Goal: Check status: Check status

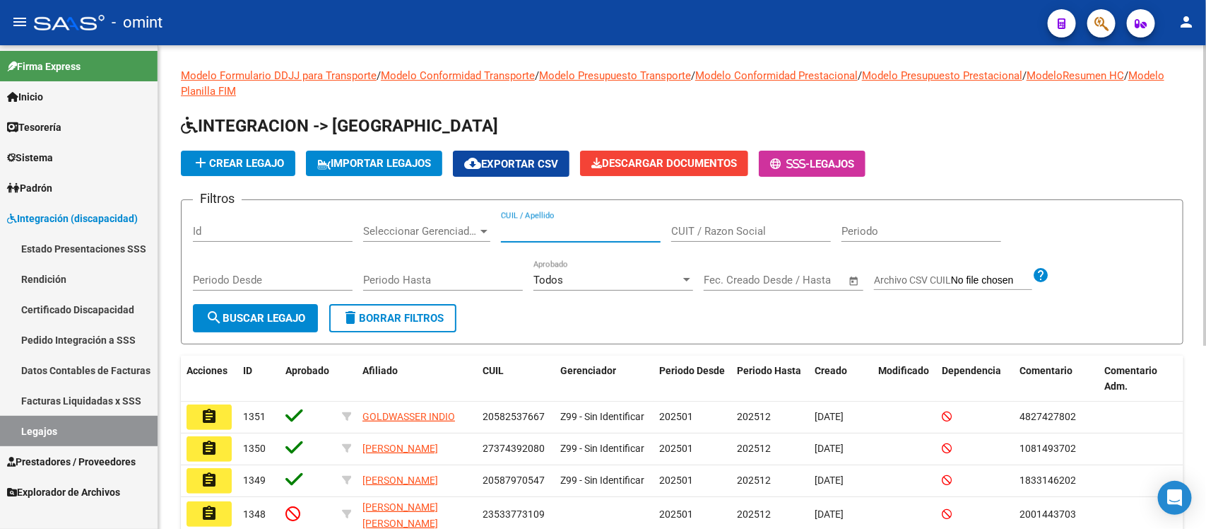
click at [606, 227] on input "CUIL / Apellido" at bounding box center [581, 231] width 160 height 13
paste input "57654702"
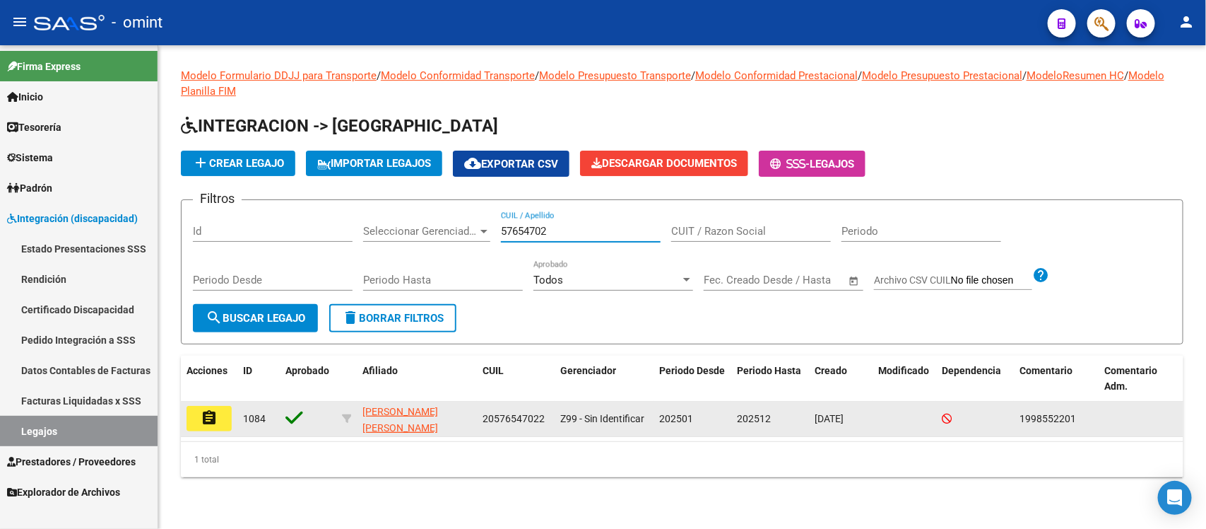
type input "57654702"
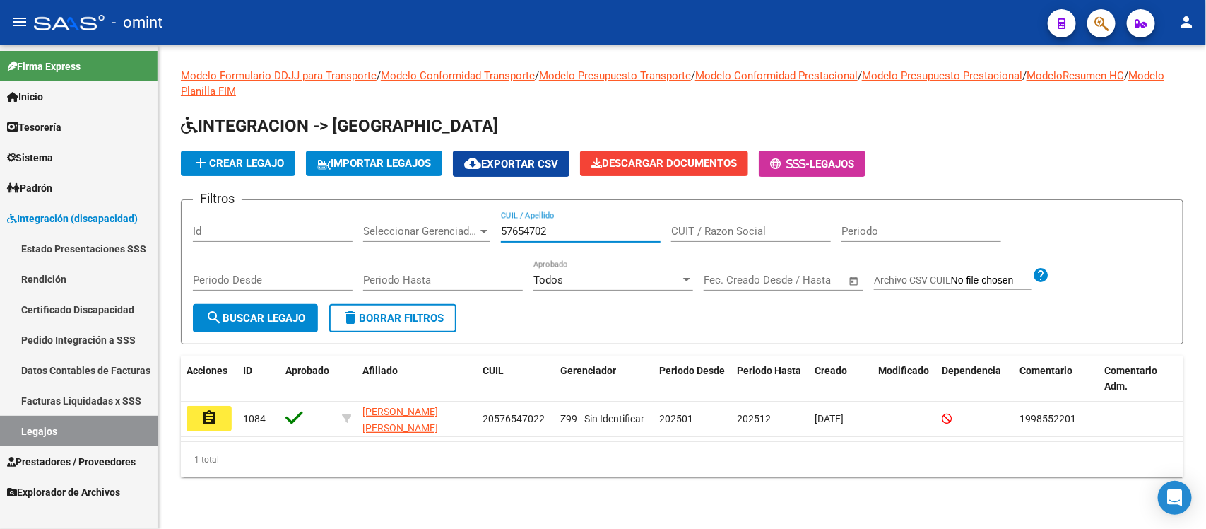
click at [212, 409] on mat-icon "assignment" at bounding box center [209, 417] width 17 height 17
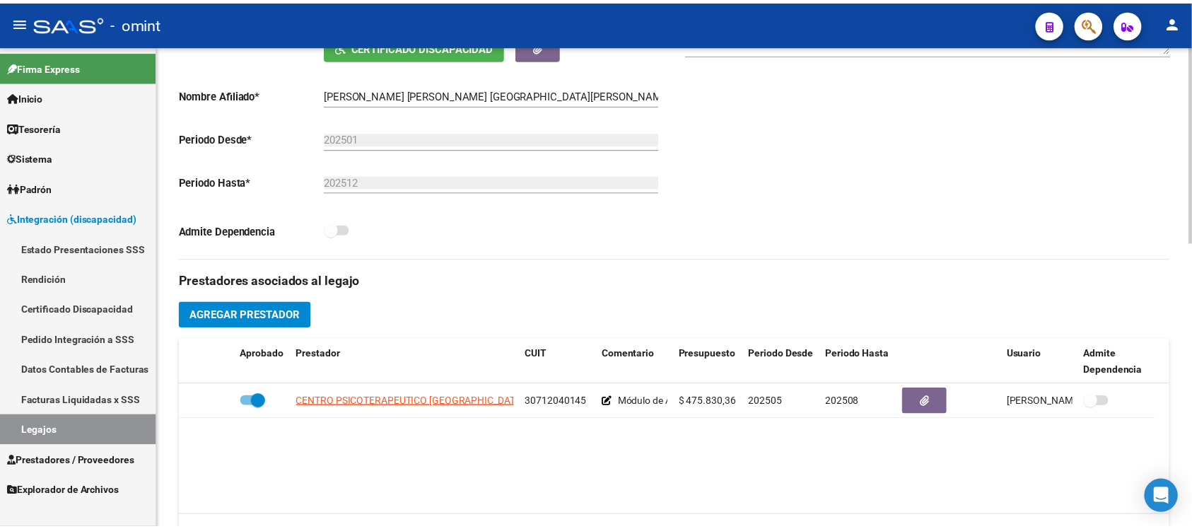
scroll to position [353, 0]
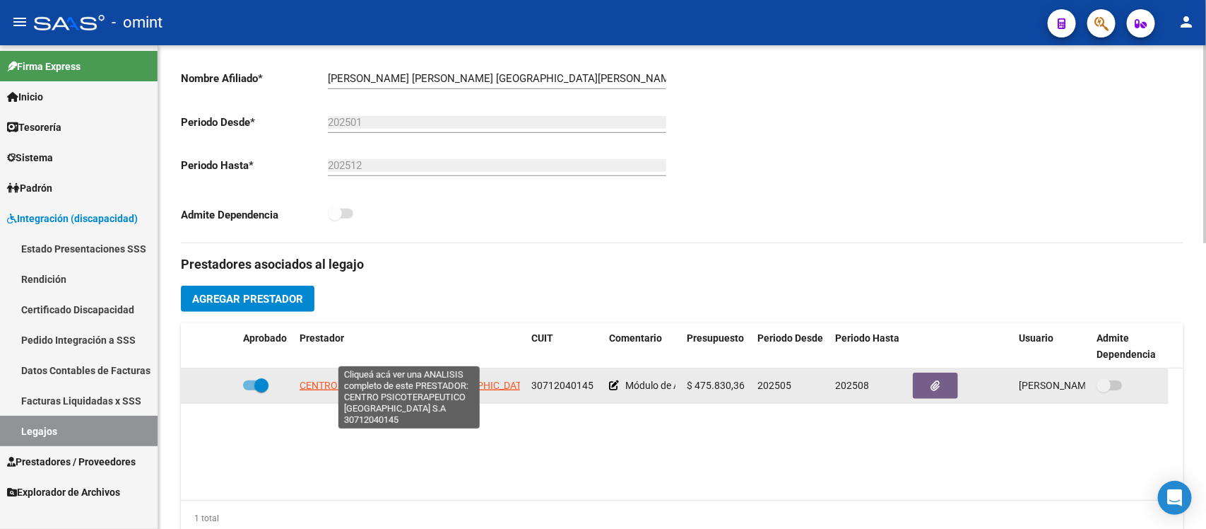
click at [484, 380] on span "CENTRO PSICOTERAPEUTICO [GEOGRAPHIC_DATA] S.A" at bounding box center [423, 385] width 247 height 11
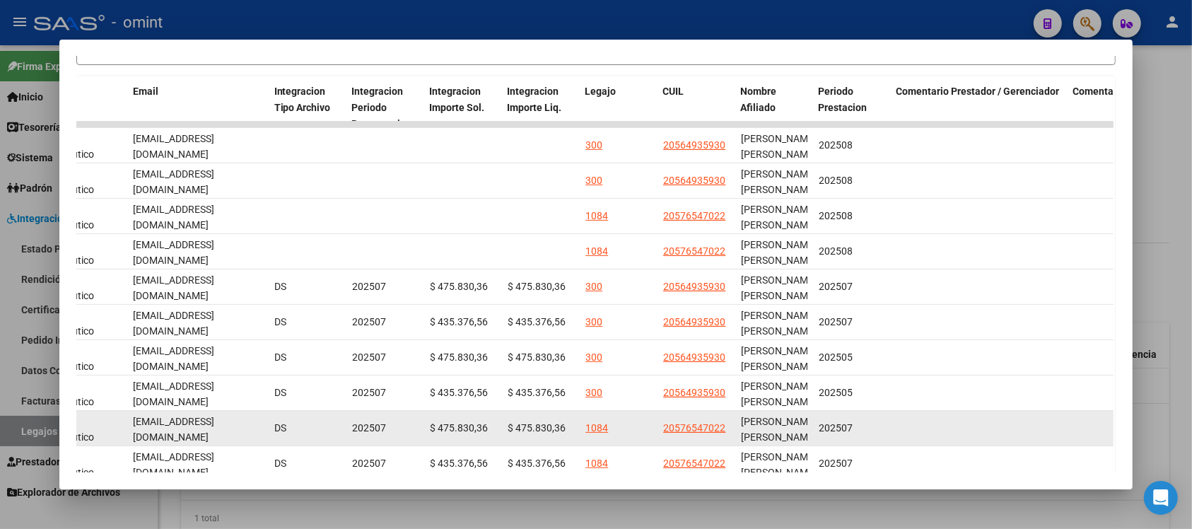
scroll to position [202, 0]
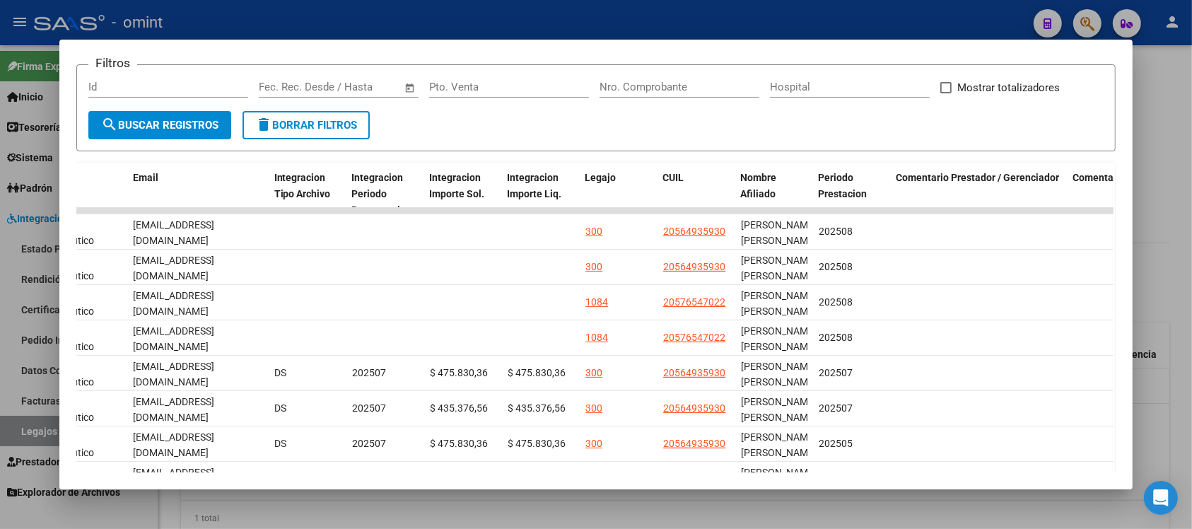
click at [555, 18] on div at bounding box center [596, 264] width 1192 height 529
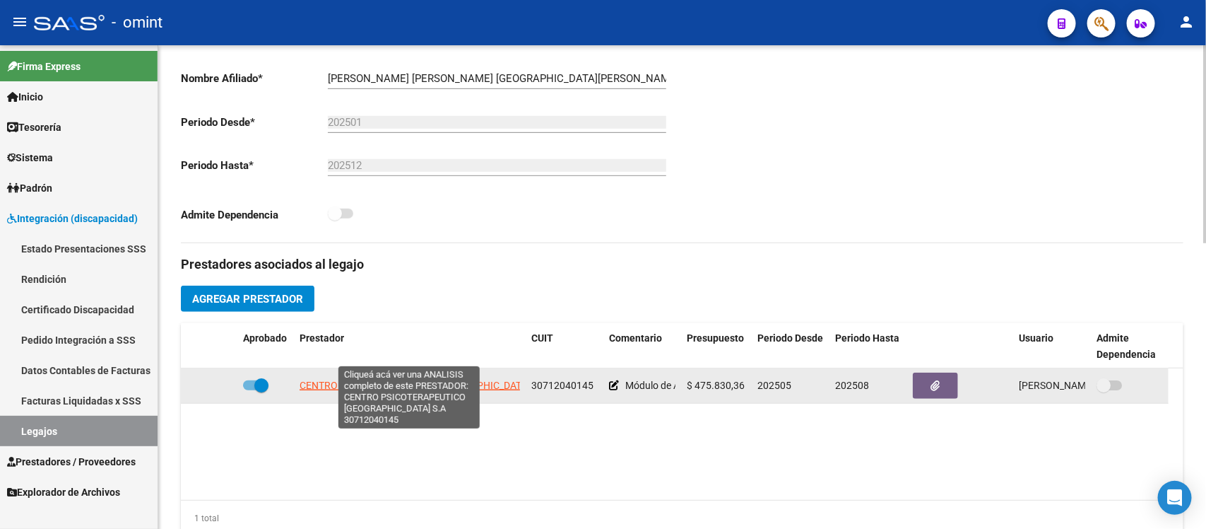
click at [414, 380] on span "CENTRO PSICOTERAPEUTICO [GEOGRAPHIC_DATA] S.A" at bounding box center [423, 385] width 247 height 11
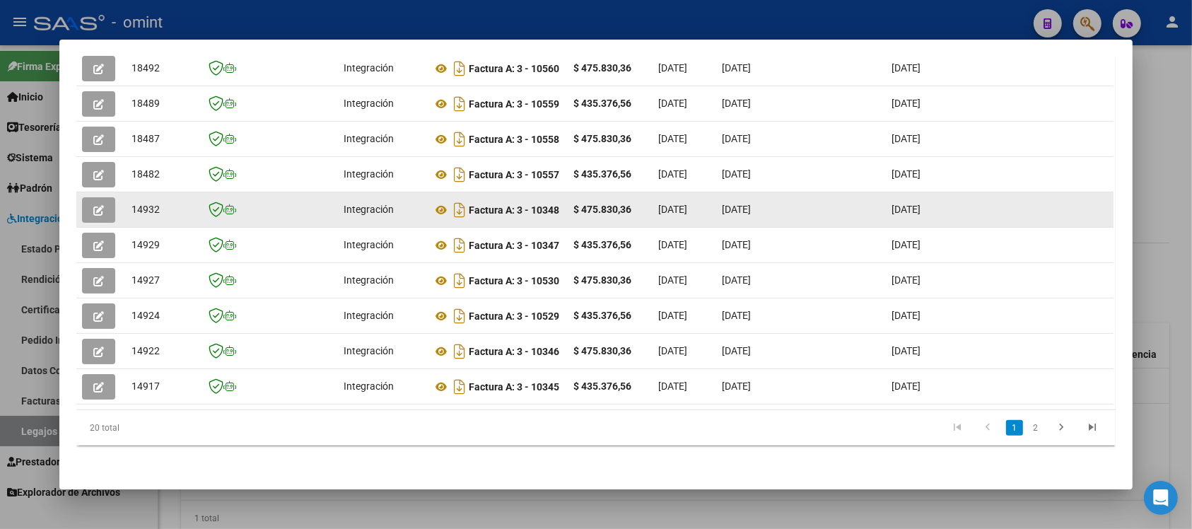
scroll to position [114, 0]
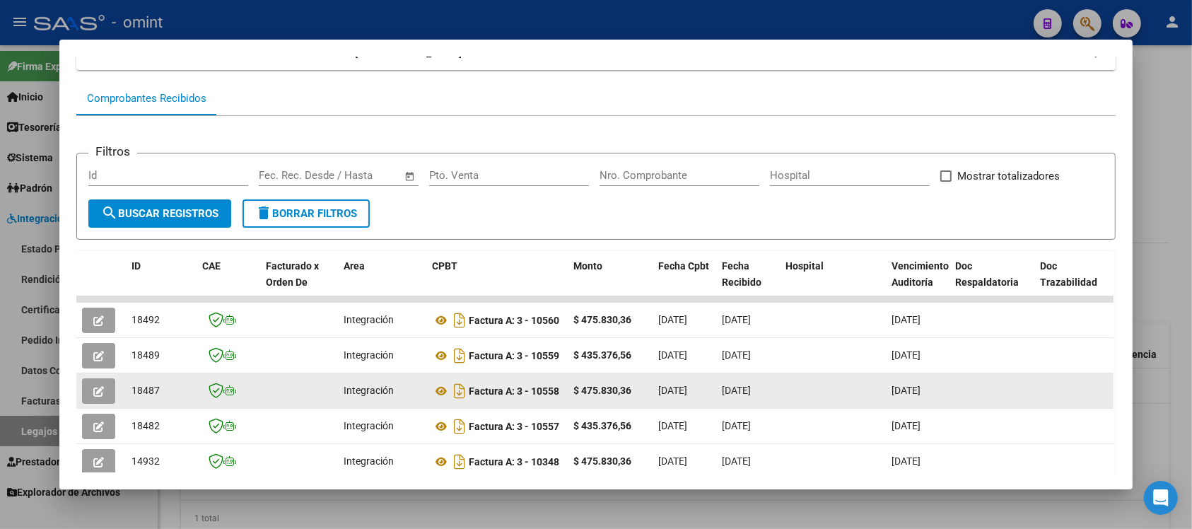
click at [93, 389] on icon "button" at bounding box center [98, 391] width 11 height 11
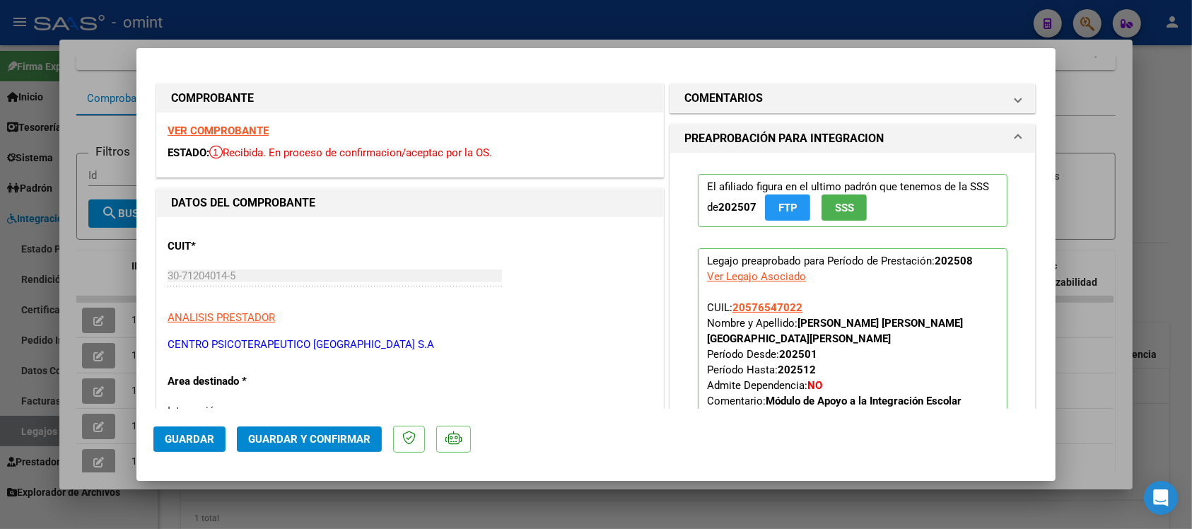
click at [248, 122] on div "VER COMPROBANTE ESTADO: Recibida. En proceso de confirmacion/aceptac por la OS." at bounding box center [410, 144] width 506 height 64
click at [249, 128] on strong "VER COMPROBANTE" at bounding box center [217, 130] width 101 height 13
click at [322, 440] on span "Guardar y Confirmar" at bounding box center [309, 439] width 122 height 13
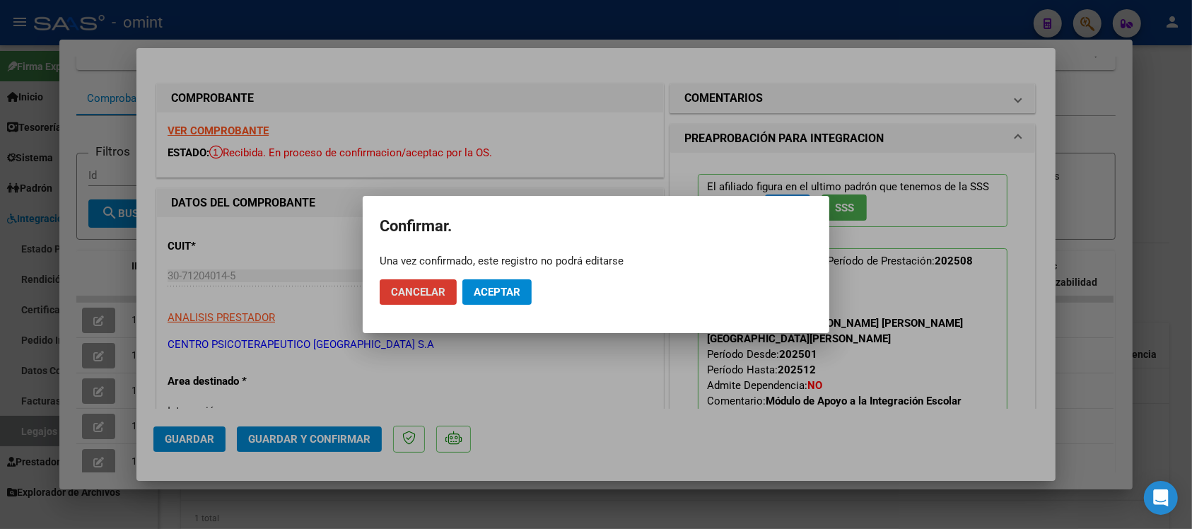
click at [485, 293] on span "Aceptar" at bounding box center [497, 292] width 47 height 13
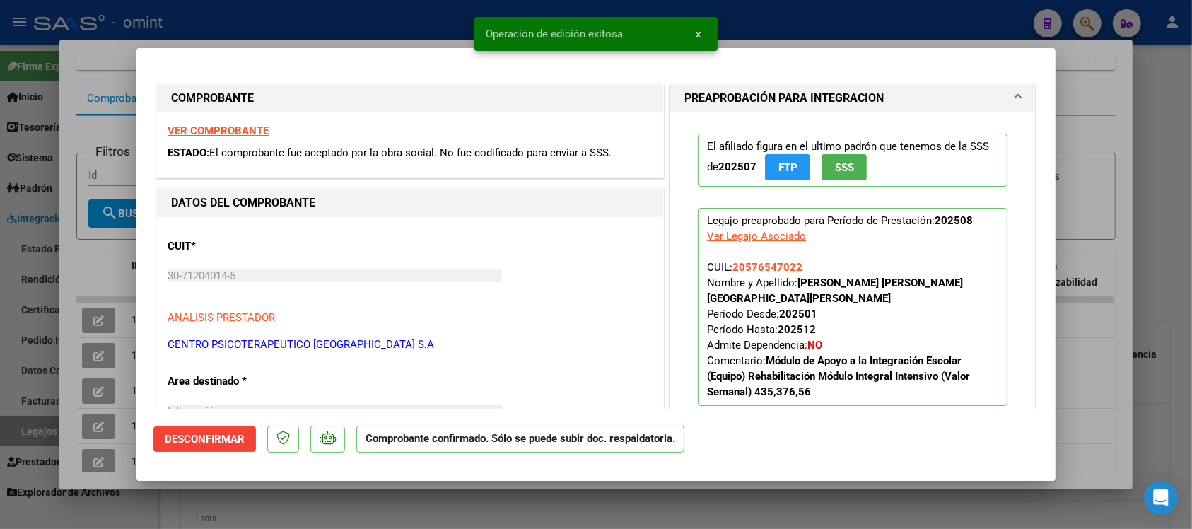
click at [225, 5] on div at bounding box center [596, 264] width 1192 height 529
type input "$ 0,00"
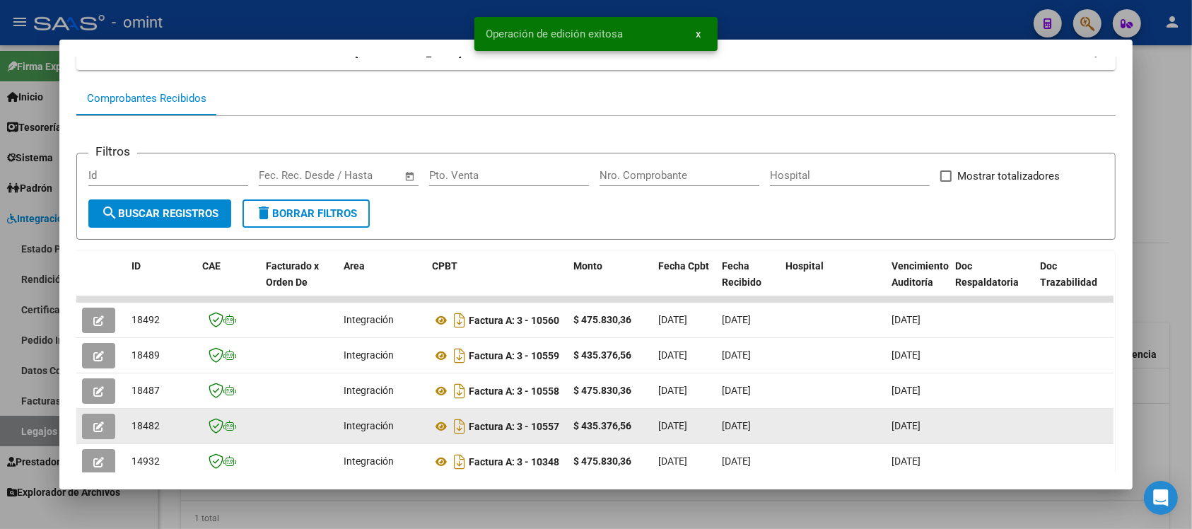
click at [83, 426] on button "button" at bounding box center [98, 425] width 33 height 25
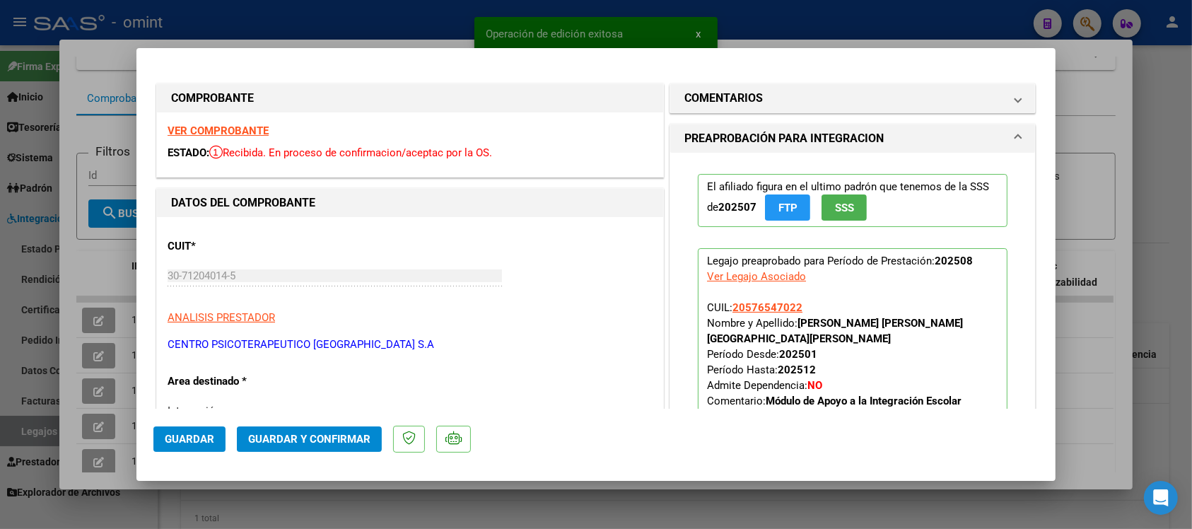
click at [225, 132] on strong "VER COMPROBANTE" at bounding box center [217, 130] width 101 height 13
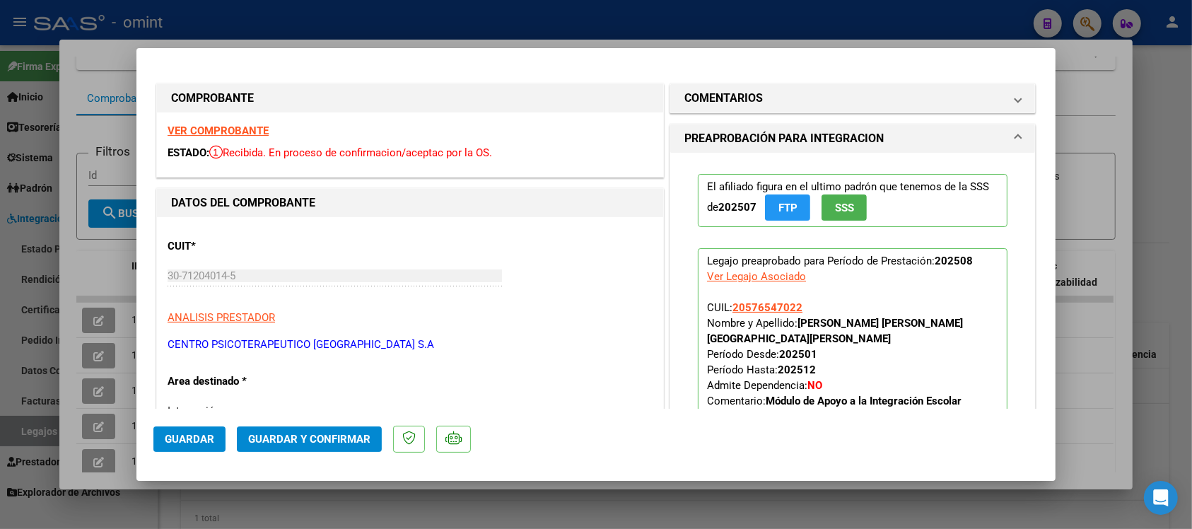
click at [320, 433] on span "Guardar y Confirmar" at bounding box center [309, 439] width 122 height 13
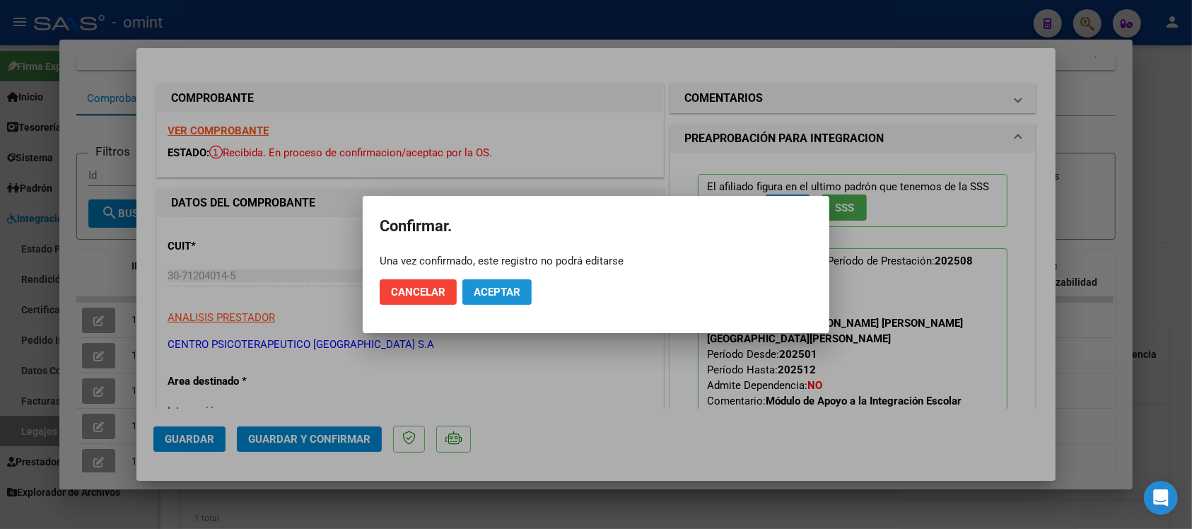
click at [492, 297] on span "Aceptar" at bounding box center [497, 292] width 47 height 13
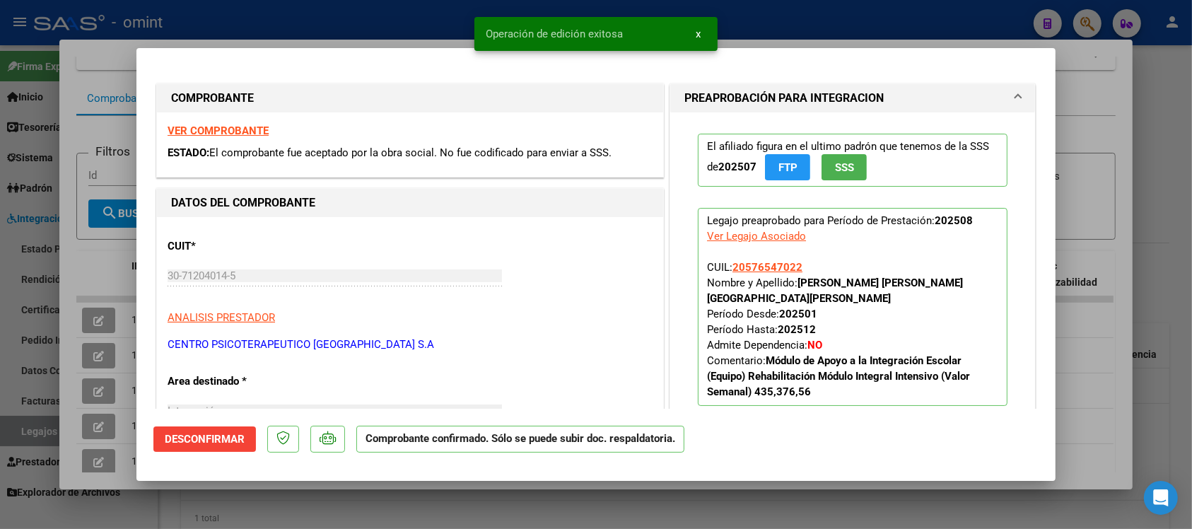
click at [237, 32] on div at bounding box center [596, 264] width 1192 height 529
type input "$ 0,00"
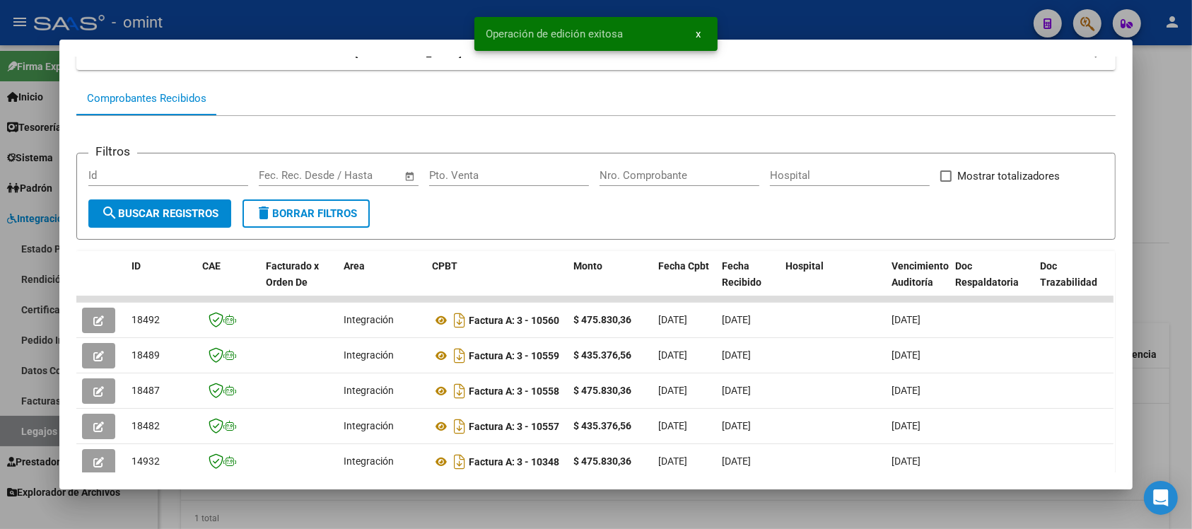
click at [247, 14] on div at bounding box center [596, 264] width 1192 height 529
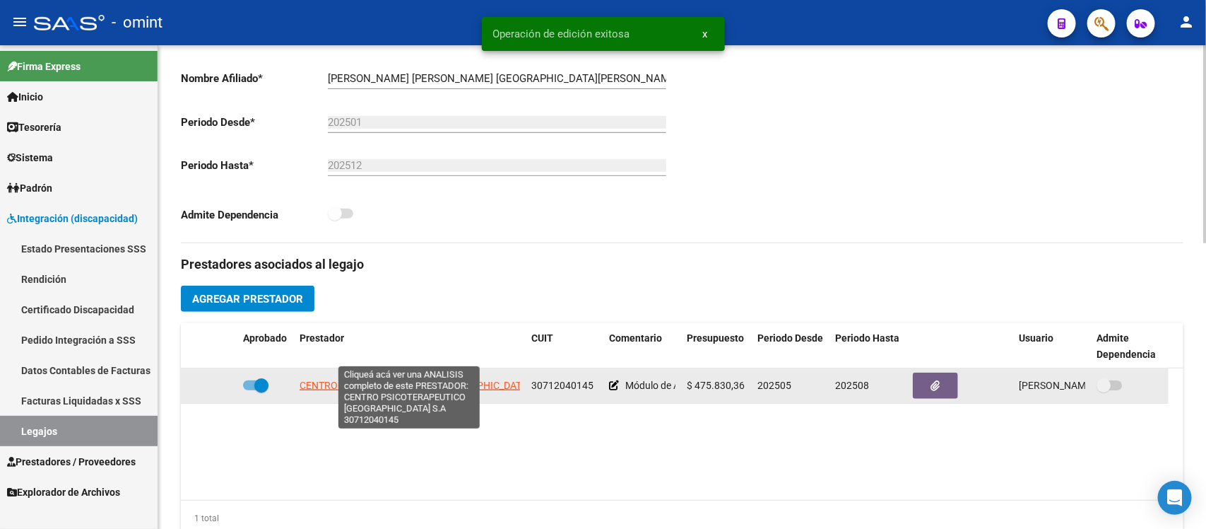
click at [327, 380] on span "CENTRO PSICOTERAPEUTICO [GEOGRAPHIC_DATA] S.A" at bounding box center [423, 385] width 247 height 11
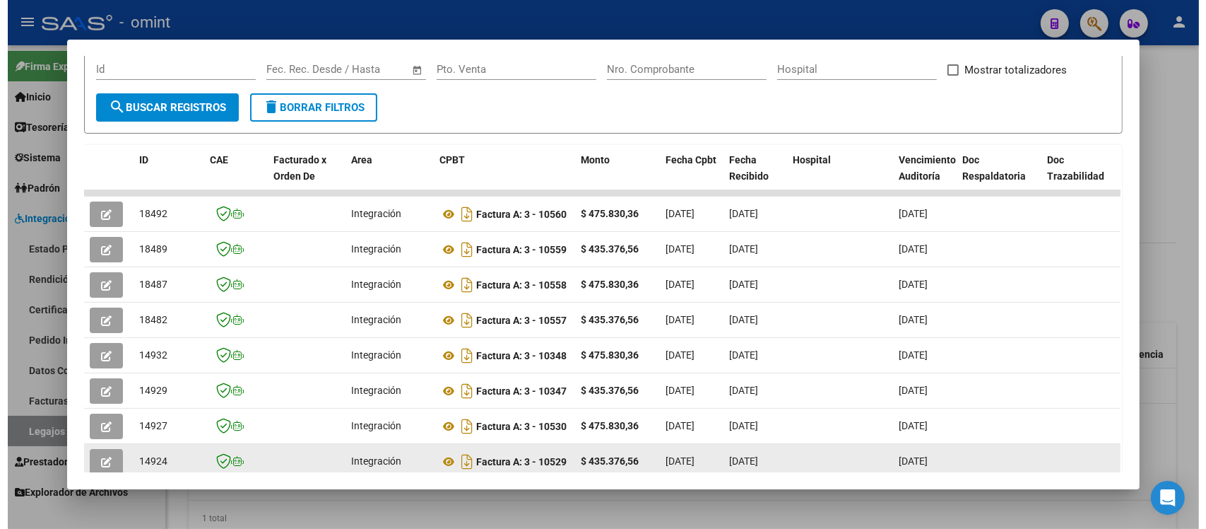
scroll to position [0, 0]
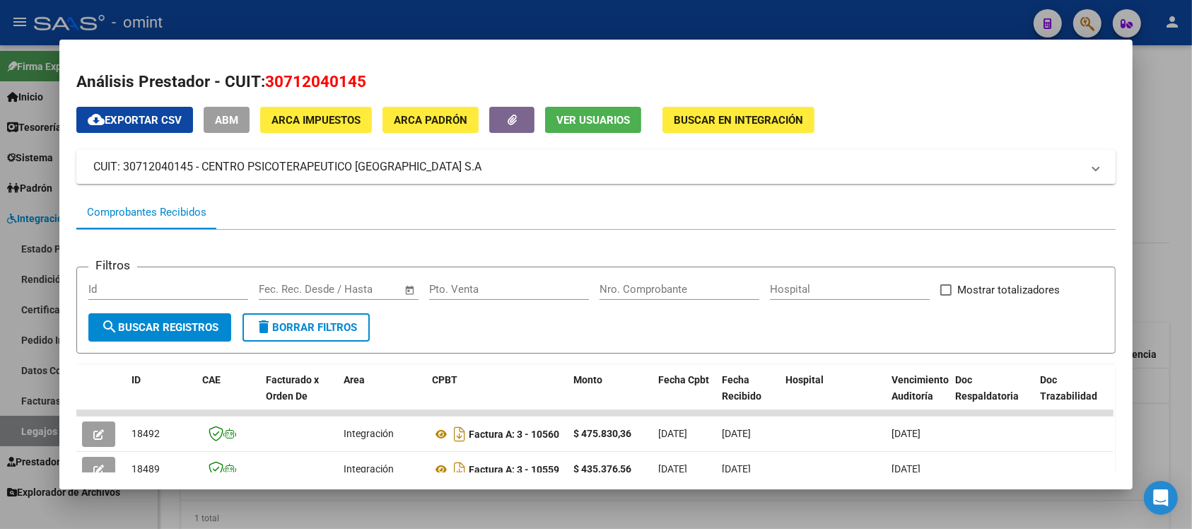
drag, startPoint x: 366, startPoint y: 18, endPoint x: 387, endPoint y: 112, distance: 96.2
click at [368, 18] on div at bounding box center [596, 264] width 1192 height 529
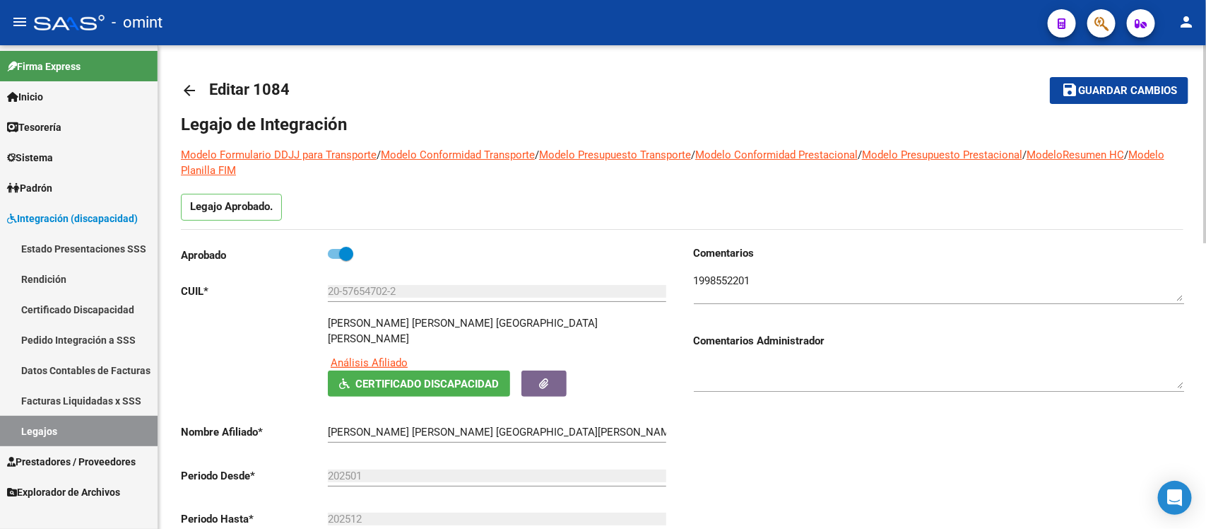
click at [362, 291] on input "20-57654702-2" at bounding box center [497, 291] width 339 height 13
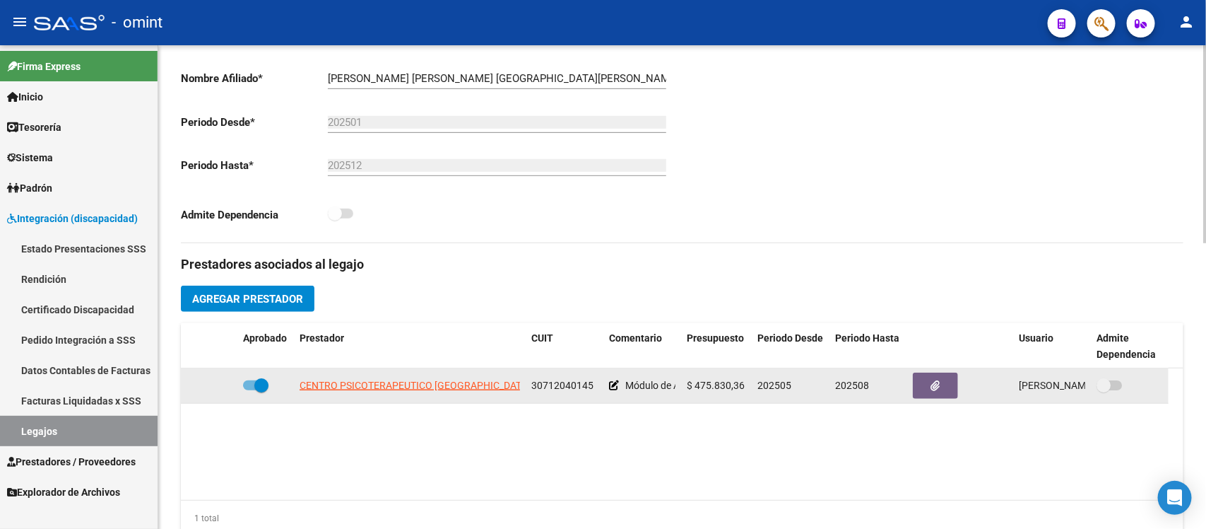
click at [562, 380] on span "30712040145" at bounding box center [562, 385] width 62 height 11
copy span "30712040145"
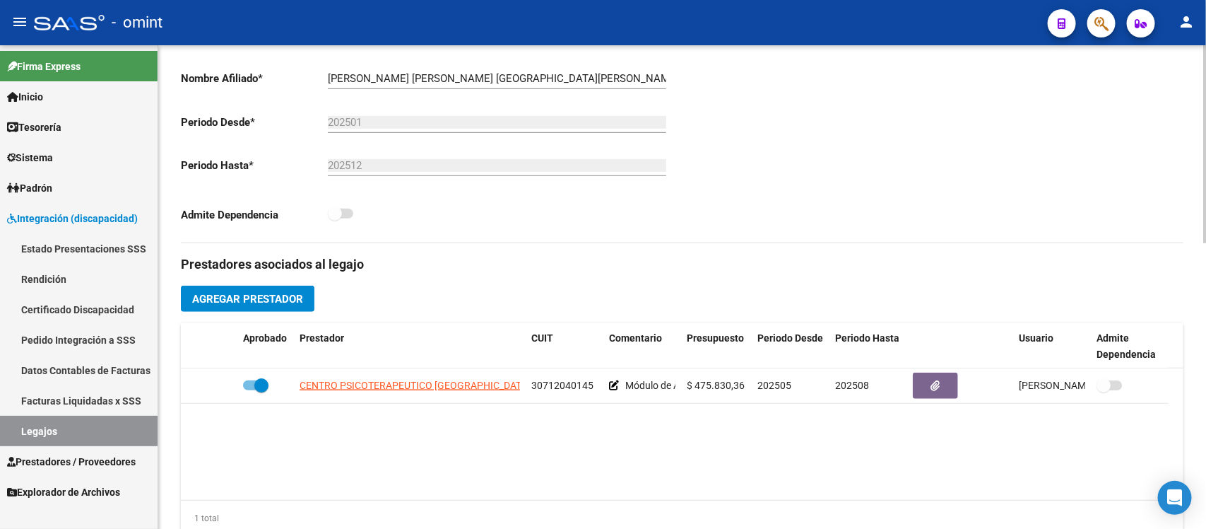
click at [531, 401] on datatable-body "CENTRO PSICOTERAPEUTICO BUENOS AIRES S.A 30712040145 Módulo de Apoyo a la Integ…" at bounding box center [682, 433] width 1003 height 131
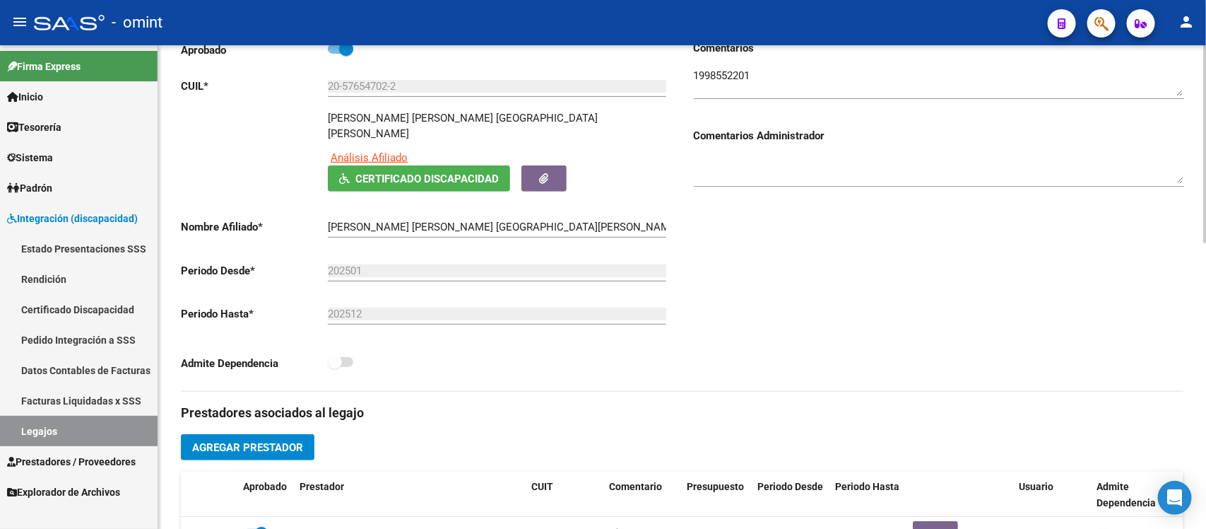
scroll to position [0, 0]
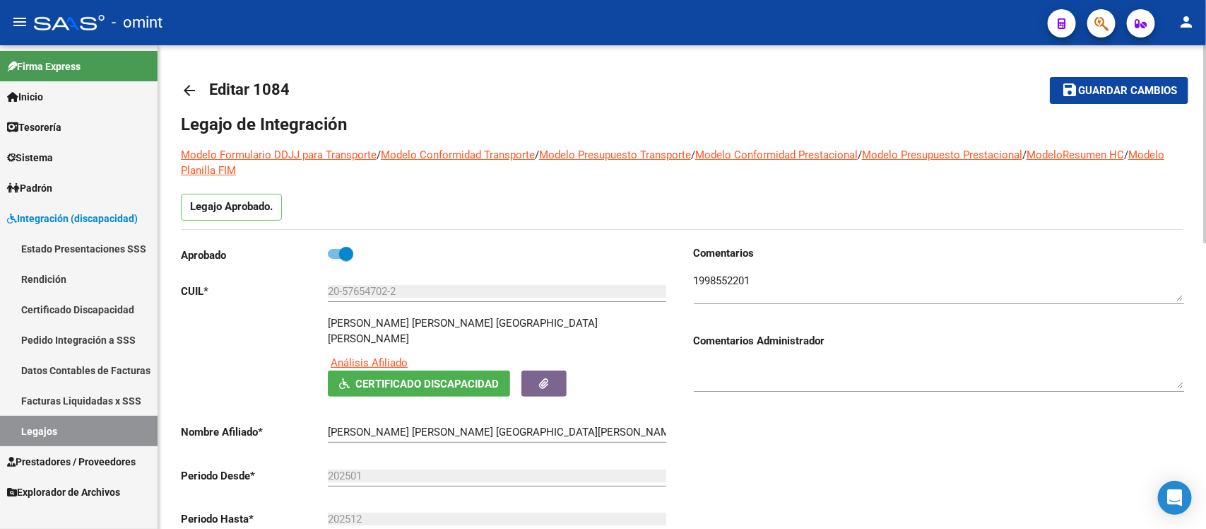
click at [184, 87] on mat-icon "arrow_back" at bounding box center [189, 90] width 17 height 17
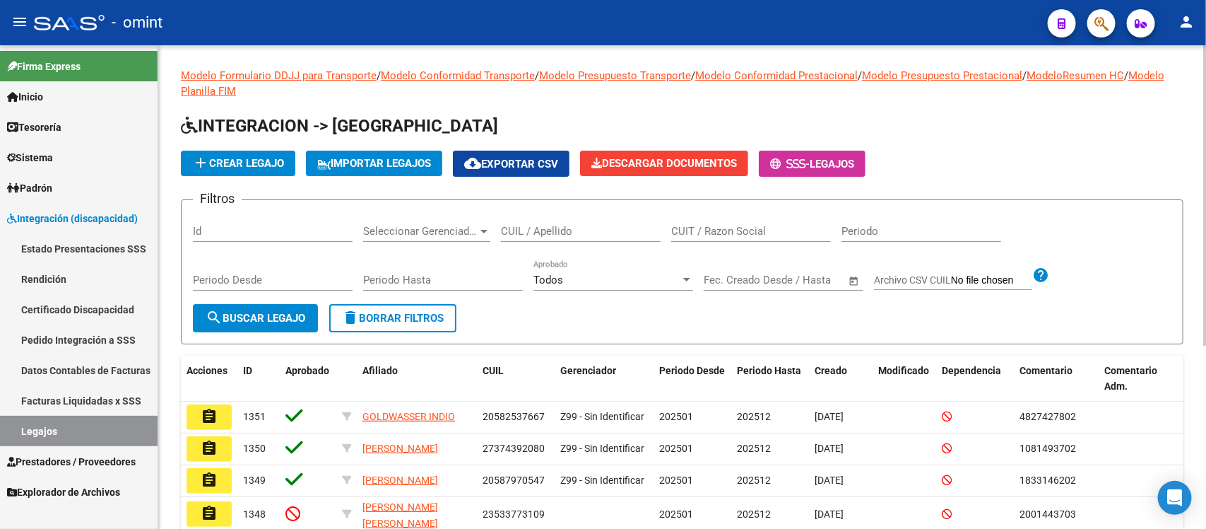
click at [565, 230] on input "CUIL / Apellido" at bounding box center [581, 231] width 160 height 13
paste input "56933001"
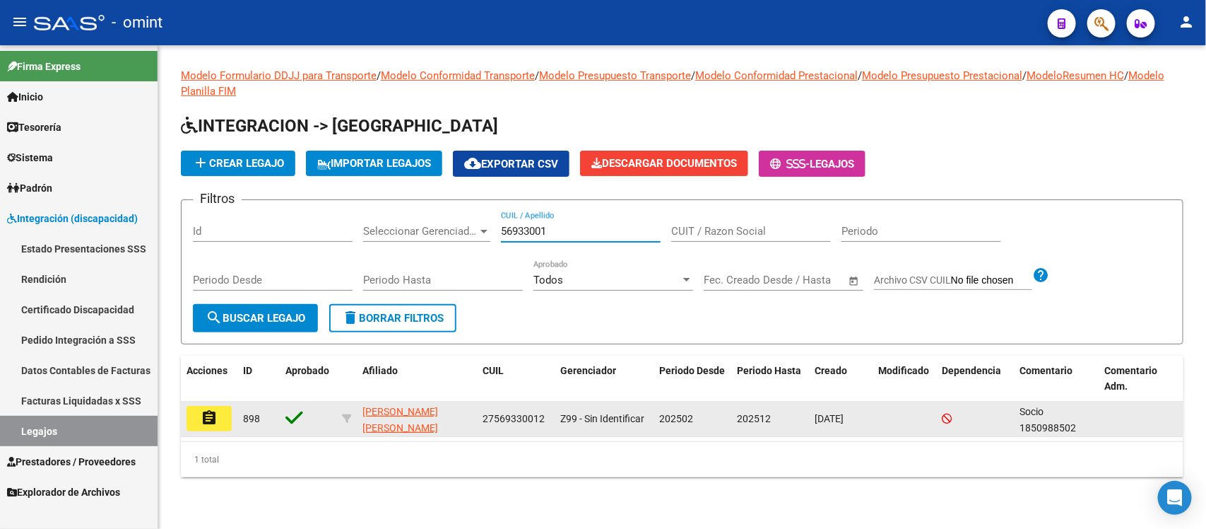
type input "56933001"
click at [218, 418] on button "assignment" at bounding box center [209, 418] width 45 height 25
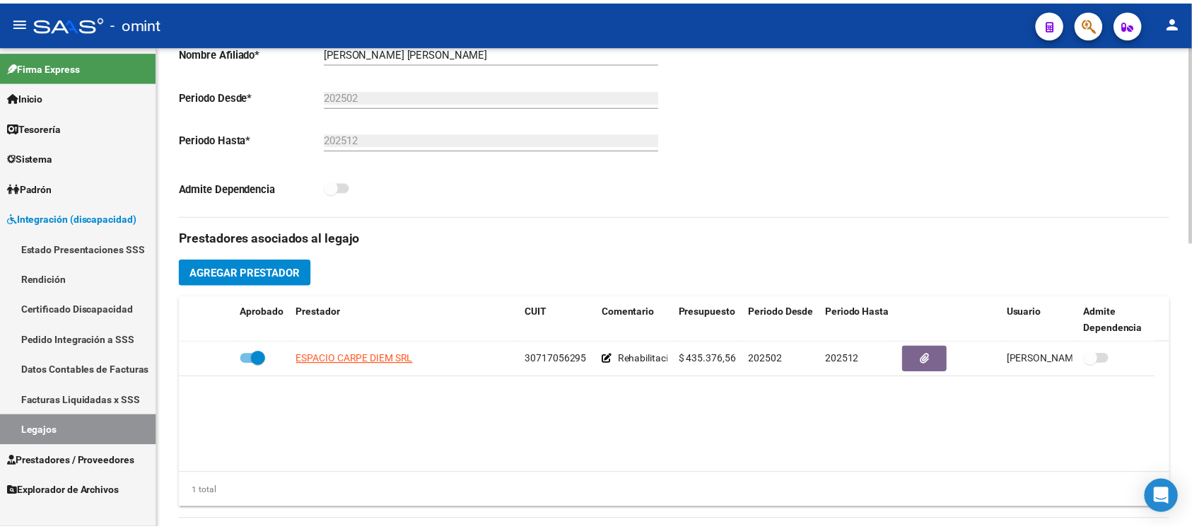
scroll to position [353, 0]
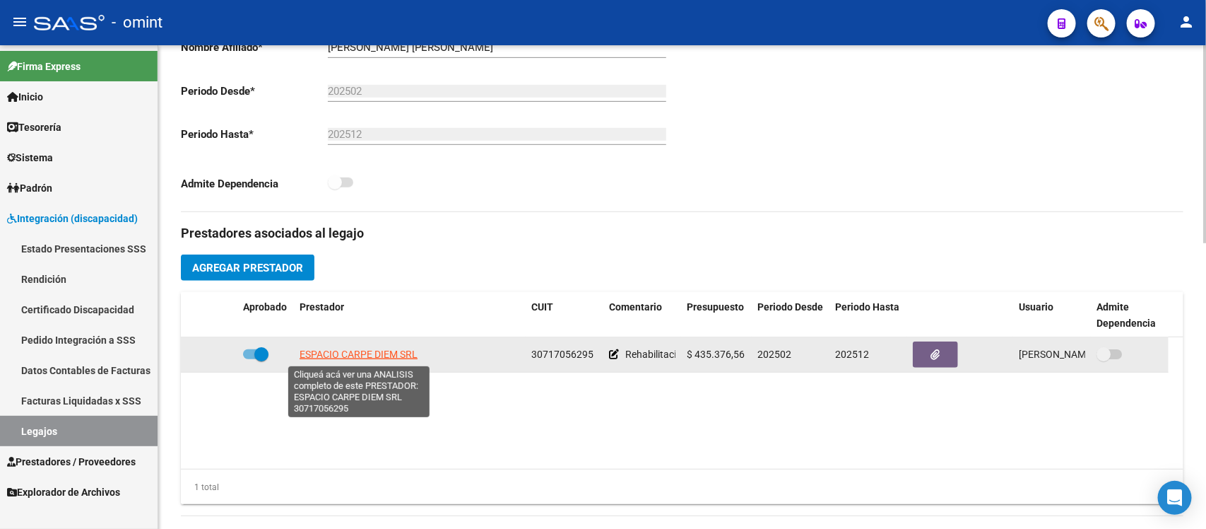
click at [358, 348] on span "ESPACIO CARPE DIEM SRL" at bounding box center [359, 353] width 118 height 11
type textarea "30717056295"
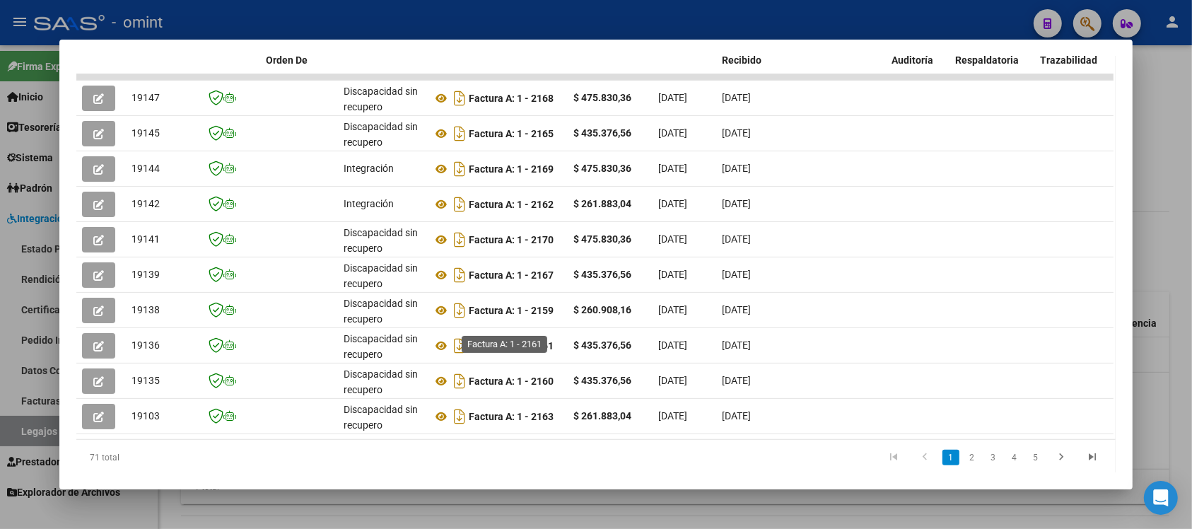
scroll to position [357, 0]
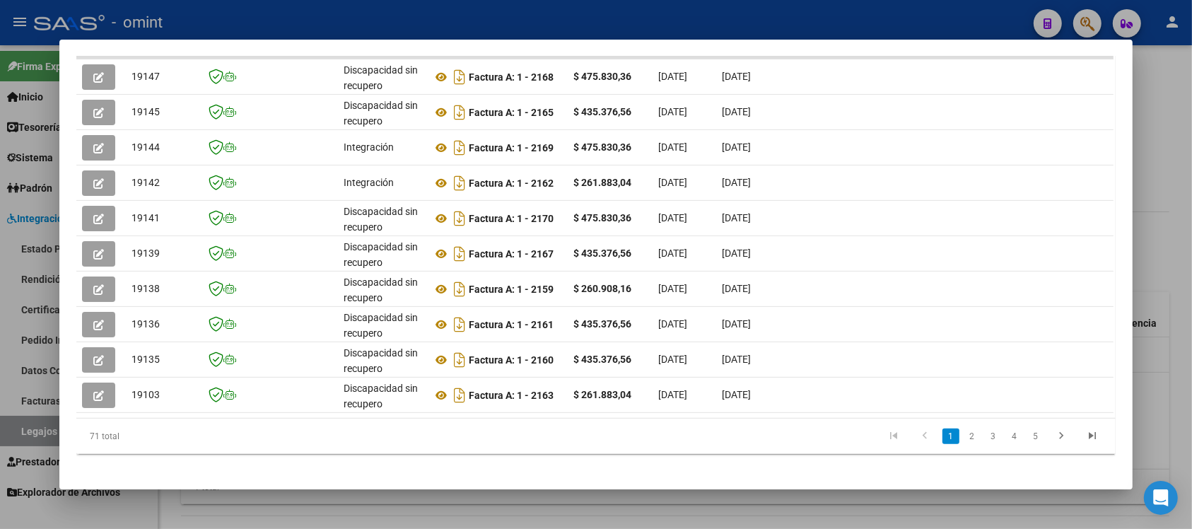
drag, startPoint x: 425, startPoint y: 428, endPoint x: 348, endPoint y: 438, distance: 78.5
click at [679, 418] on datatable-body "19147 Discapacidad sin recupero Factura A: 1 - 2168 $ 475.830,36 01/09/2025 02/…" at bounding box center [594, 235] width 1037 height 365
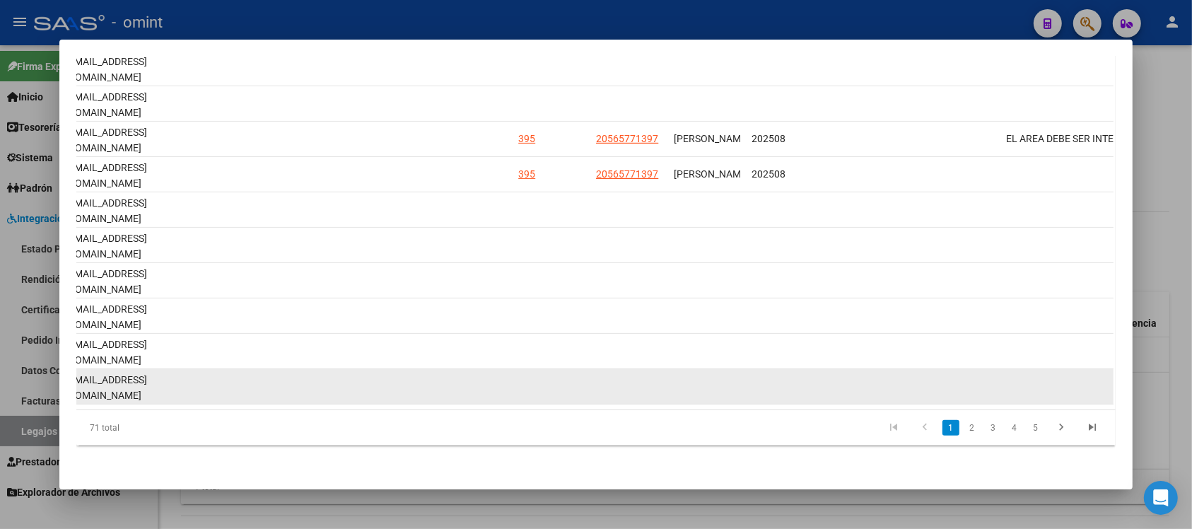
scroll to position [379, 0]
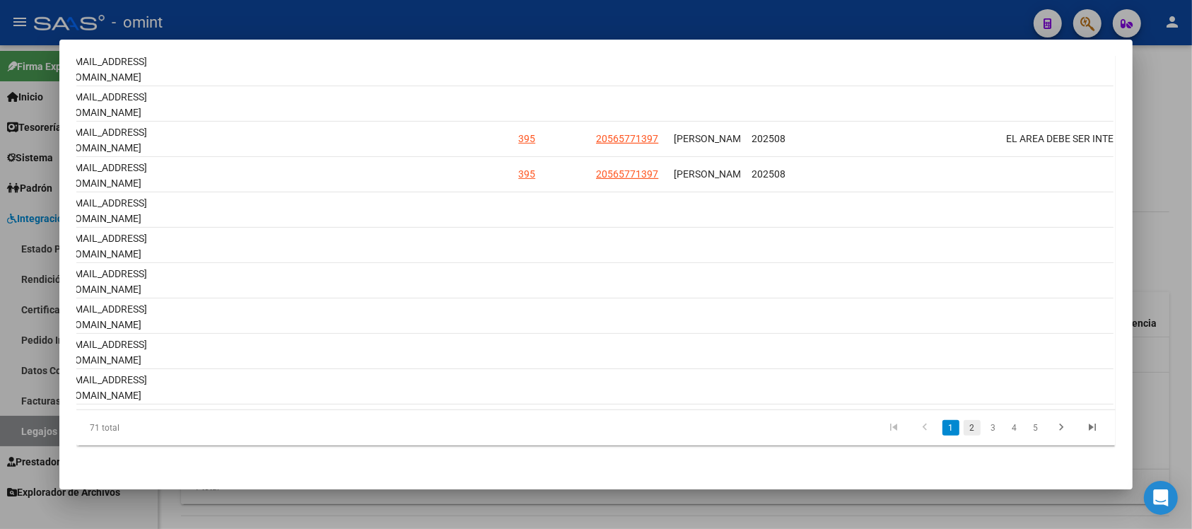
click at [965, 426] on link "2" at bounding box center [971, 428] width 17 height 16
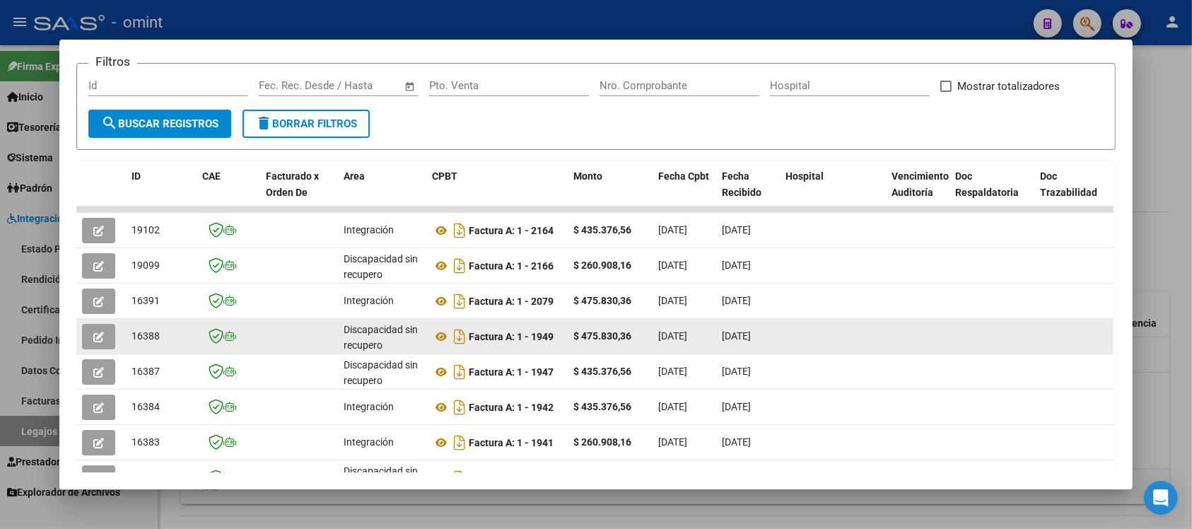
scroll to position [202, 0]
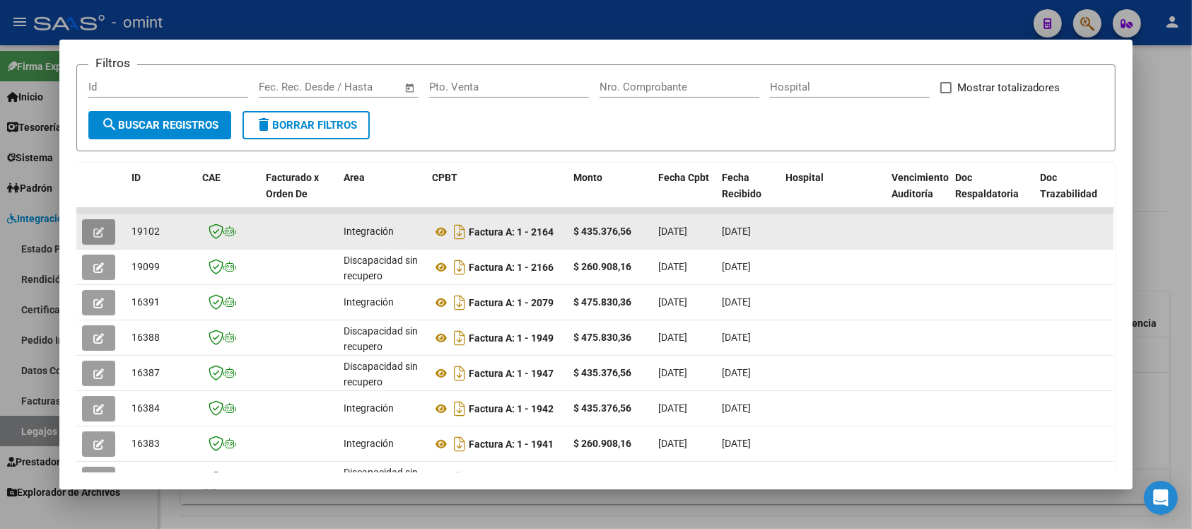
click at [98, 228] on button "button" at bounding box center [98, 231] width 33 height 25
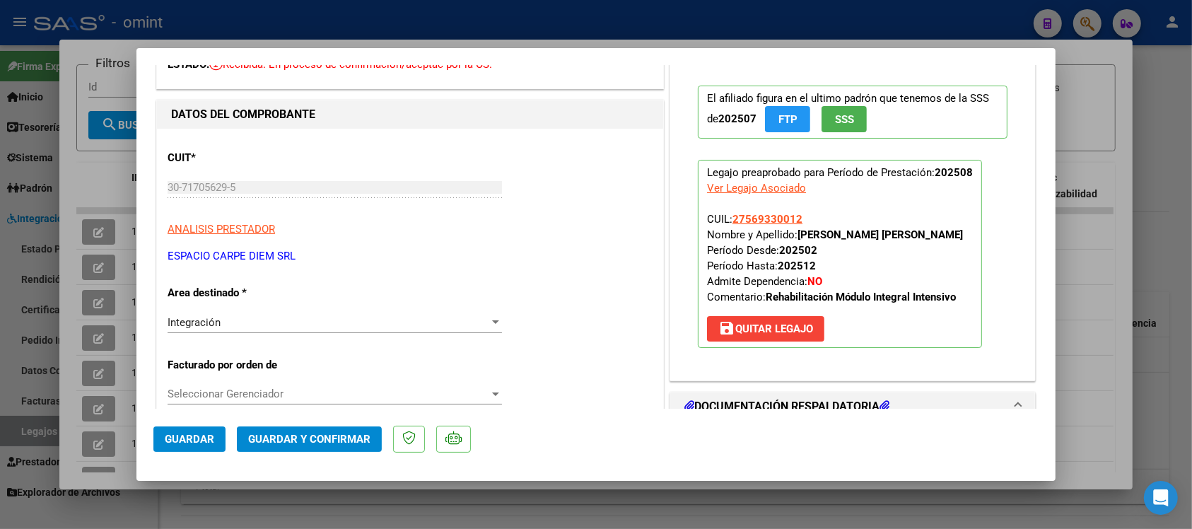
scroll to position [0, 0]
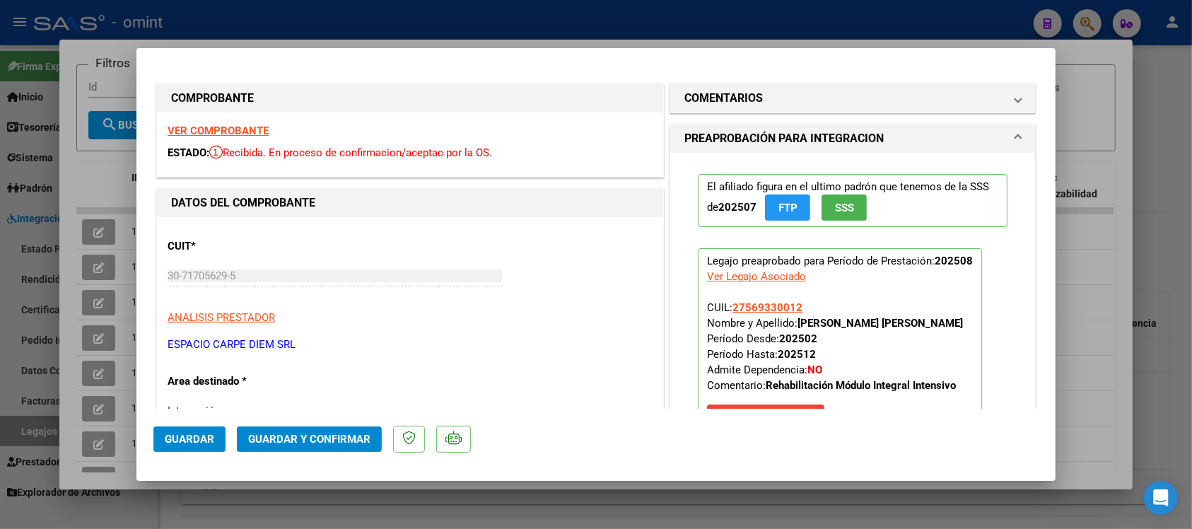
click at [216, 129] on strong "VER COMPROBANTE" at bounding box center [217, 130] width 101 height 13
click at [322, 439] on span "Guardar y Confirmar" at bounding box center [309, 439] width 122 height 13
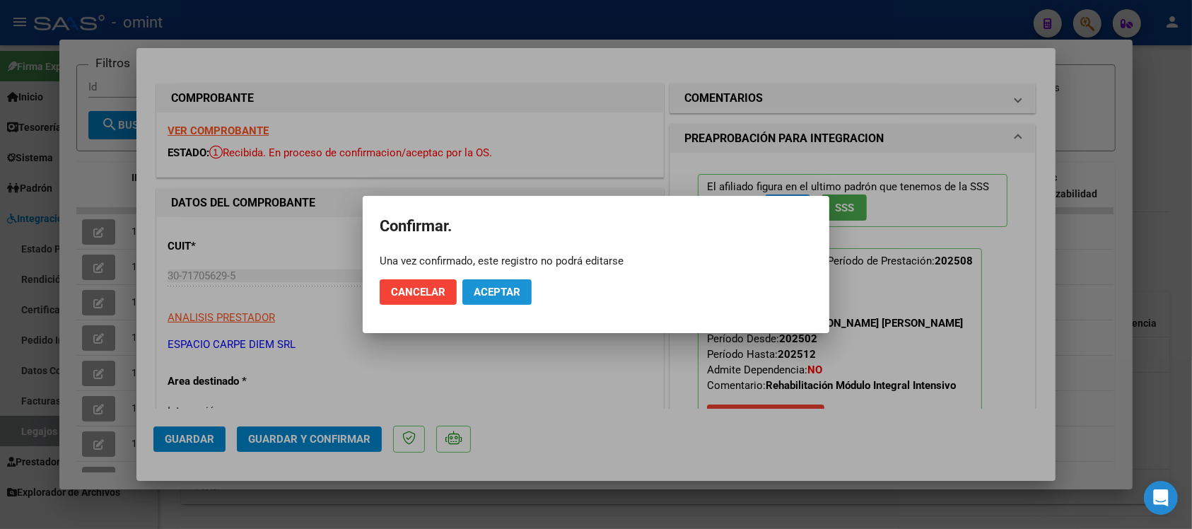
click at [500, 279] on button "Aceptar" at bounding box center [496, 291] width 69 height 25
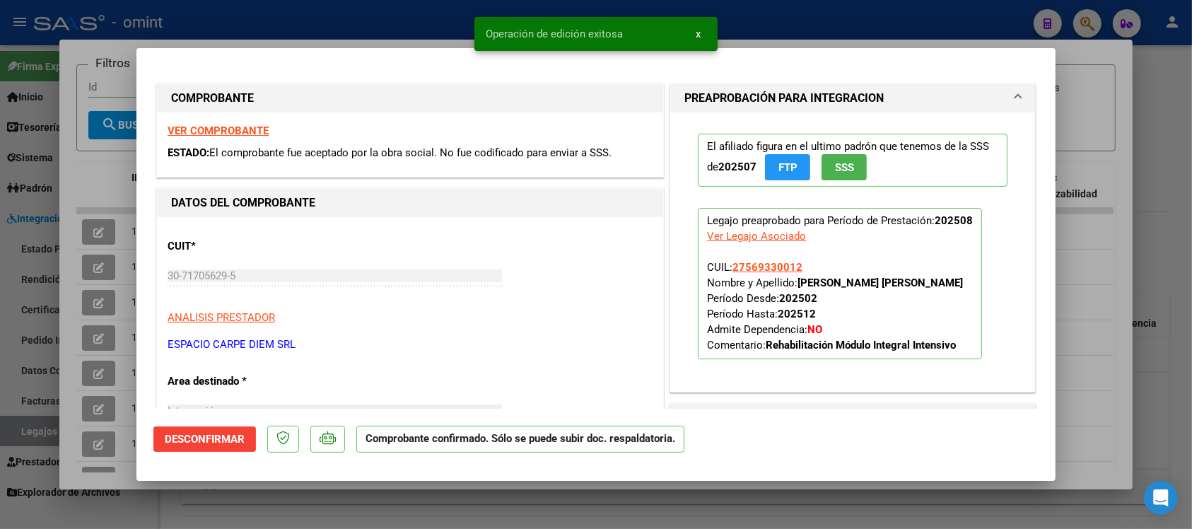
click at [368, 34] on div at bounding box center [596, 264] width 1192 height 529
type input "$ 0,00"
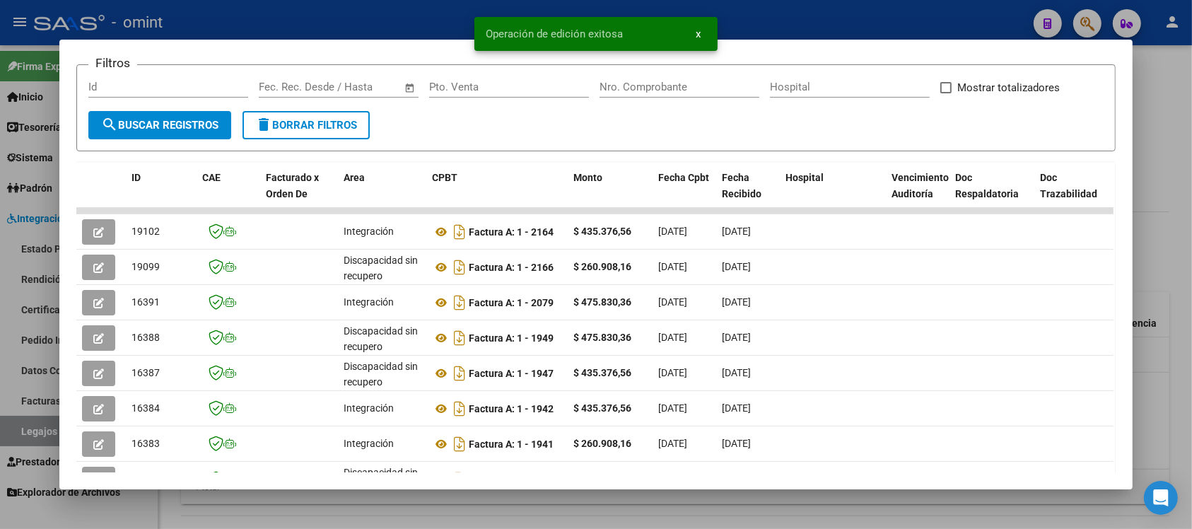
click at [365, 8] on div at bounding box center [596, 264] width 1192 height 529
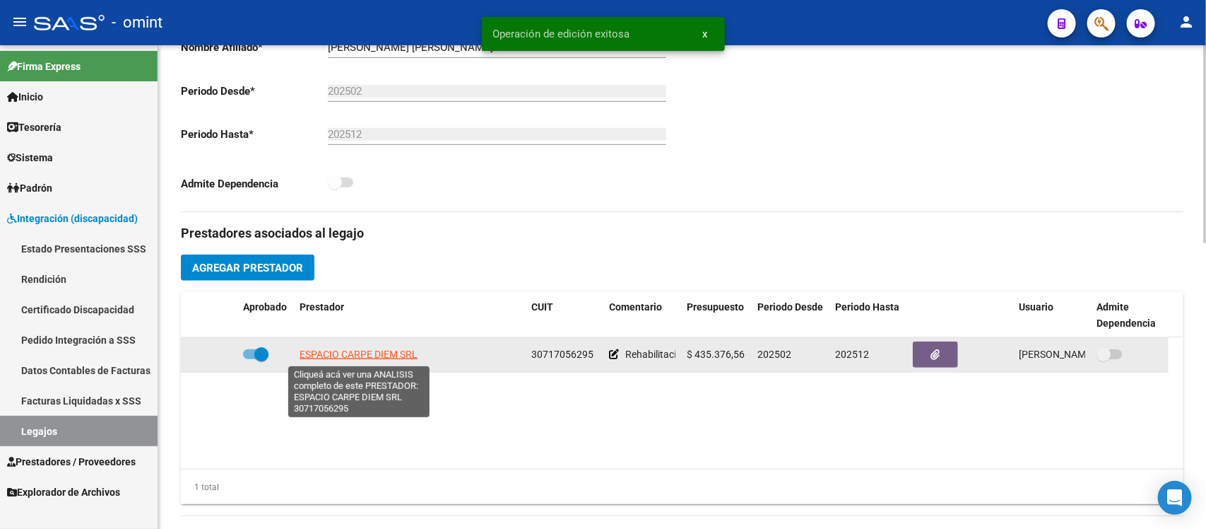
click at [341, 355] on span "ESPACIO CARPE DIEM SRL" at bounding box center [359, 353] width 118 height 11
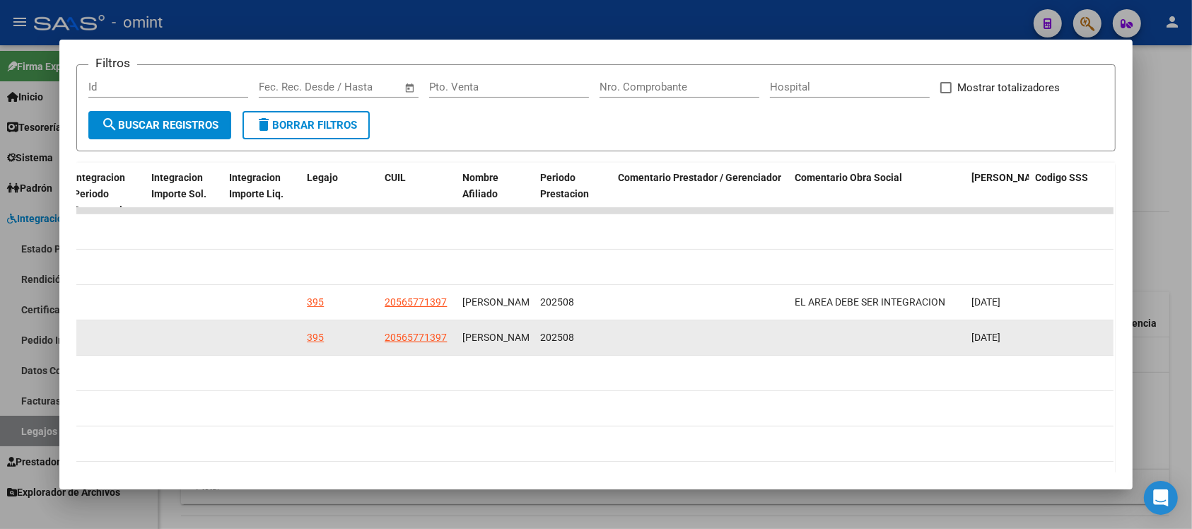
scroll to position [379, 0]
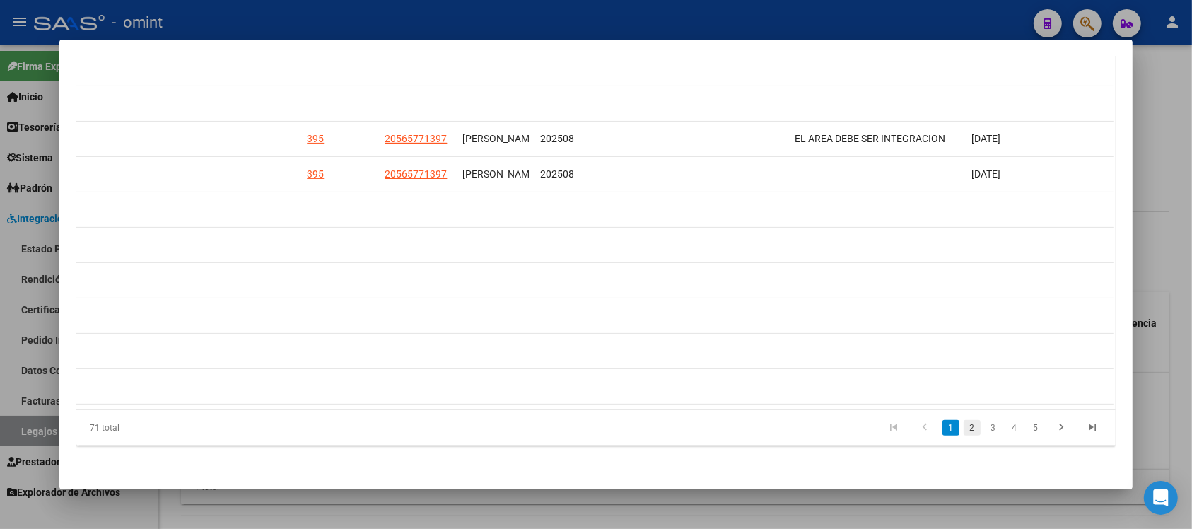
click at [967, 425] on link "2" at bounding box center [971, 428] width 17 height 16
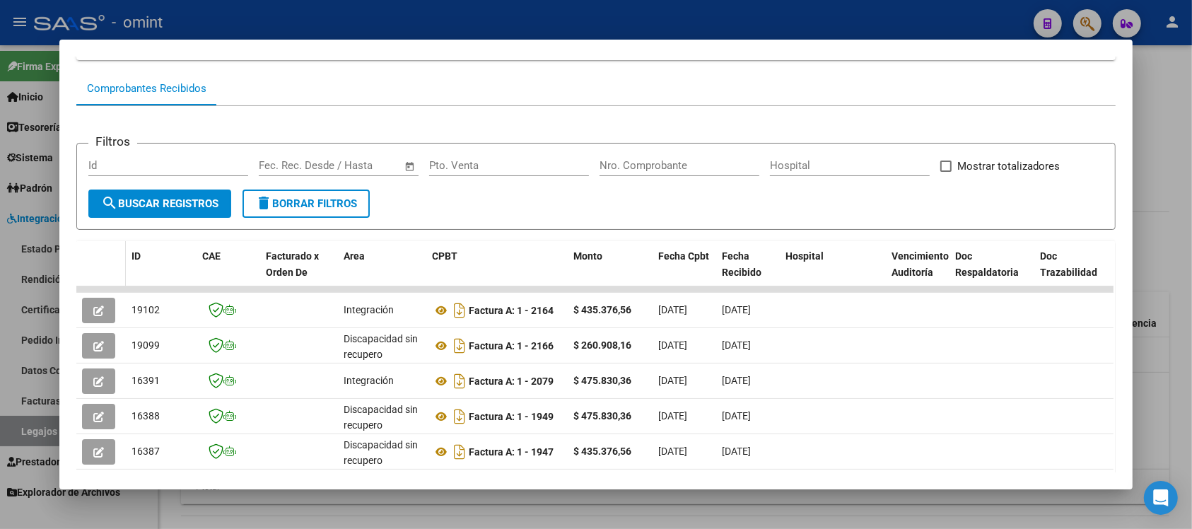
scroll to position [114, 0]
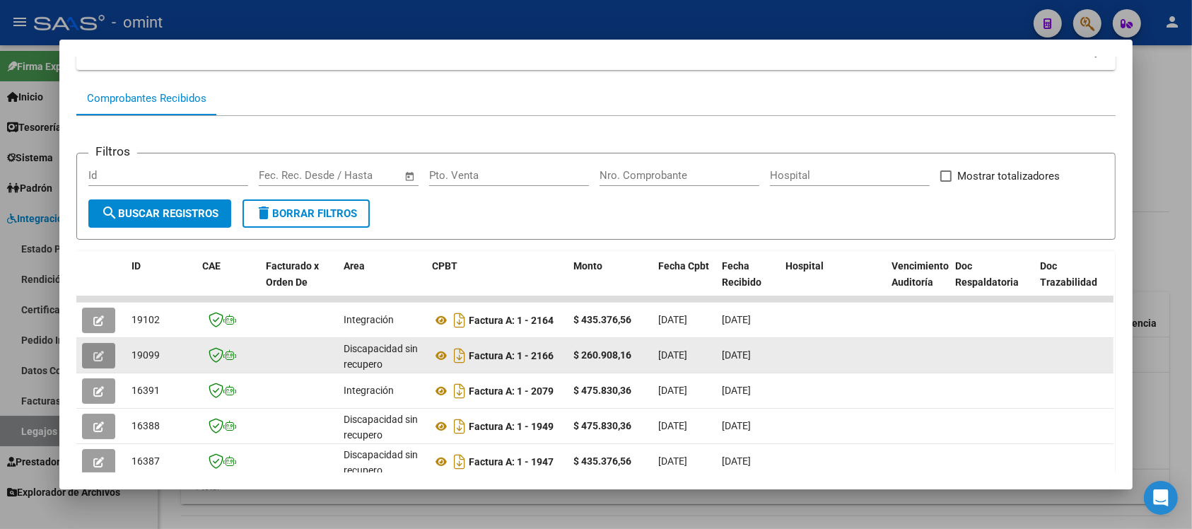
click at [100, 351] on button "button" at bounding box center [98, 355] width 33 height 25
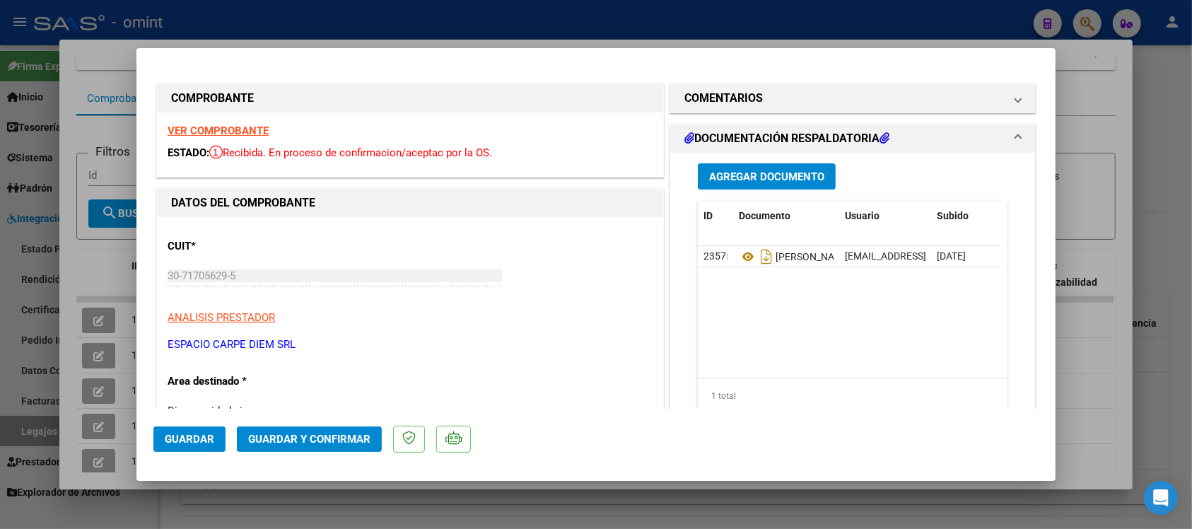
click at [254, 126] on strong "VER COMPROBANTE" at bounding box center [217, 130] width 101 height 13
click at [474, 4] on div at bounding box center [596, 264] width 1192 height 529
type input "$ 0,00"
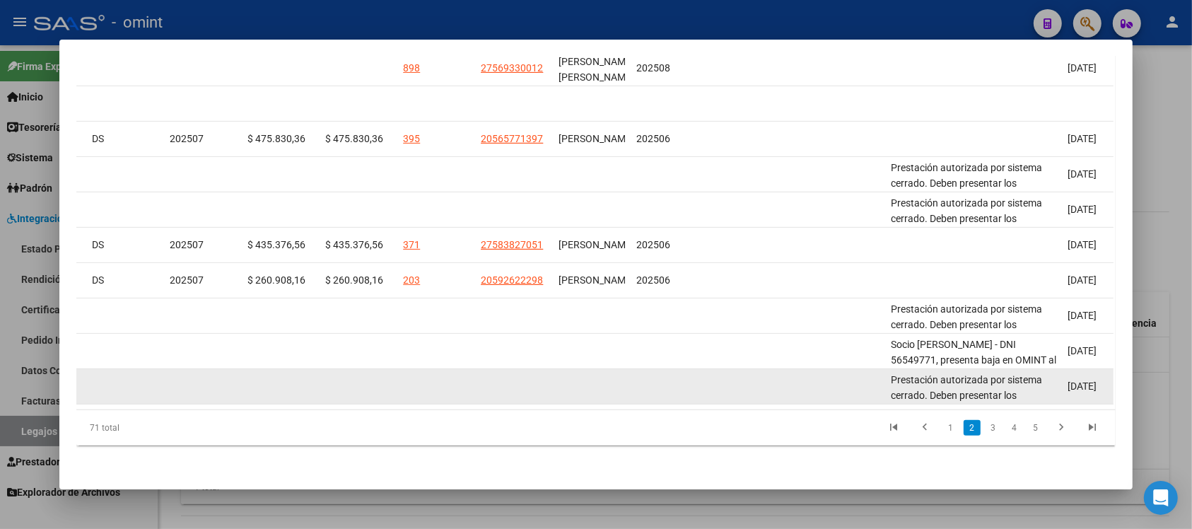
scroll to position [379, 0]
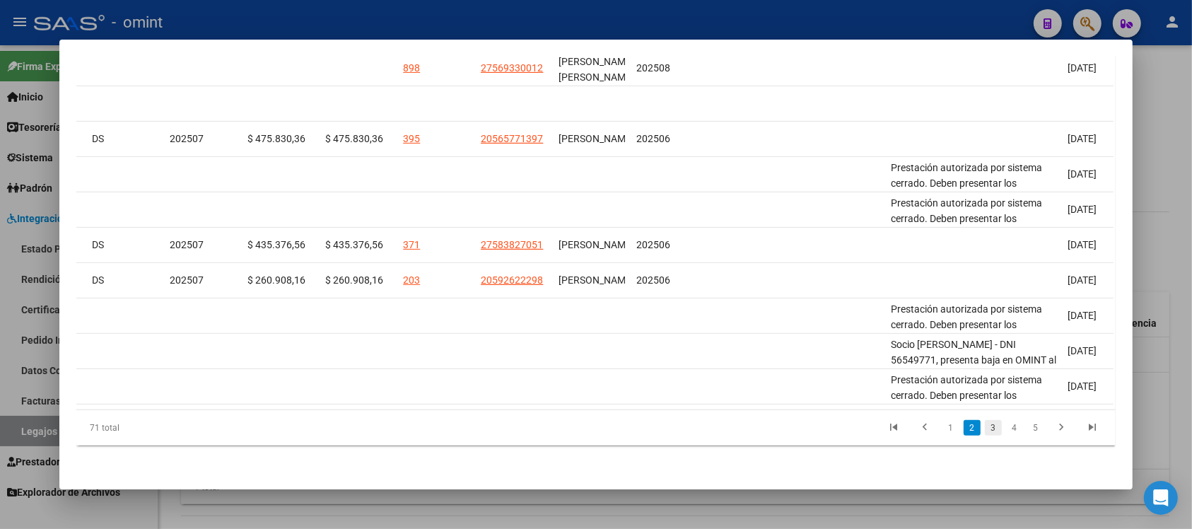
click at [987, 430] on link "3" at bounding box center [992, 428] width 17 height 16
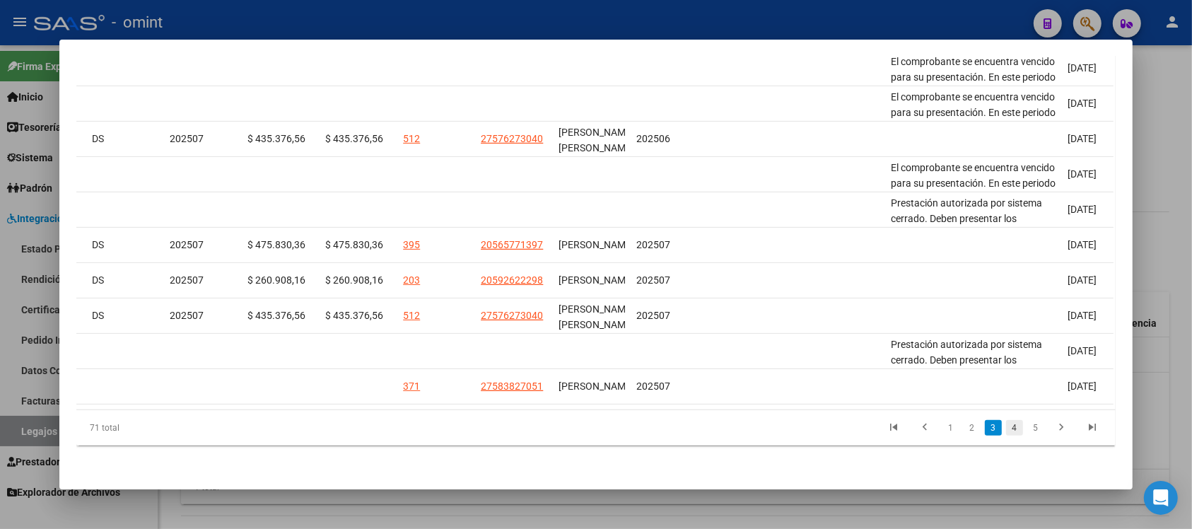
click at [1006, 421] on link "4" at bounding box center [1014, 428] width 17 height 16
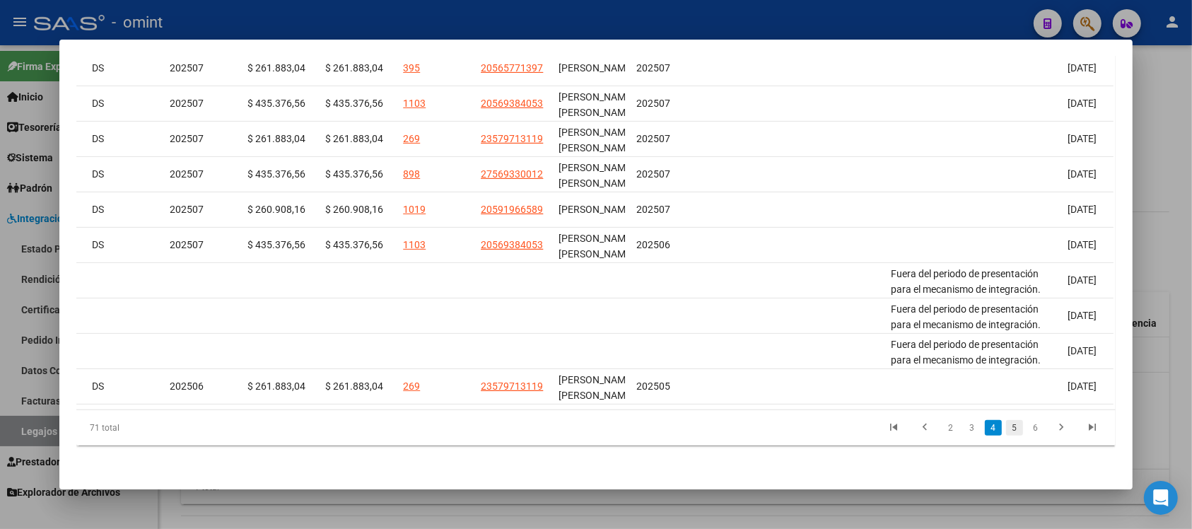
click at [1006, 428] on link "5" at bounding box center [1014, 428] width 17 height 16
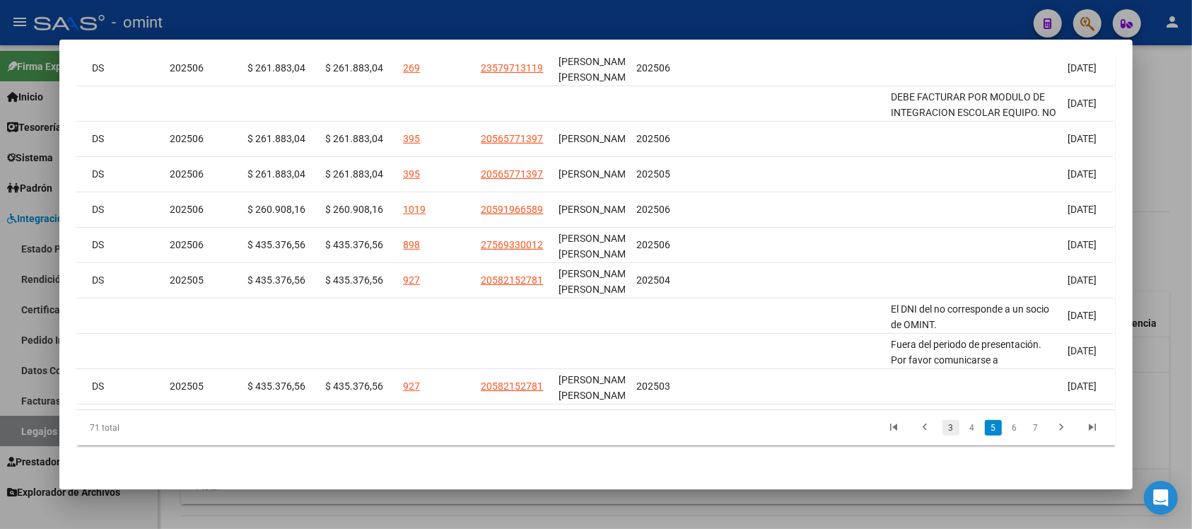
click at [942, 426] on link "3" at bounding box center [950, 428] width 17 height 16
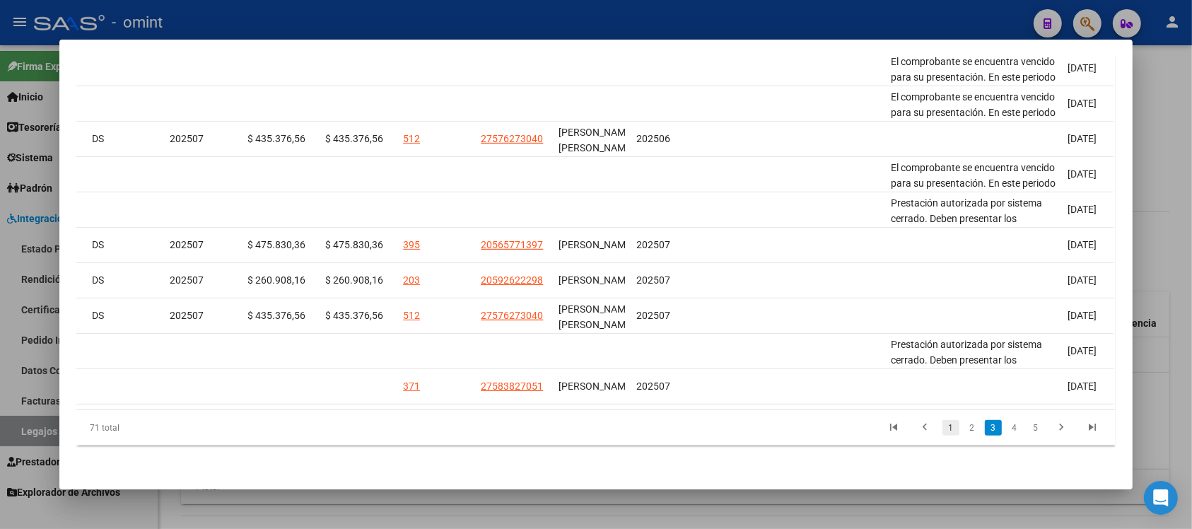
click at [943, 430] on link "1" at bounding box center [950, 428] width 17 height 16
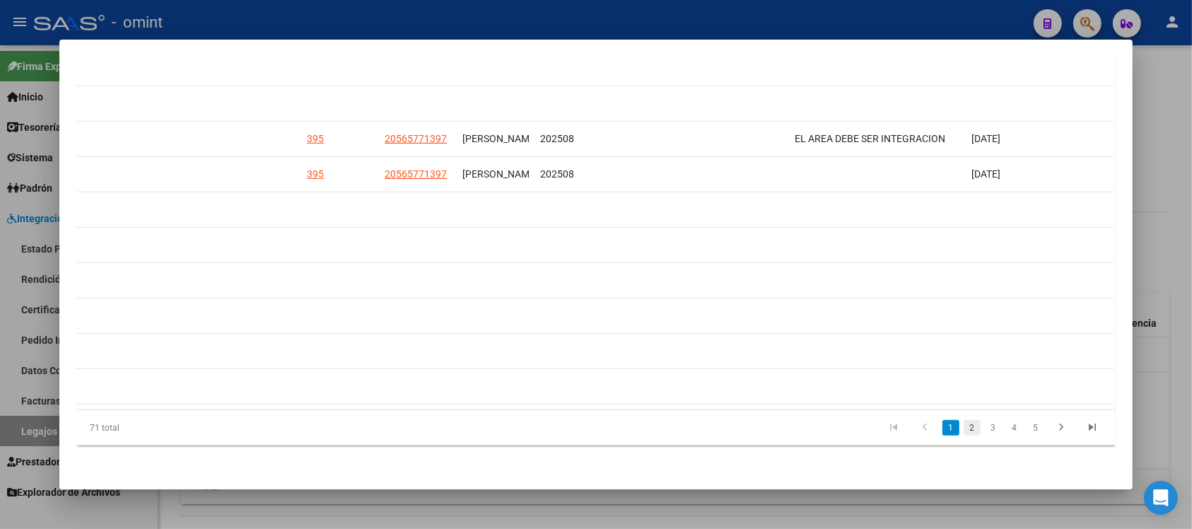
click at [963, 428] on link "2" at bounding box center [971, 428] width 17 height 16
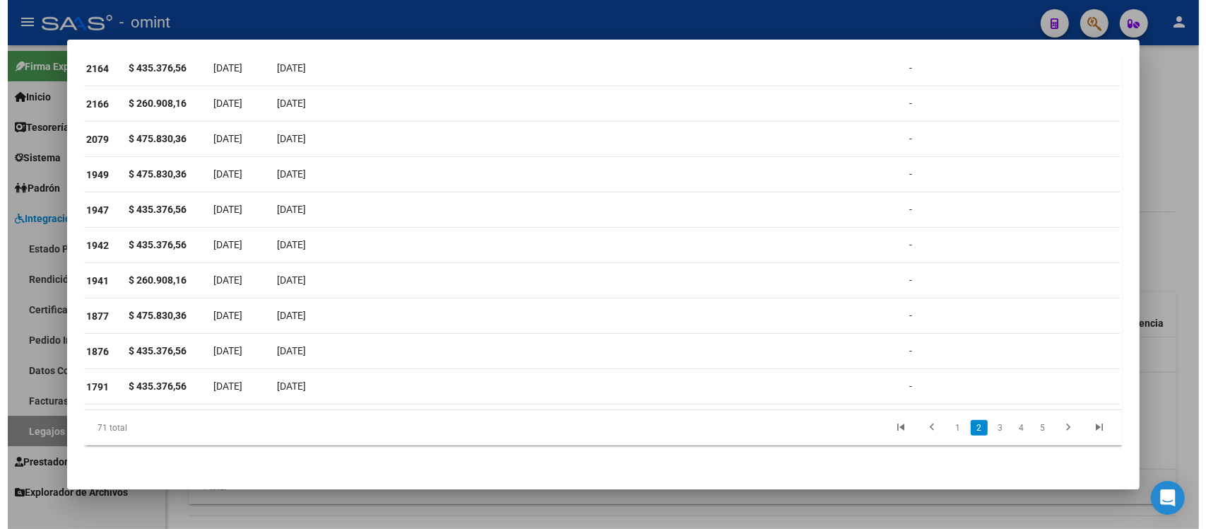
scroll to position [0, 160]
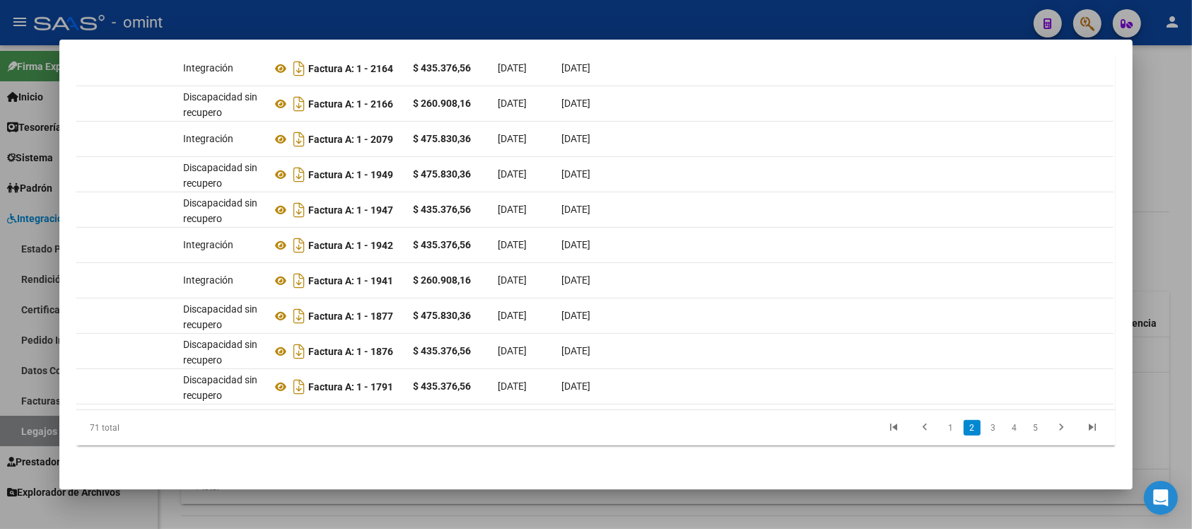
click at [339, 4] on div at bounding box center [596, 264] width 1192 height 529
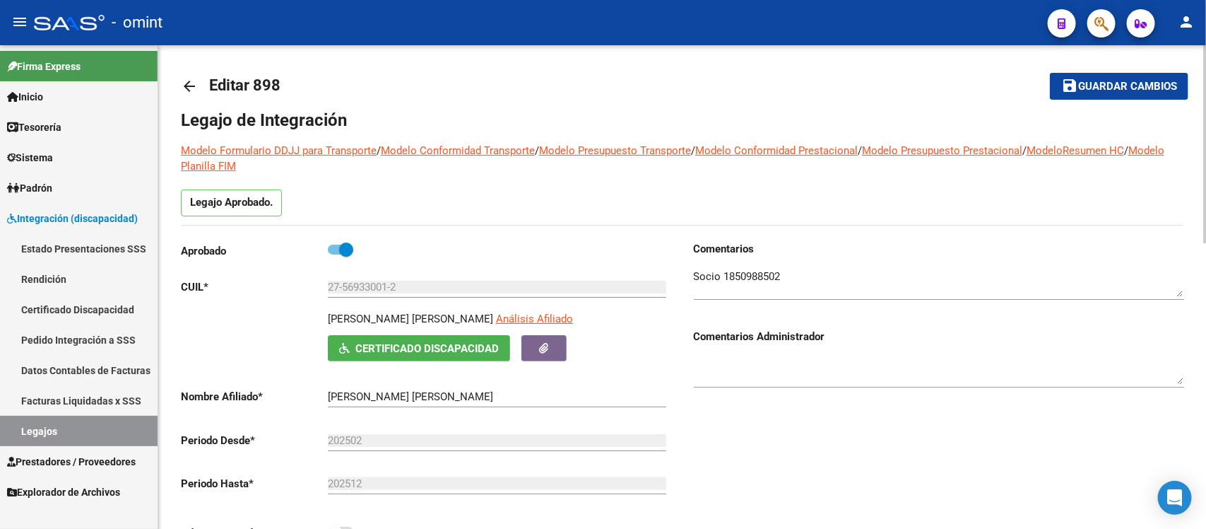
scroll to position [0, 0]
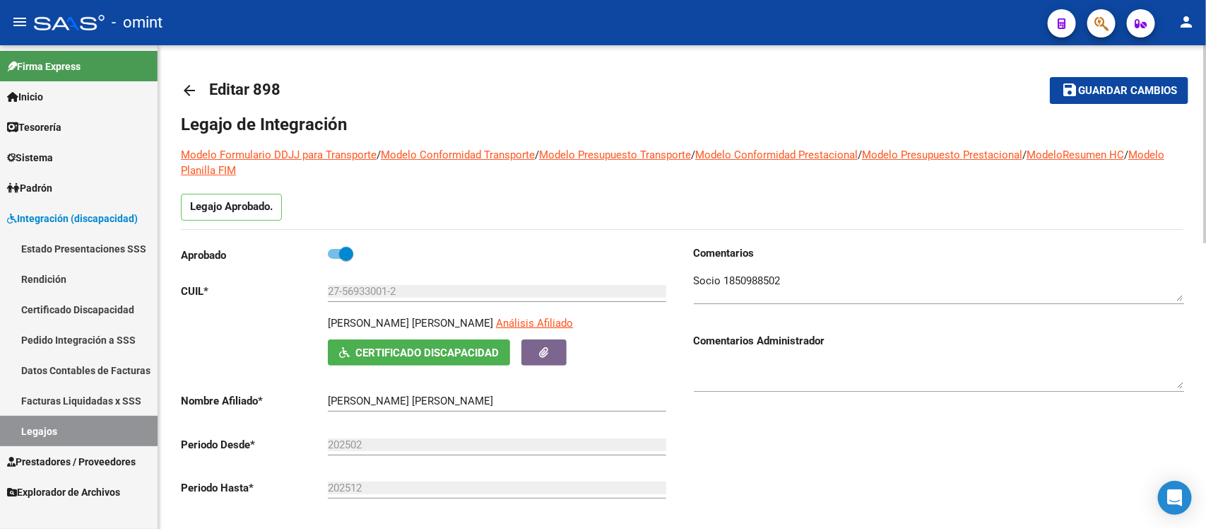
click at [186, 90] on mat-icon "arrow_back" at bounding box center [189, 90] width 17 height 17
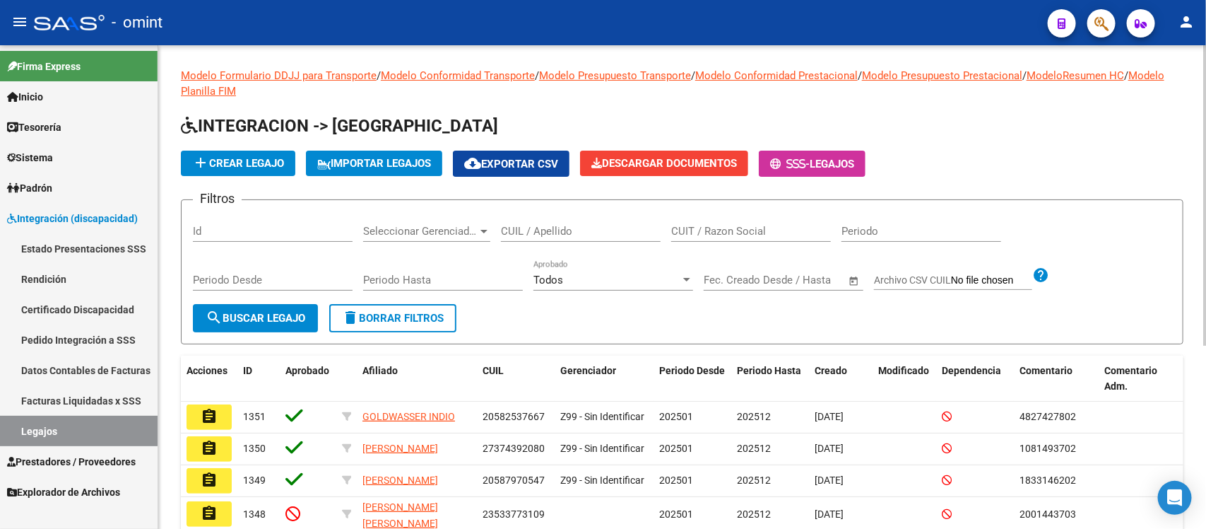
click at [715, 223] on div "CUIT / Razon Social" at bounding box center [751, 226] width 160 height 30
click at [583, 225] on input "CUIL / Apellido" at bounding box center [581, 231] width 160 height 13
paste input "57971311"
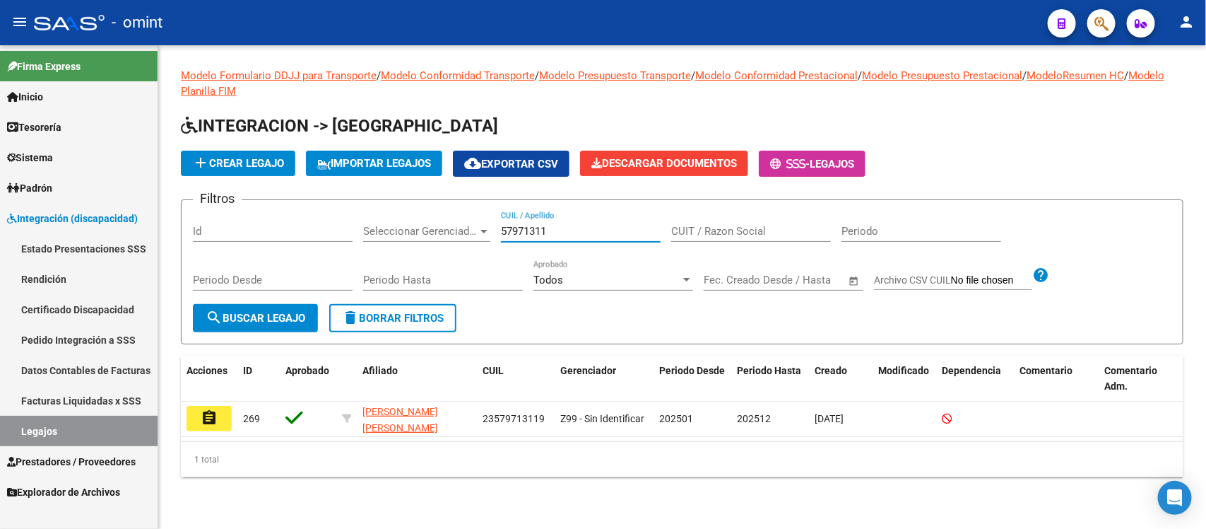
type input "57971311"
click at [211, 424] on button "assignment" at bounding box center [209, 418] width 45 height 25
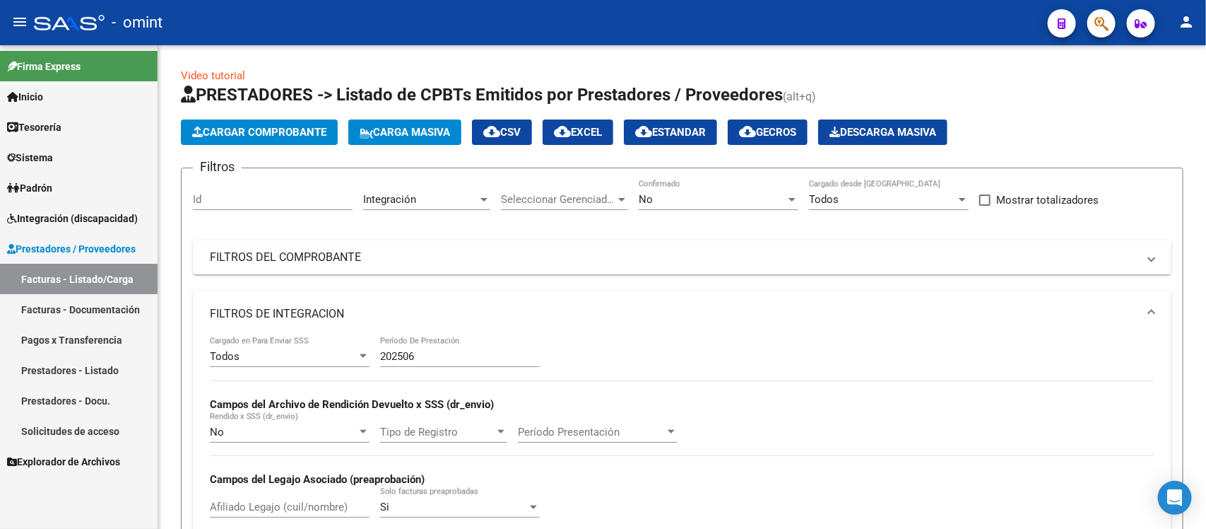
scroll to position [347, 0]
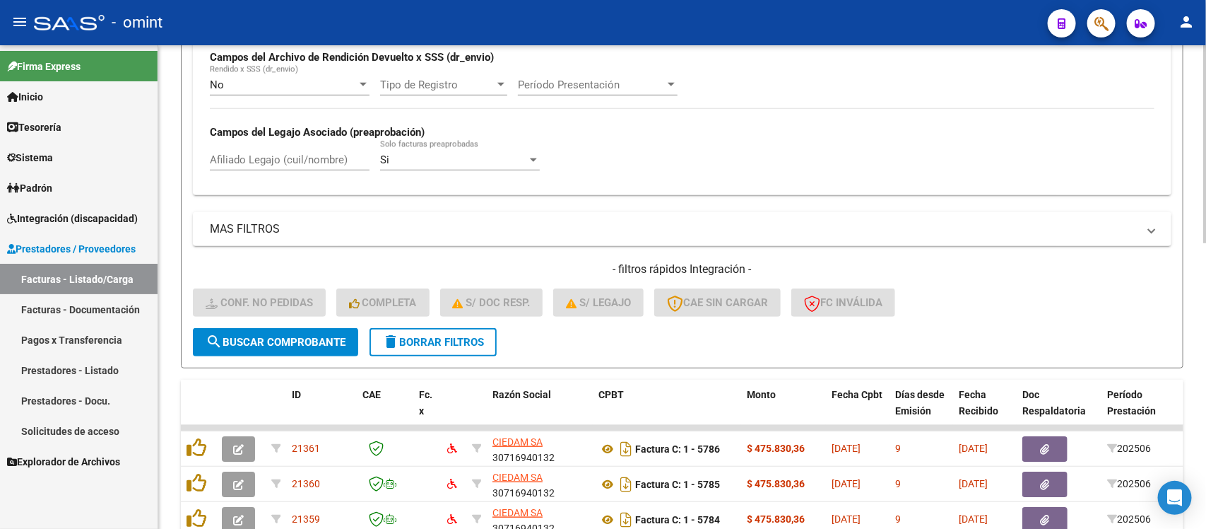
click at [446, 343] on span "delete Borrar Filtros" at bounding box center [433, 342] width 102 height 13
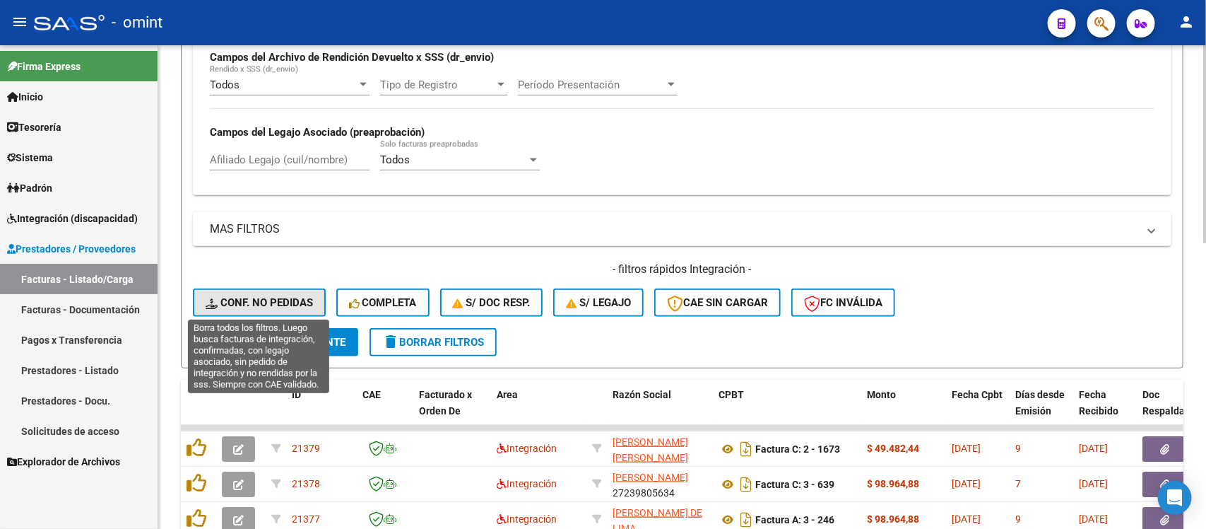
click at [276, 296] on span "Conf. no pedidas" at bounding box center [259, 302] width 107 height 13
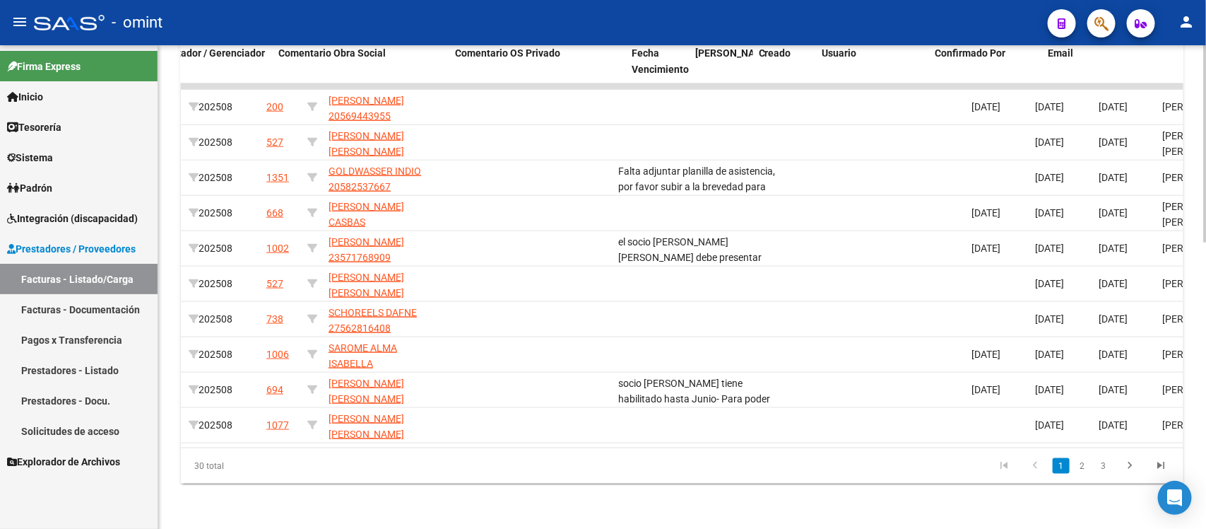
scroll to position [0, 1259]
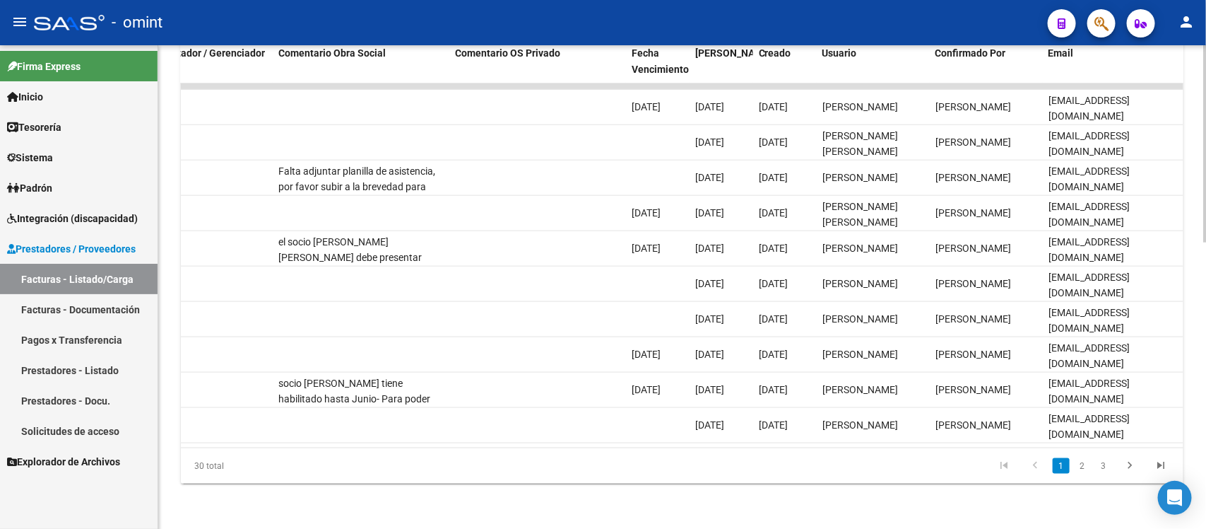
click at [1081, 470] on link "2" at bounding box center [1082, 466] width 17 height 16
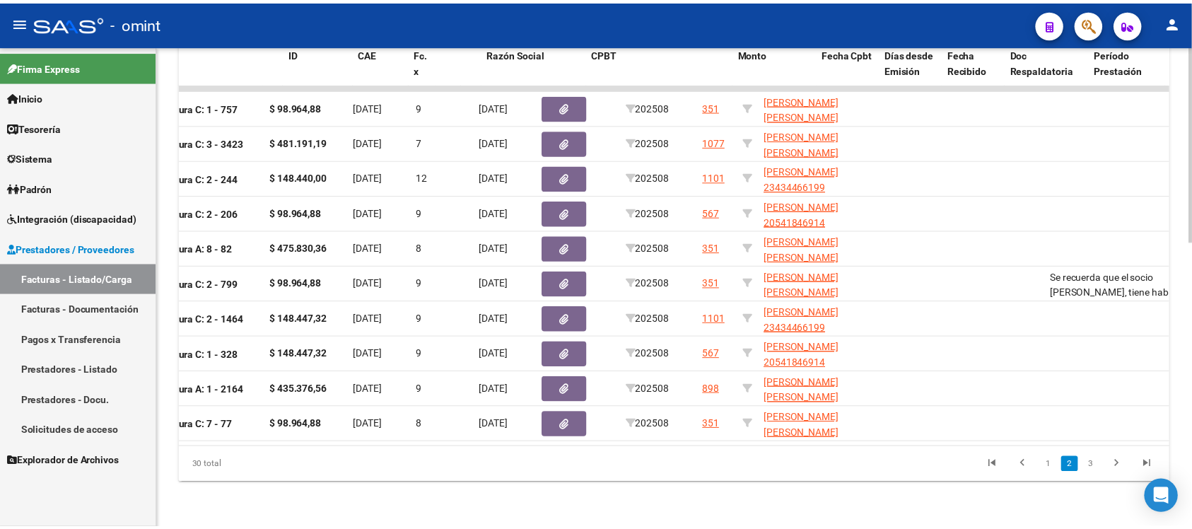
scroll to position [0, 0]
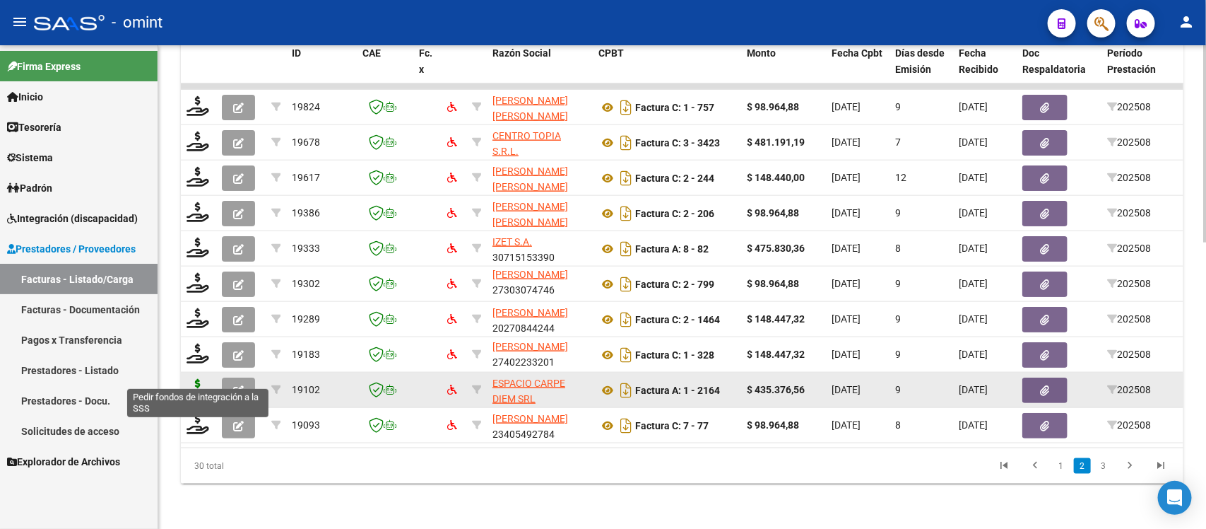
click at [200, 379] on icon at bounding box center [198, 389] width 23 height 20
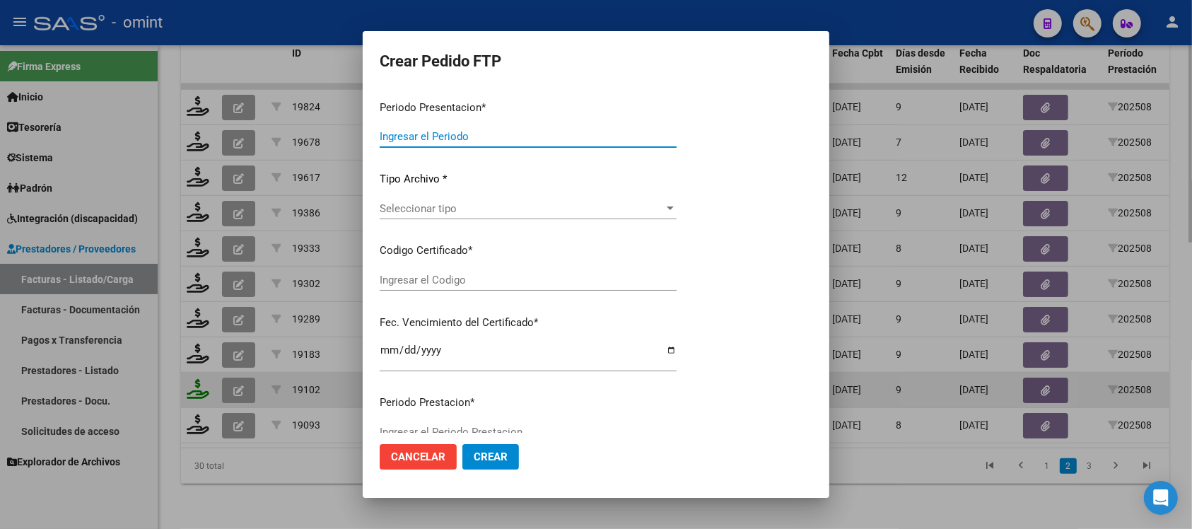
type input "202508"
type input "$ 435.376,56"
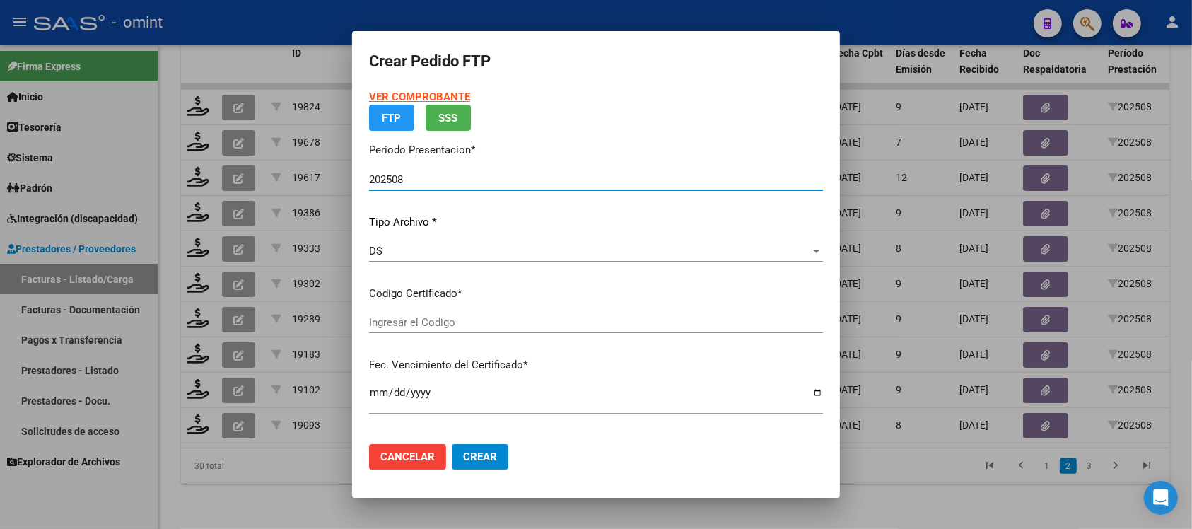
type input "2360231328"
type input "[DATE]"
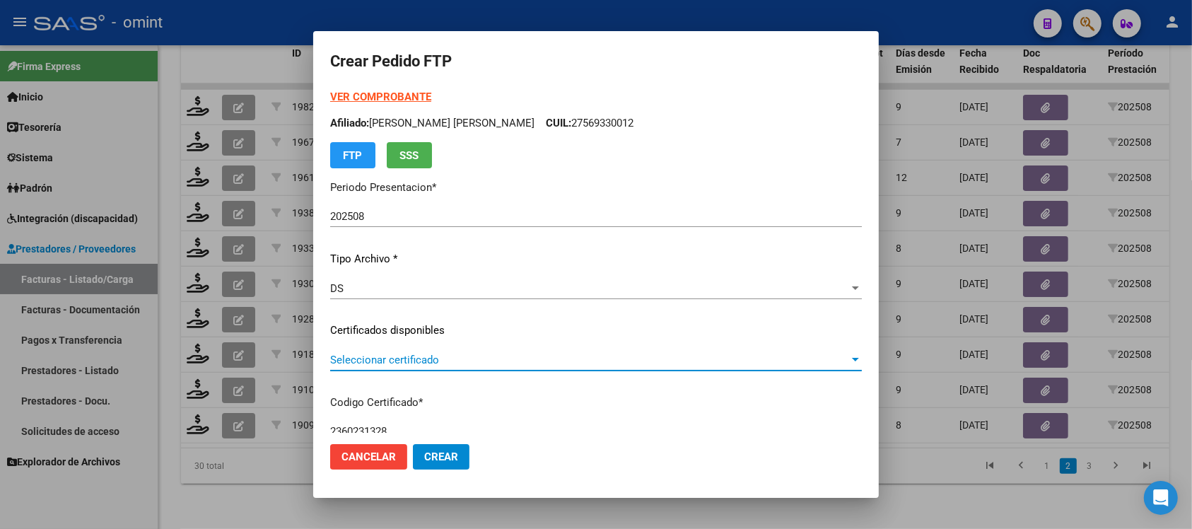
click at [418, 359] on span "Seleccionar certificado" at bounding box center [589, 359] width 519 height 13
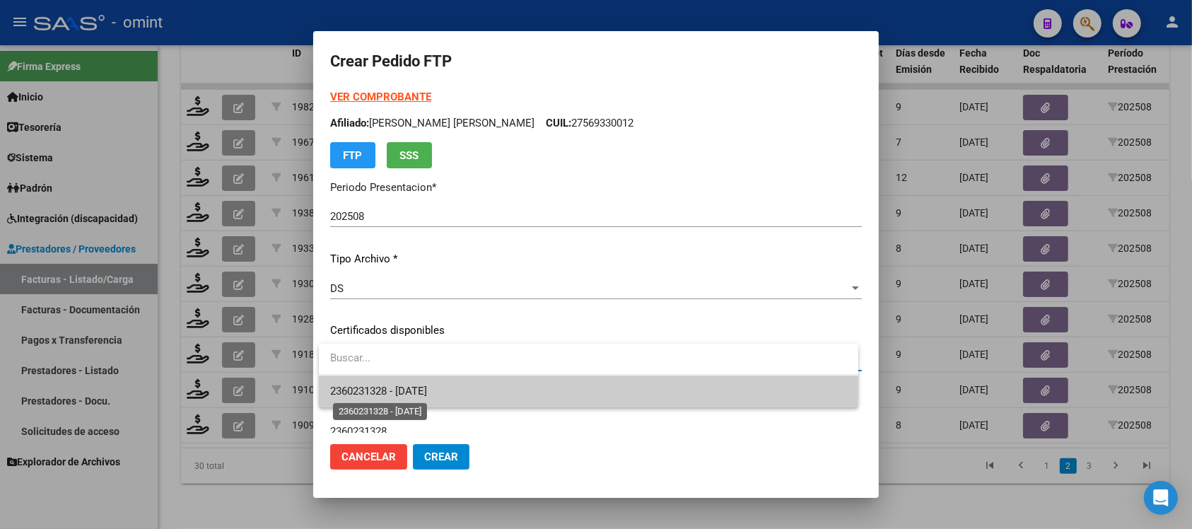
drag, startPoint x: 442, startPoint y: 387, endPoint x: 481, endPoint y: 353, distance: 52.1
click at [427, 387] on span "2360231328 - [DATE]" at bounding box center [378, 390] width 97 height 13
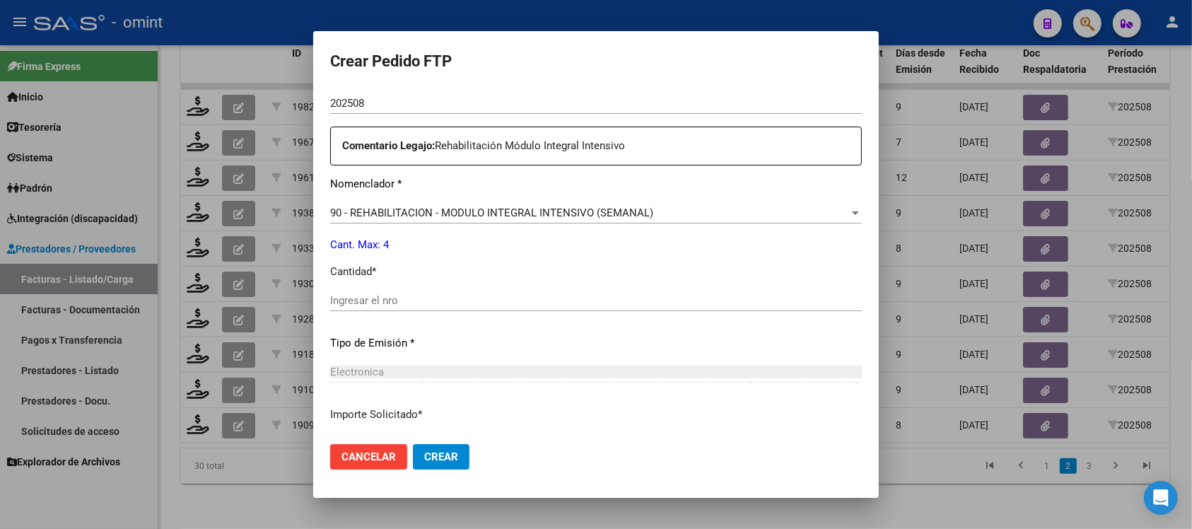
scroll to position [530, 0]
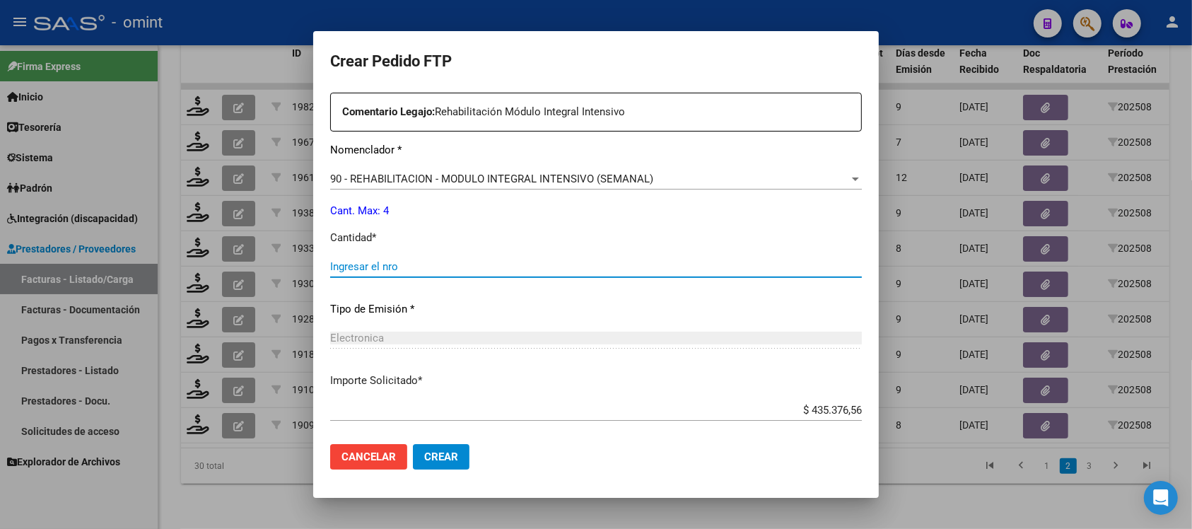
click at [399, 266] on input "Ingresar el nro" at bounding box center [595, 266] width 531 height 13
type input "4"
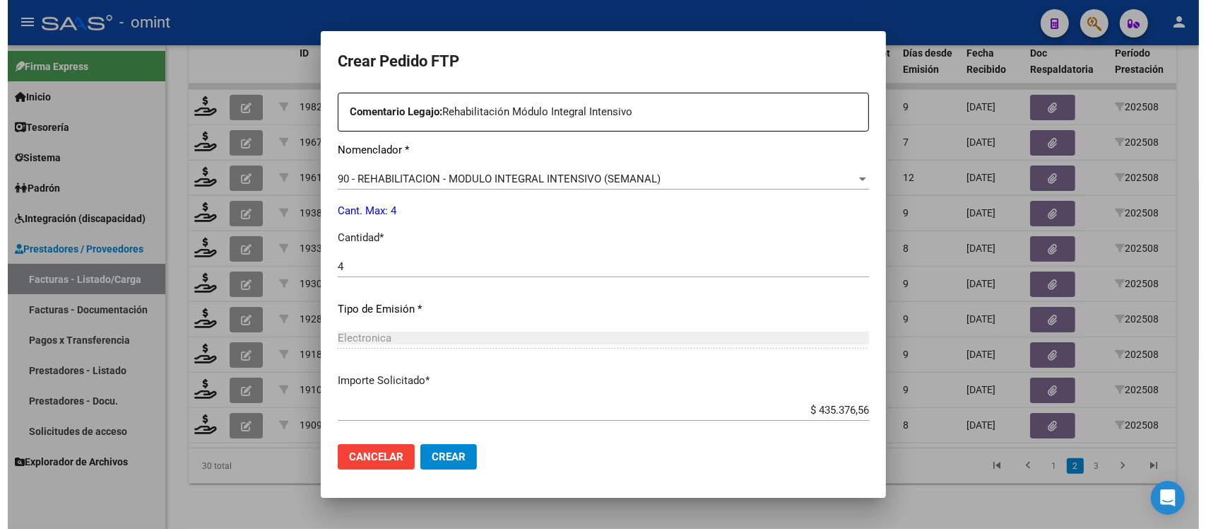
scroll to position [602, 0]
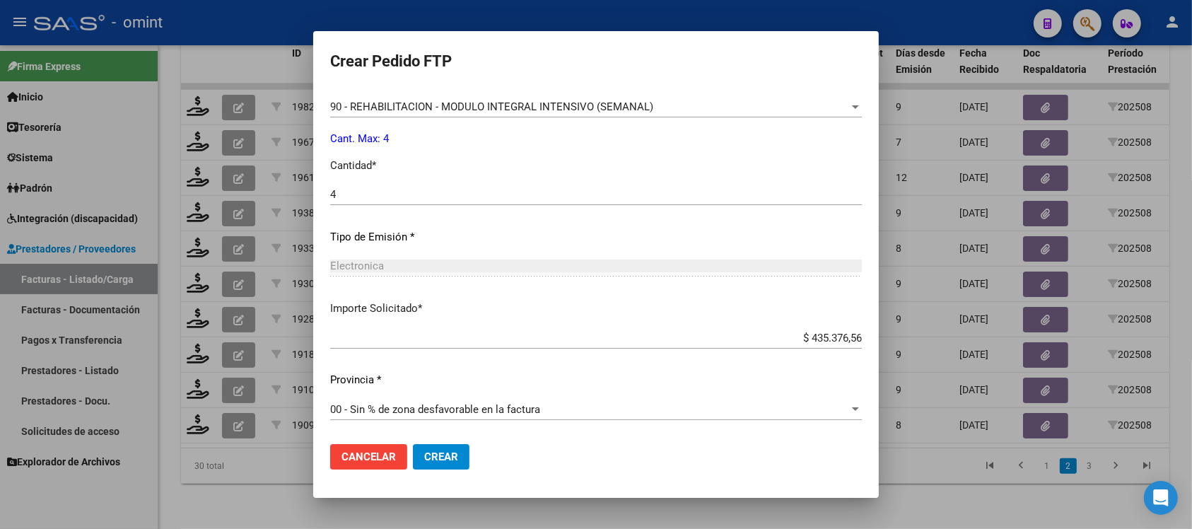
click at [446, 462] on button "Crear" at bounding box center [441, 456] width 57 height 25
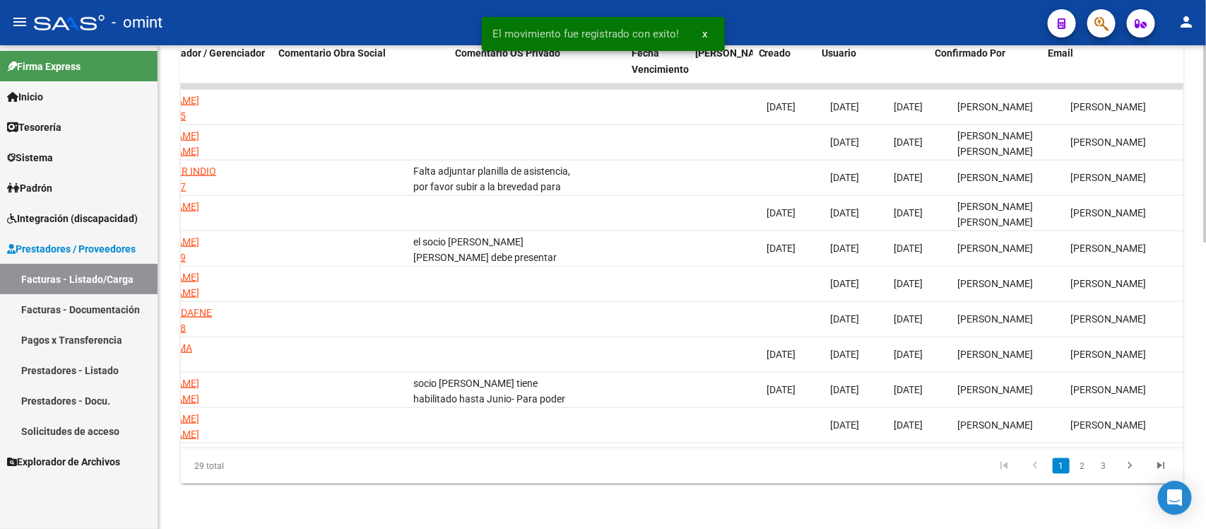
scroll to position [0, 1259]
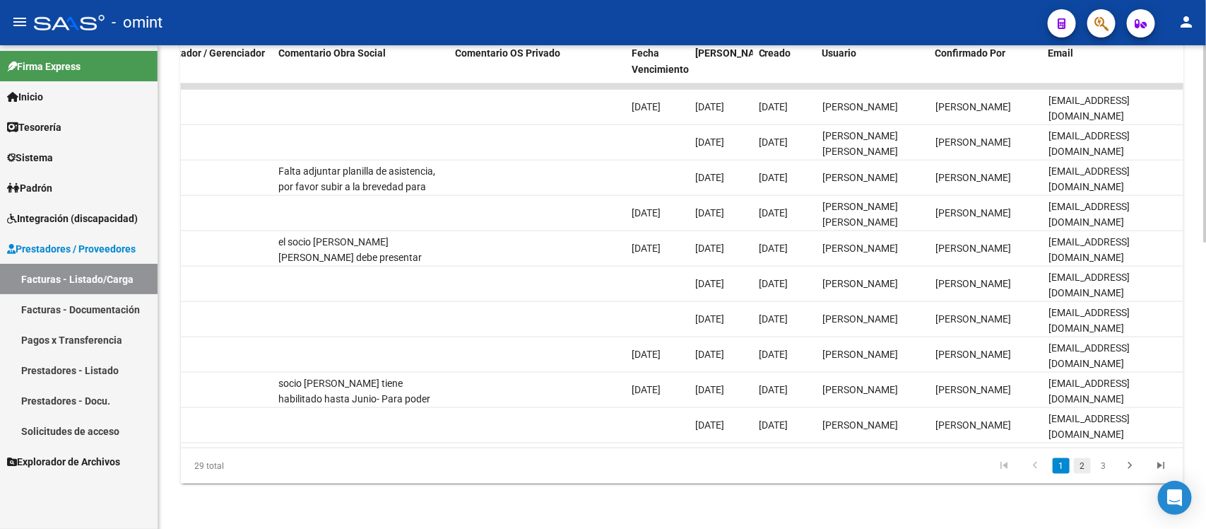
click at [1085, 463] on link "2" at bounding box center [1082, 466] width 17 height 16
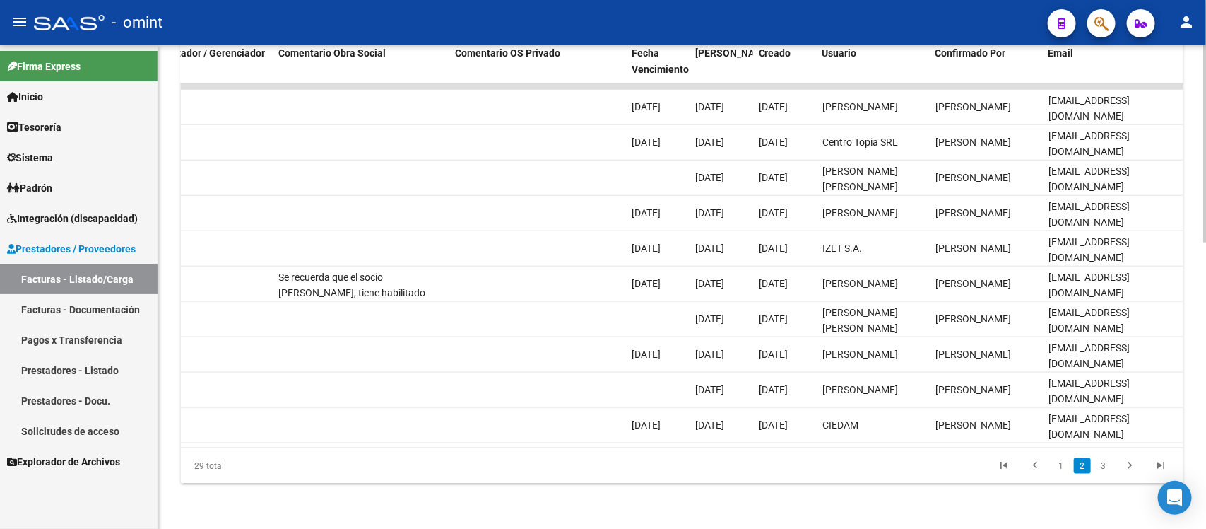
scroll to position [1, 0]
click at [1099, 468] on link "3" at bounding box center [1103, 466] width 17 height 16
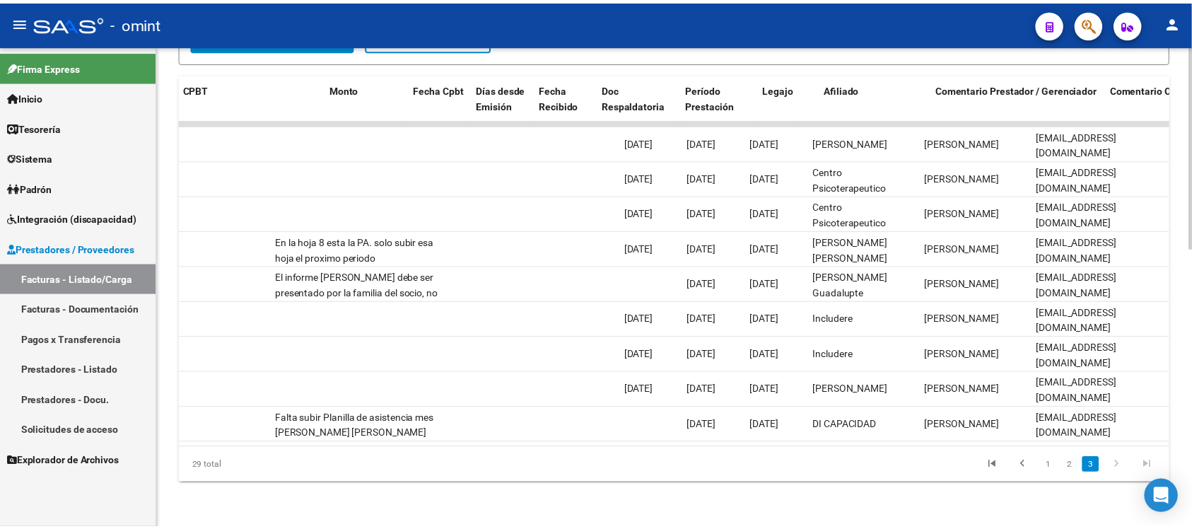
scroll to position [0, 0]
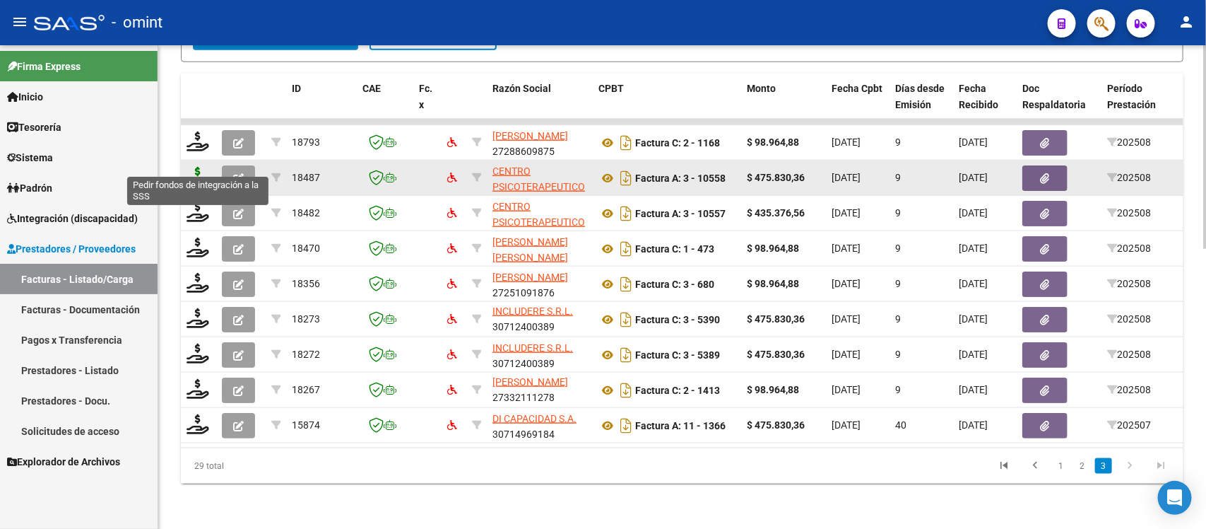
click at [192, 167] on icon at bounding box center [198, 177] width 23 height 20
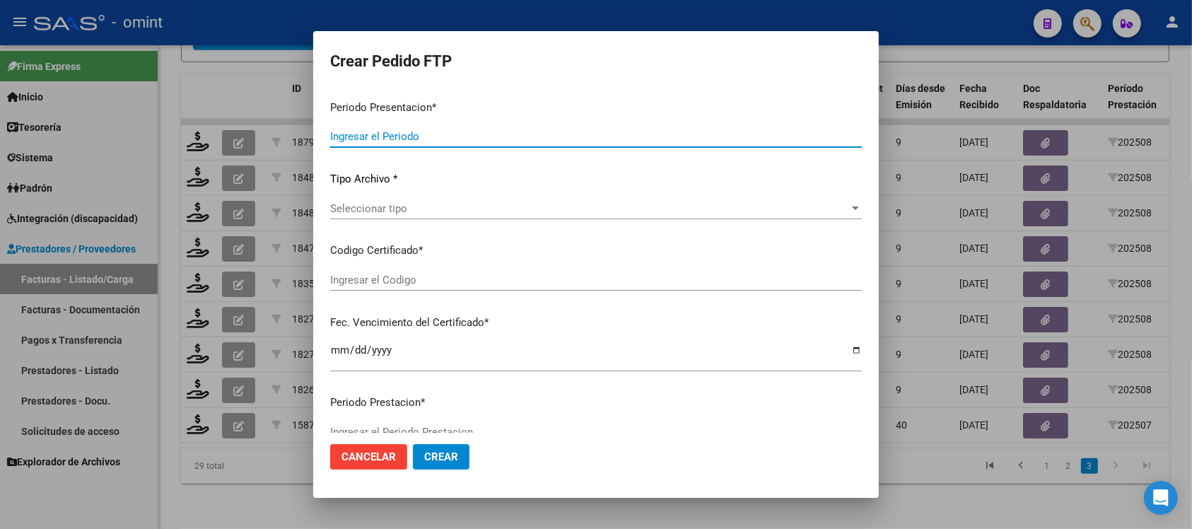
type input "202508"
type input "$ 475.830,36"
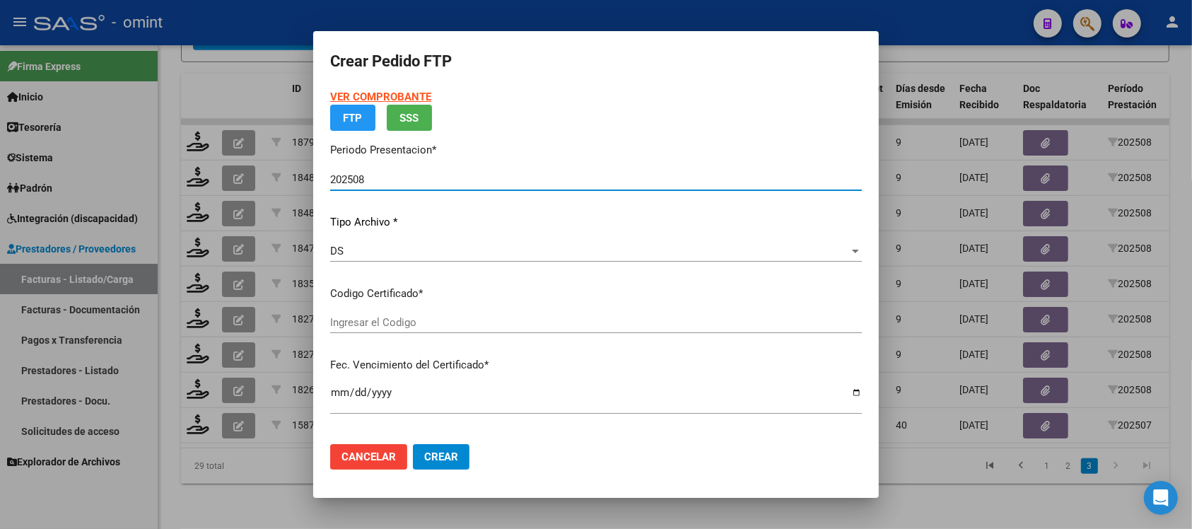
type input "5688164058"
type input "[DATE]"
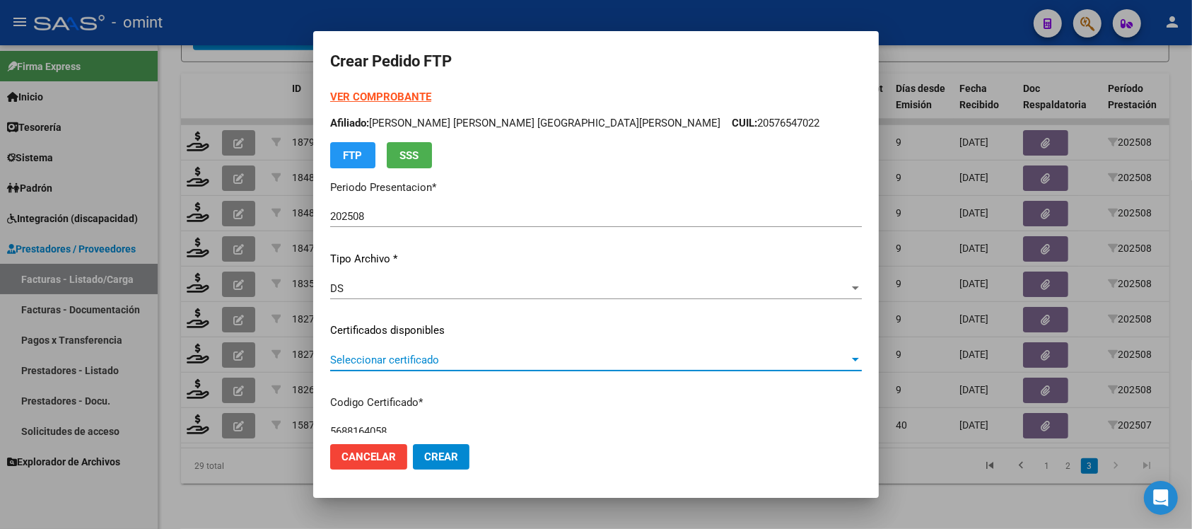
click at [399, 358] on span "Seleccionar certificado" at bounding box center [589, 359] width 519 height 13
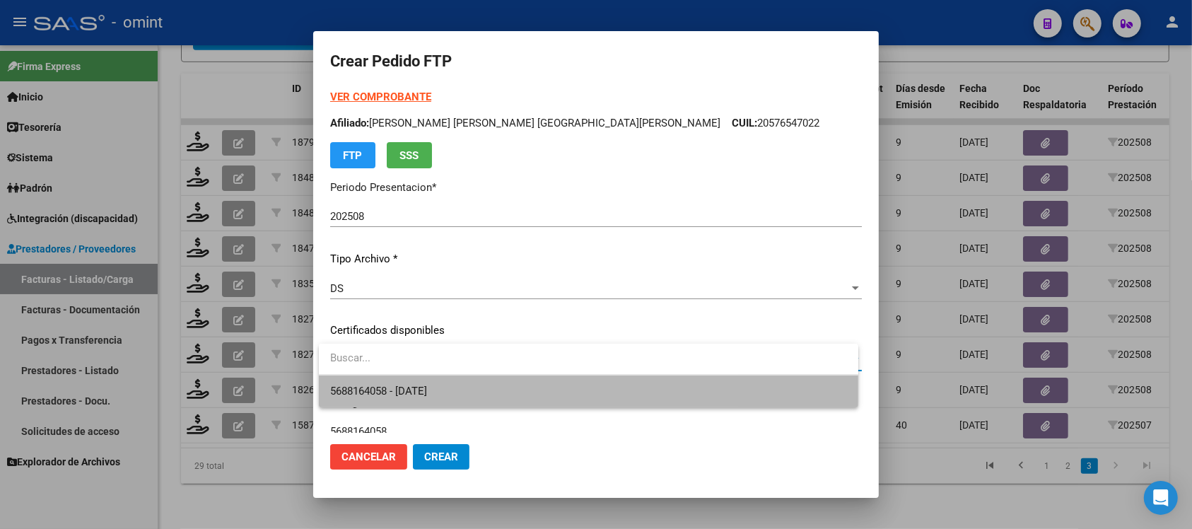
click at [439, 380] on span "5688164058 - [DATE]" at bounding box center [588, 391] width 517 height 32
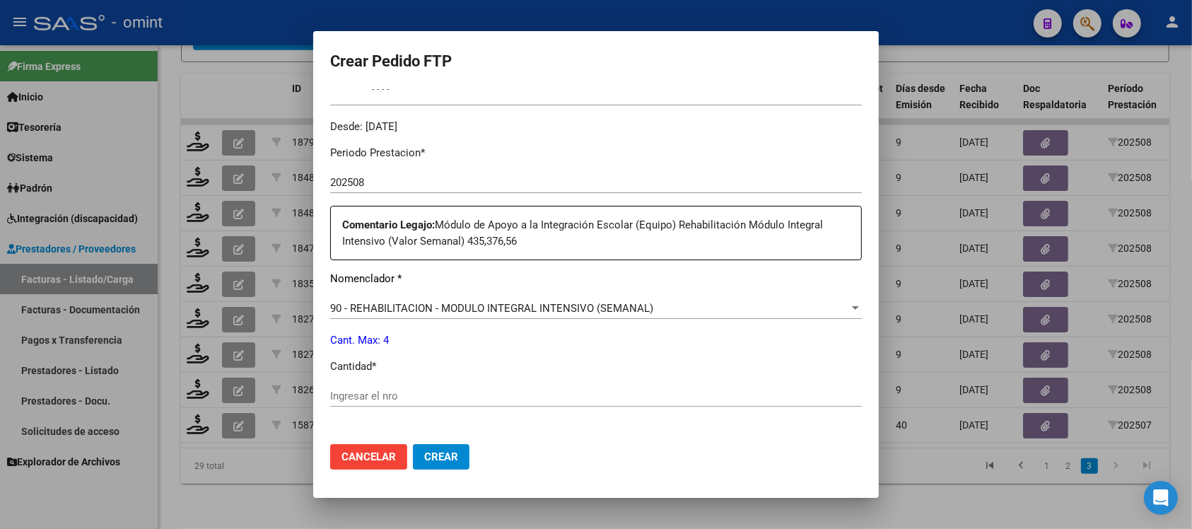
scroll to position [442, 0]
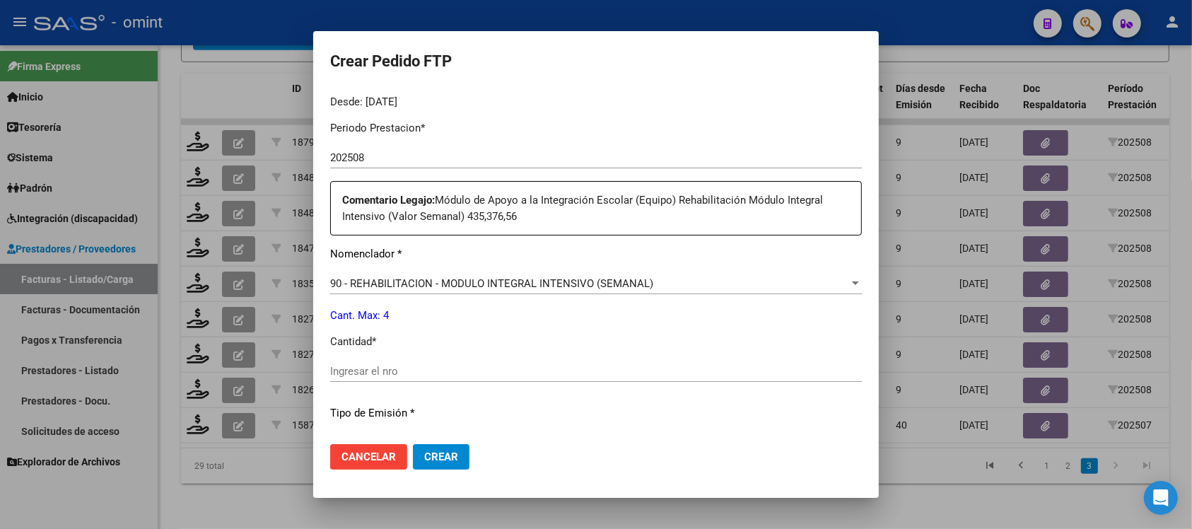
click at [401, 375] on input "Ingresar el nro" at bounding box center [595, 371] width 531 height 13
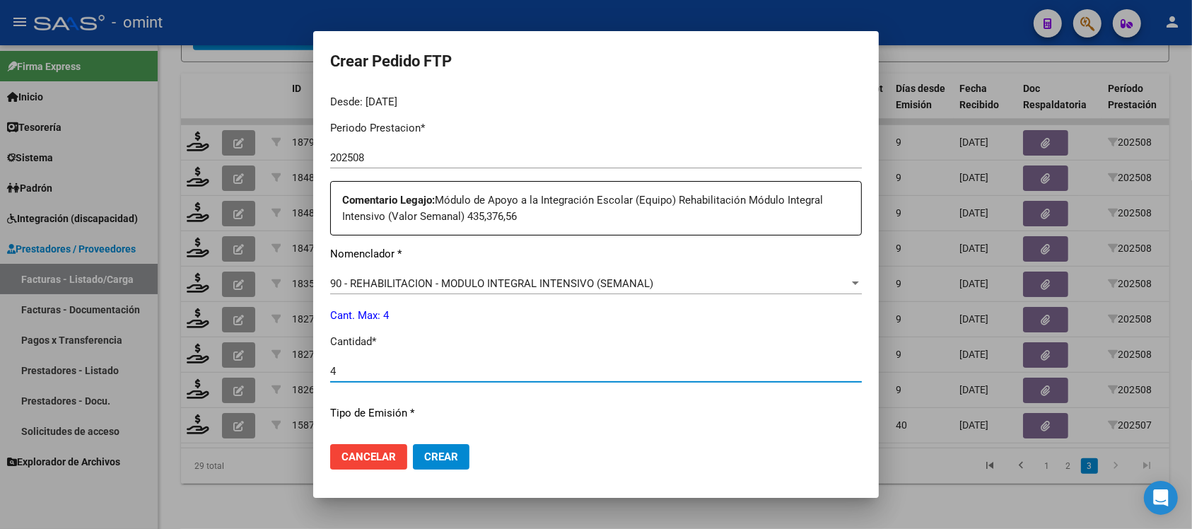
type input "4"
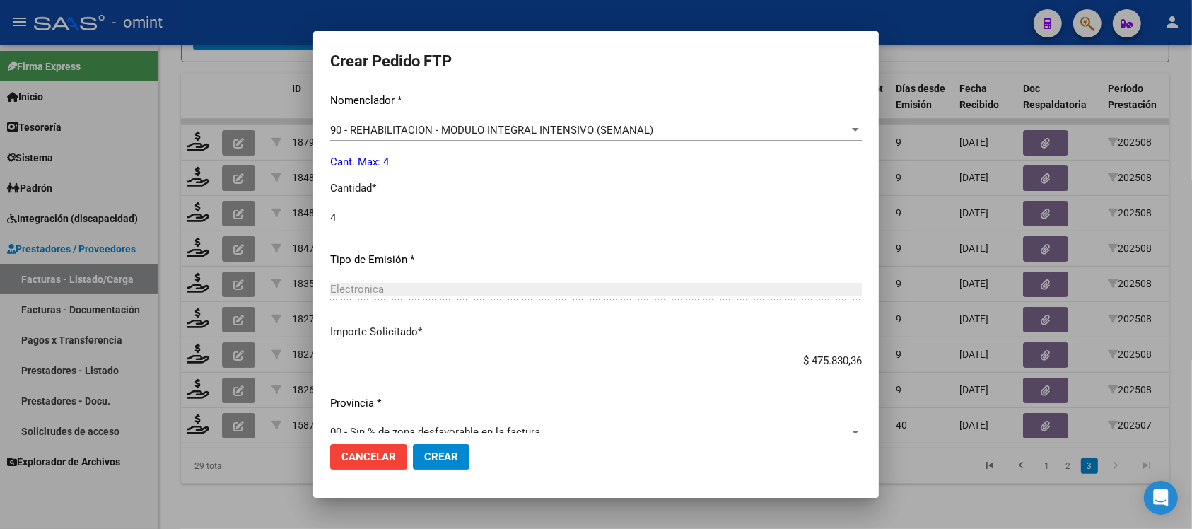
scroll to position [618, 0]
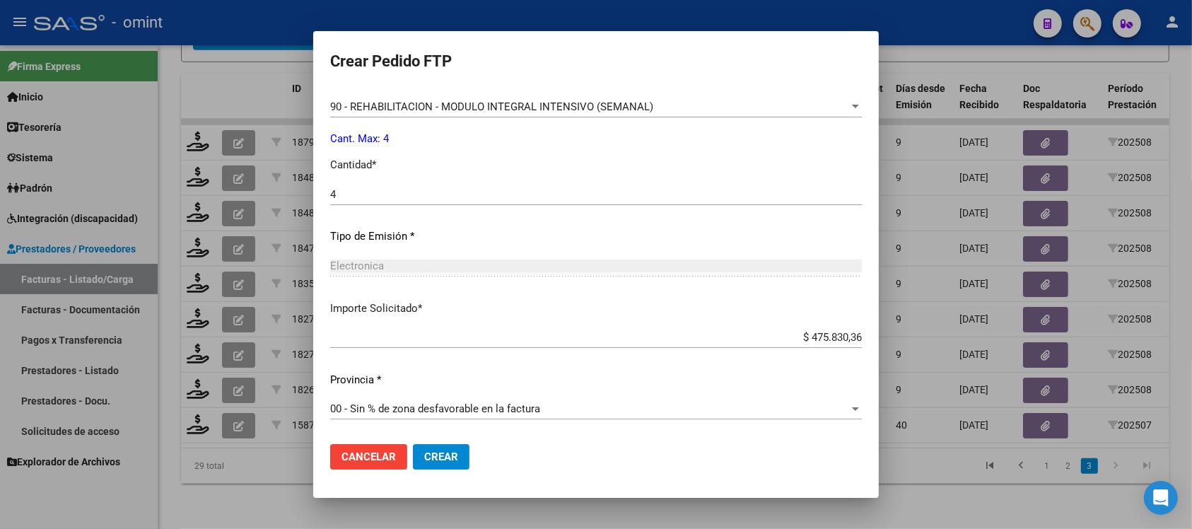
click at [463, 442] on mat-dialog-actions "Cancelar Crear" at bounding box center [595, 457] width 531 height 48
click at [461, 450] on button "Crear" at bounding box center [441, 456] width 57 height 25
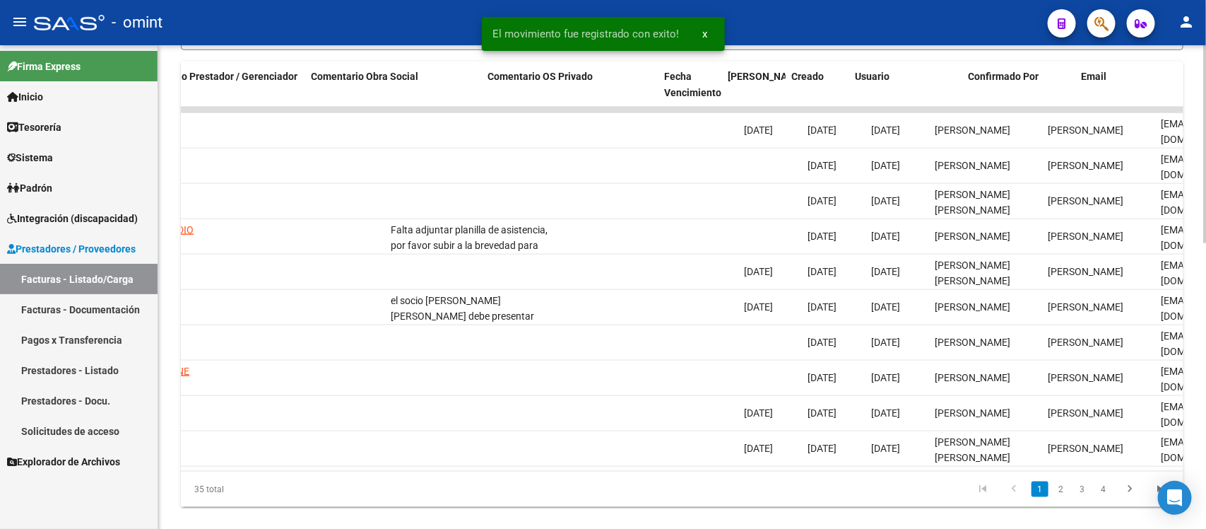
scroll to position [0, 1259]
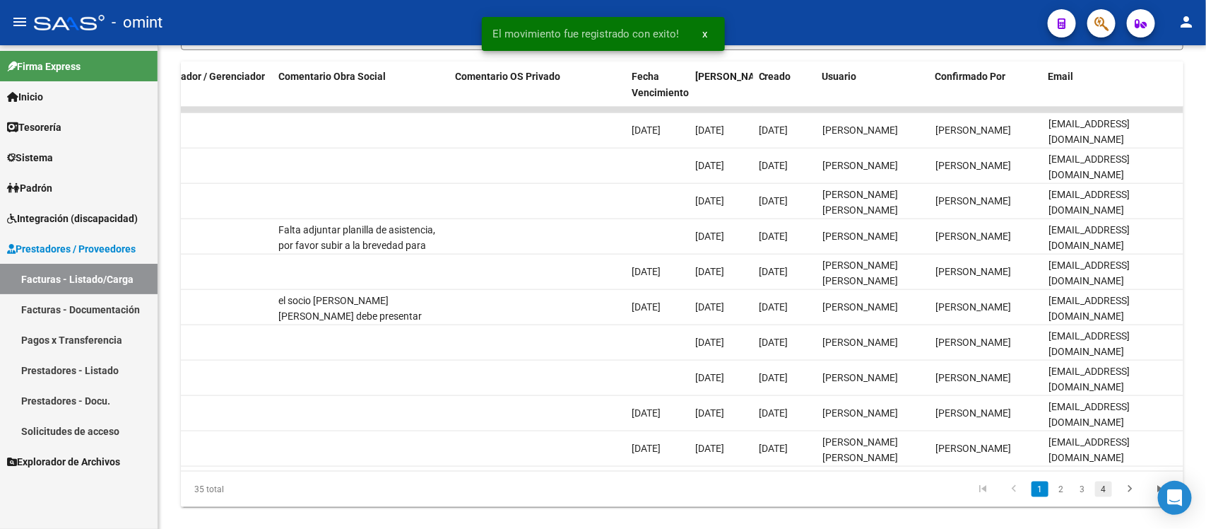
click at [1099, 497] on link "4" at bounding box center [1103, 489] width 17 height 16
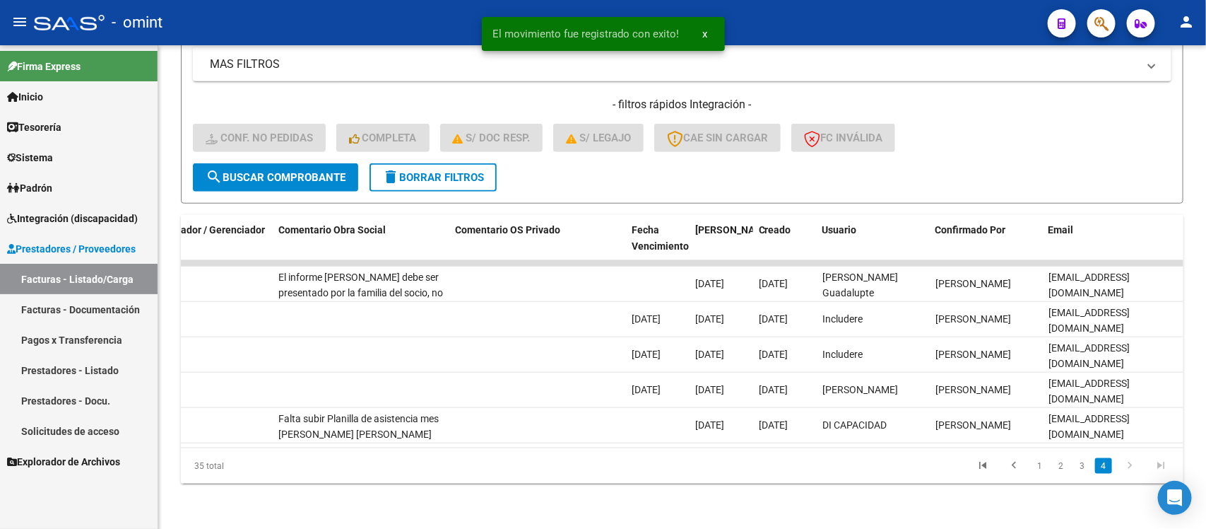
scroll to position [524, 0]
click at [1089, 468] on link "3" at bounding box center [1082, 466] width 17 height 16
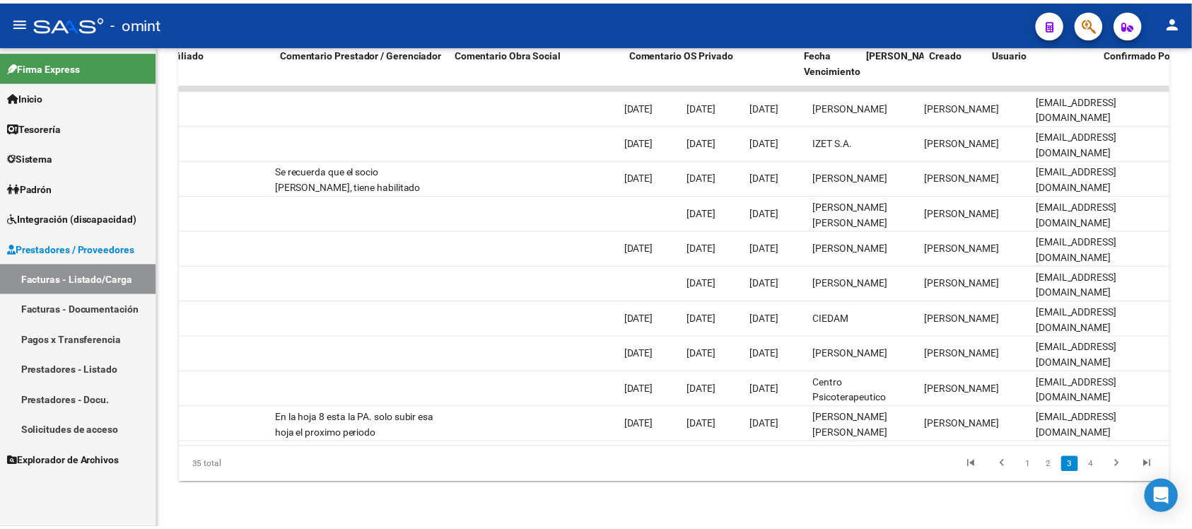
scroll to position [0, 0]
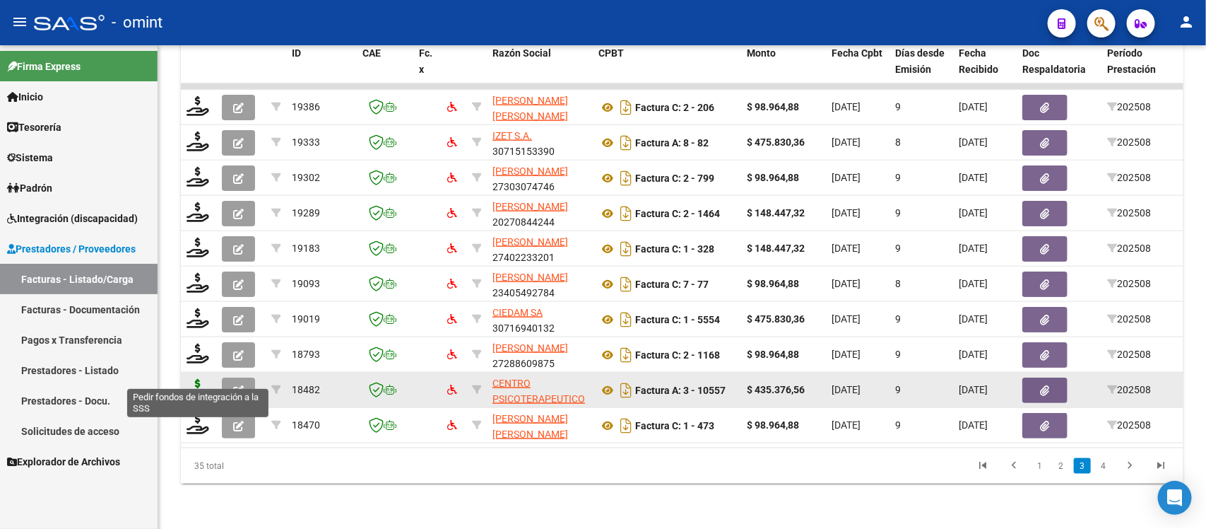
click at [189, 380] on icon at bounding box center [198, 389] width 23 height 20
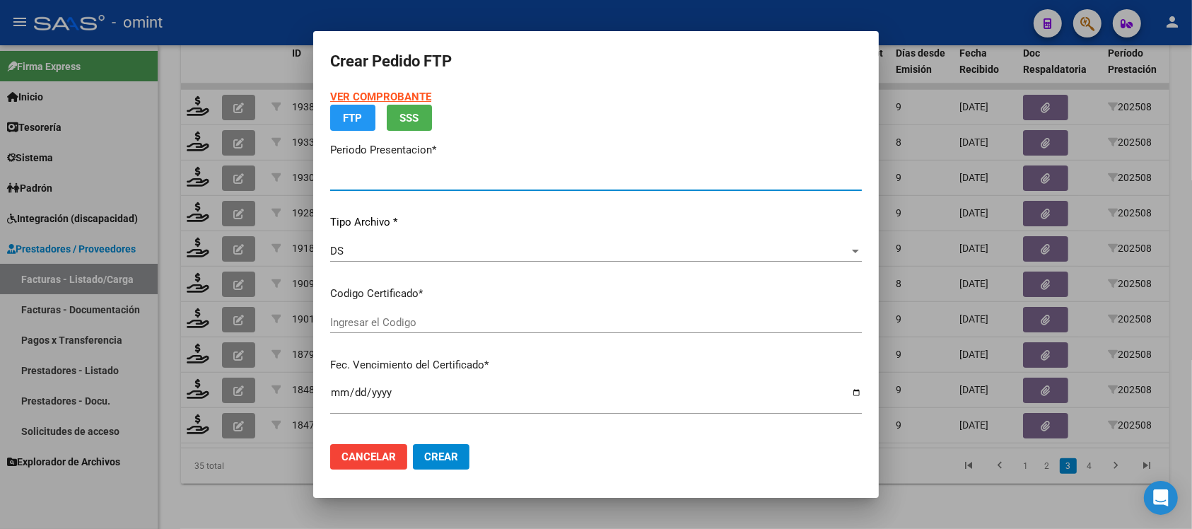
type input "202508"
type input "$ 435.376,56"
type input "5688164058"
type input "[DATE]"
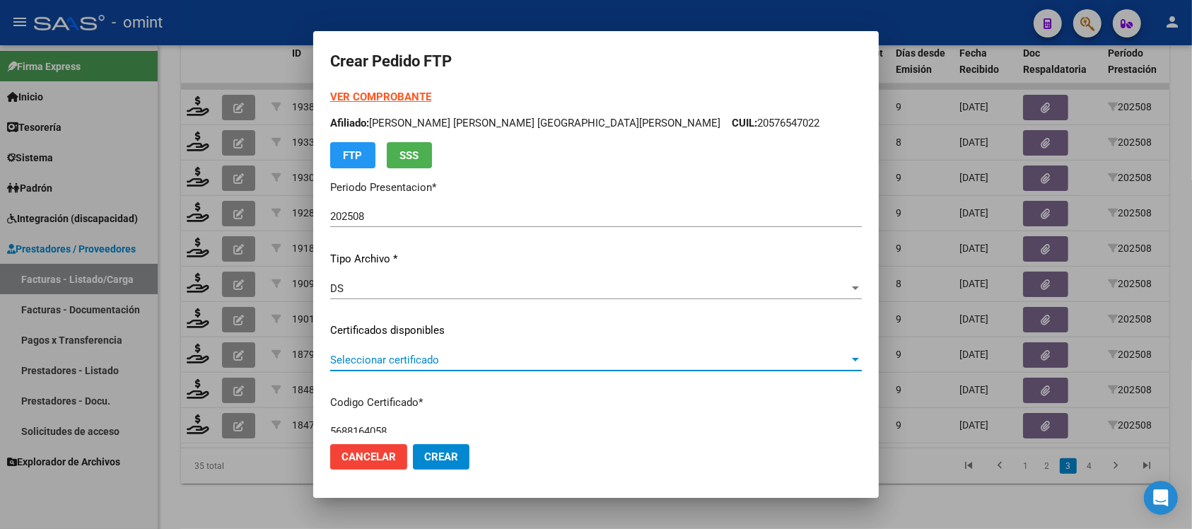
click at [408, 353] on span "Seleccionar certificado" at bounding box center [589, 359] width 519 height 13
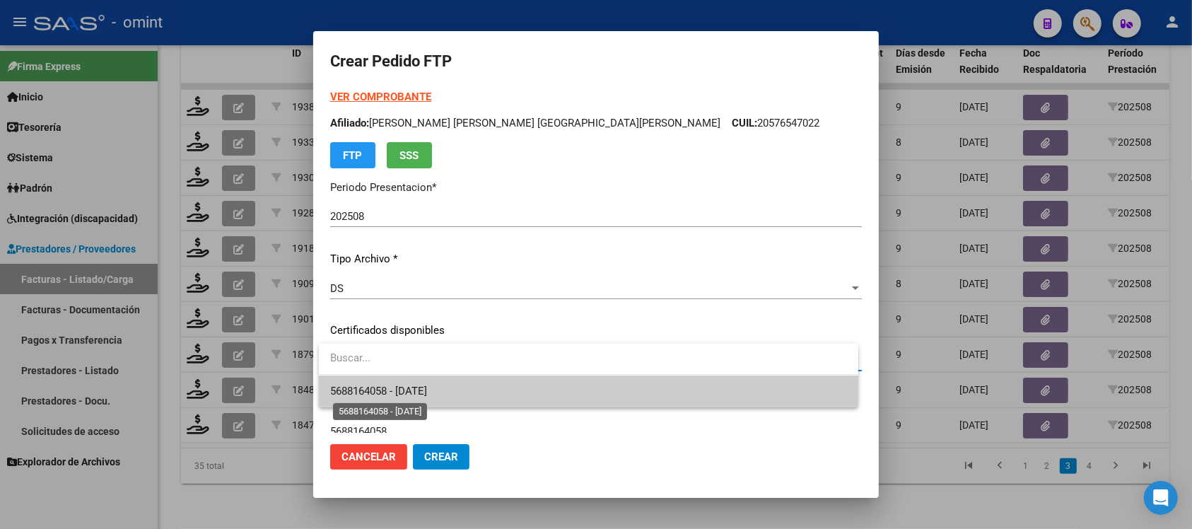
click at [427, 390] on span "5688164058 - [DATE]" at bounding box center [378, 390] width 97 height 13
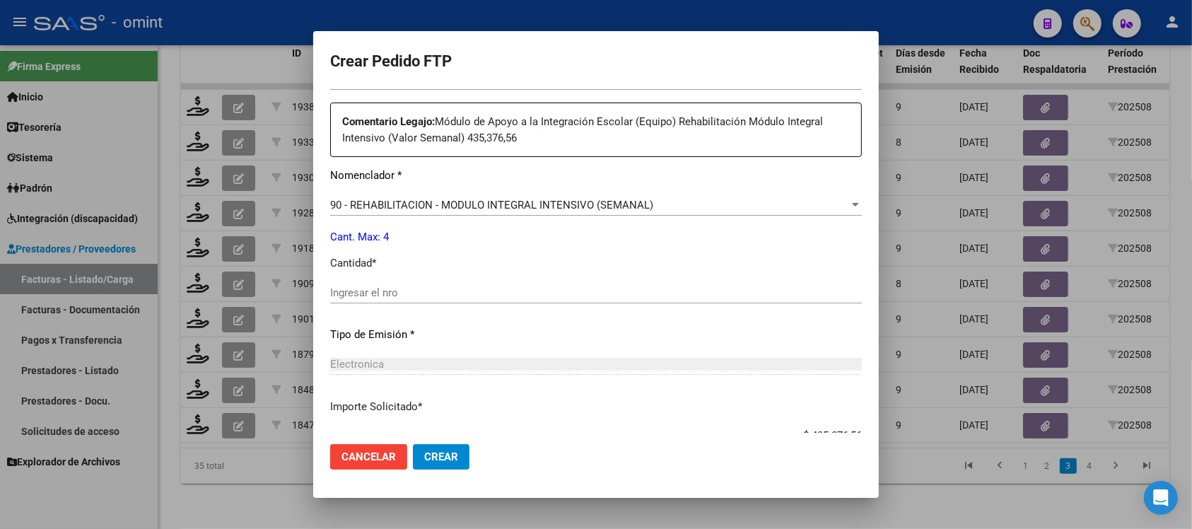
scroll to position [530, 0]
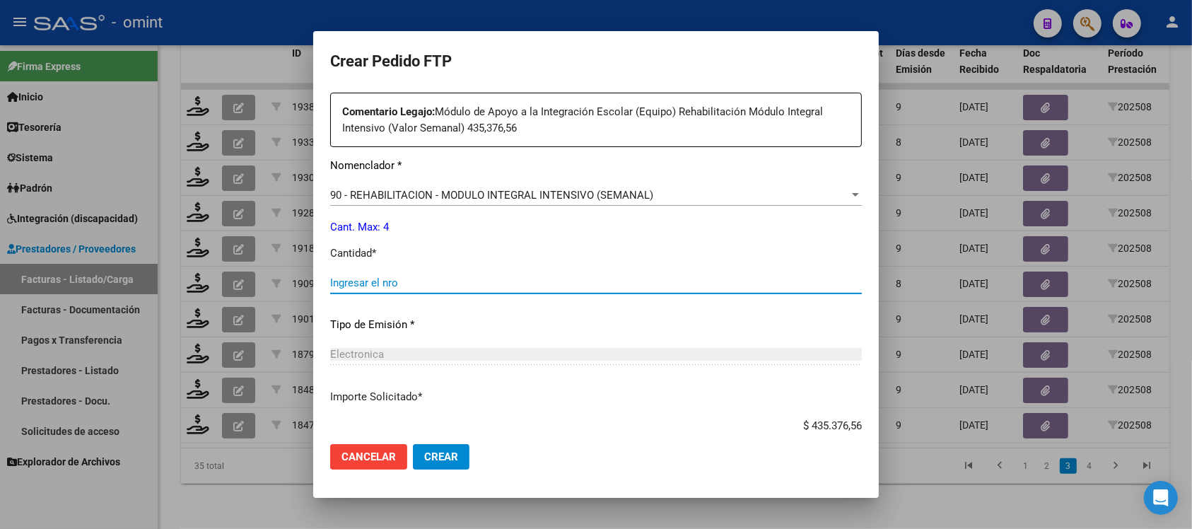
click at [391, 288] on input "Ingresar el nro" at bounding box center [595, 282] width 531 height 13
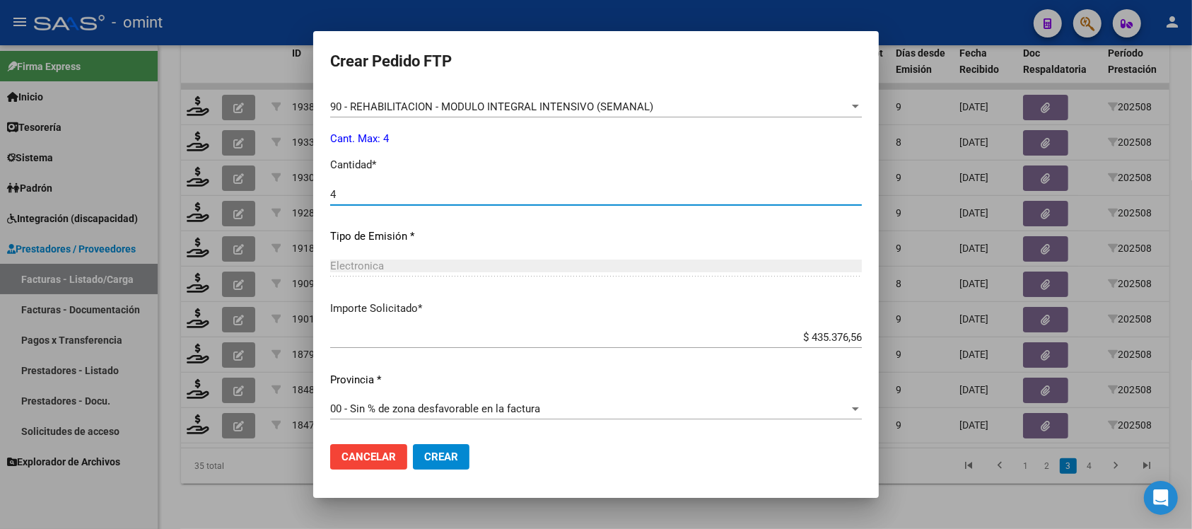
type input "4"
click at [454, 460] on span "Crear" at bounding box center [441, 456] width 34 height 13
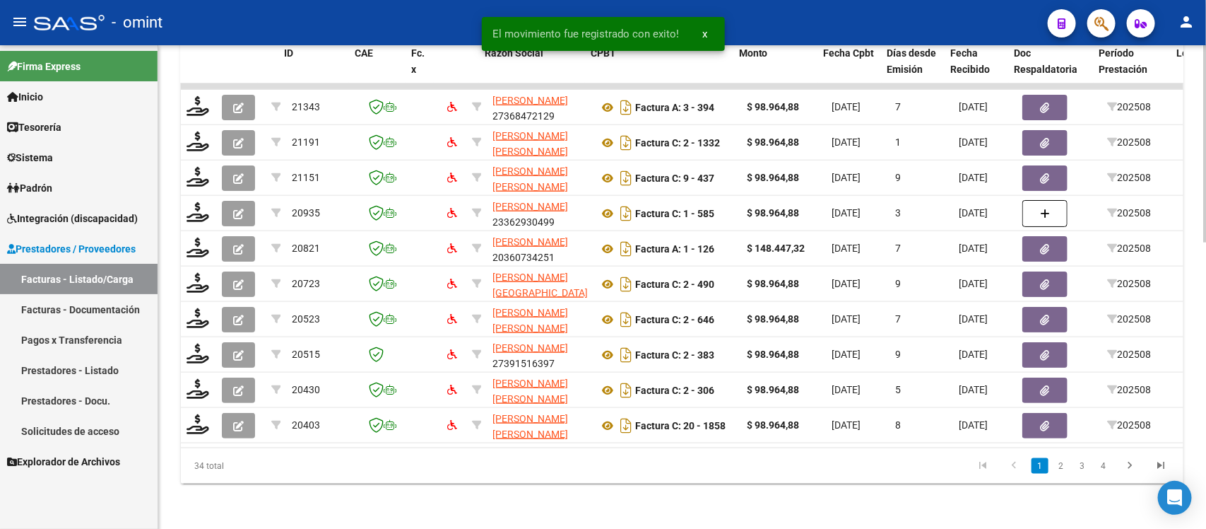
scroll to position [0, 1259]
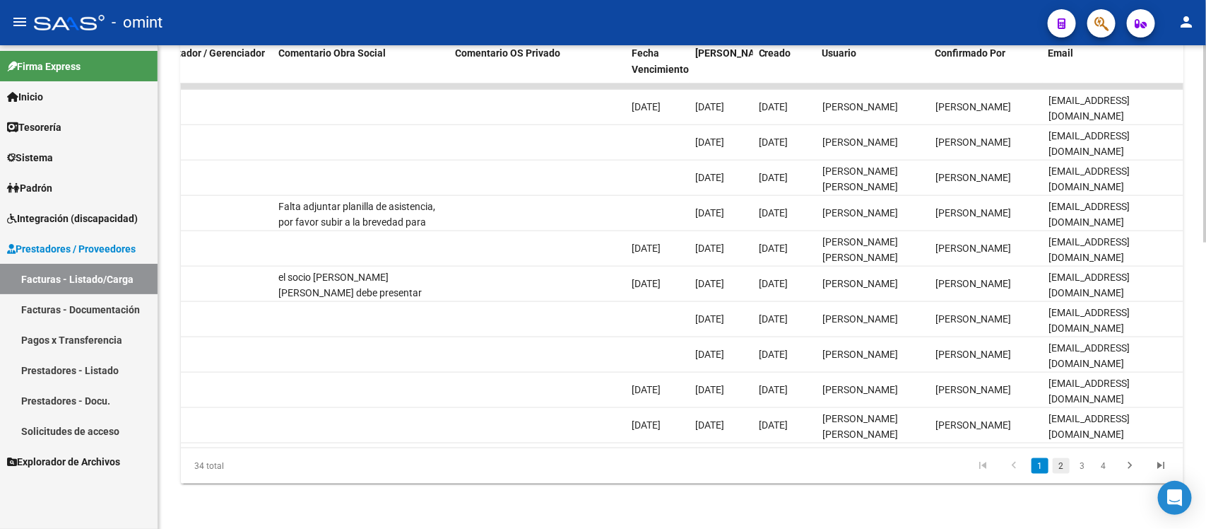
click at [1054, 464] on link "2" at bounding box center [1061, 466] width 17 height 16
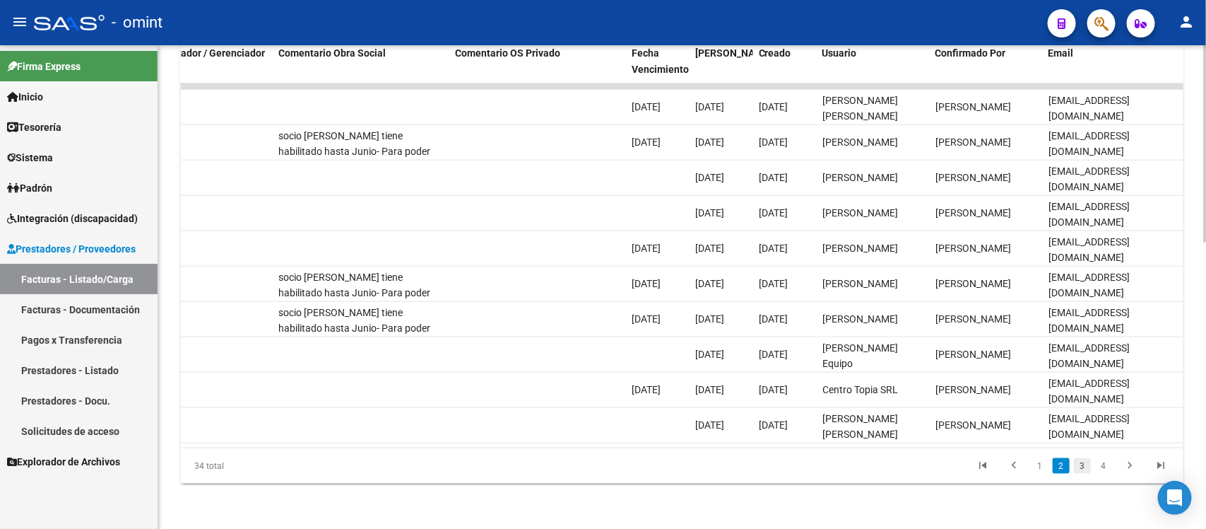
click at [1083, 468] on link "3" at bounding box center [1082, 466] width 17 height 16
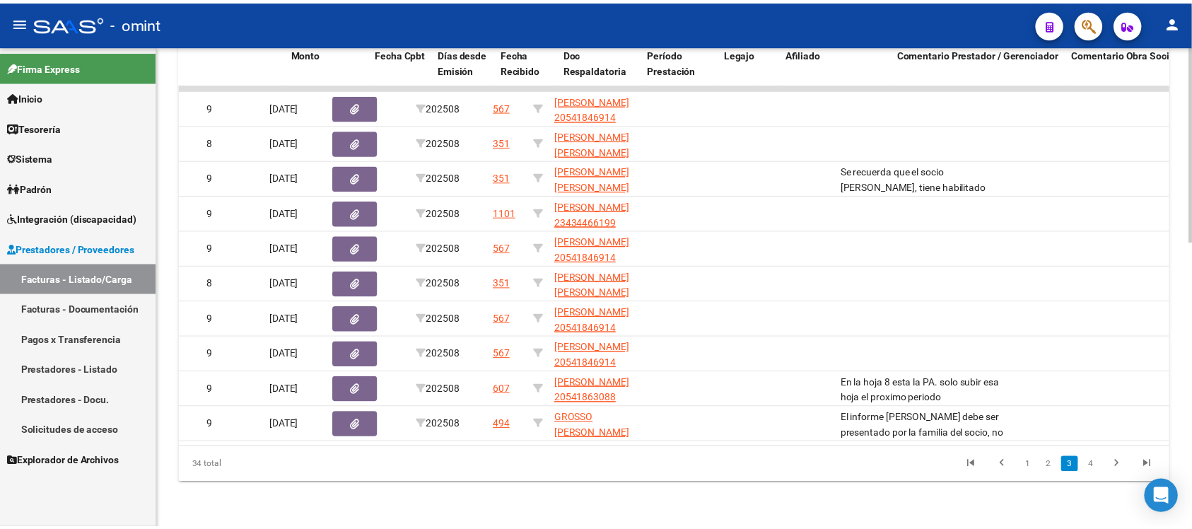
scroll to position [0, 0]
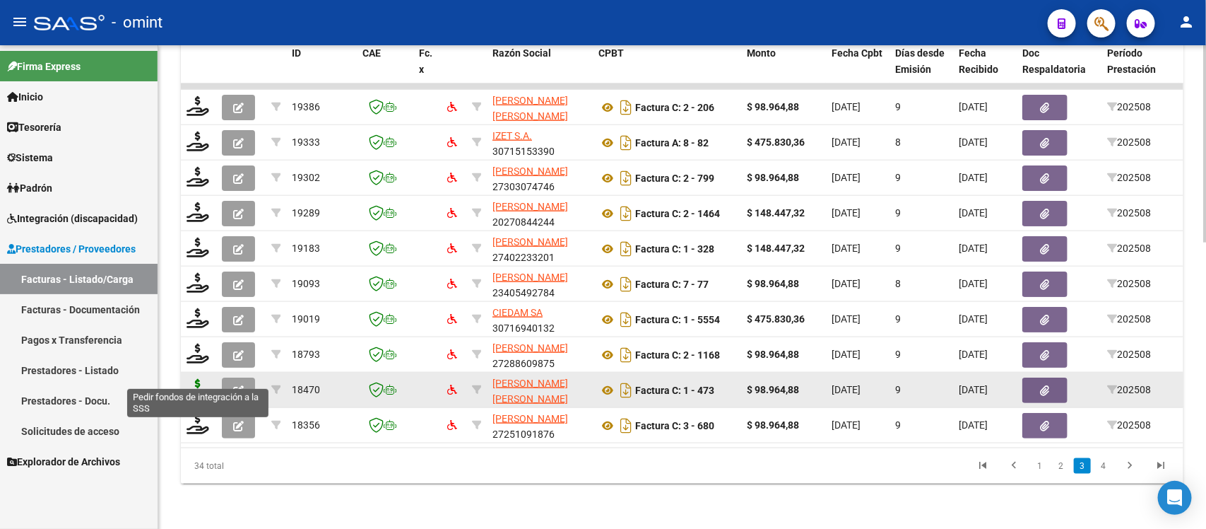
click at [206, 379] on icon at bounding box center [198, 389] width 23 height 20
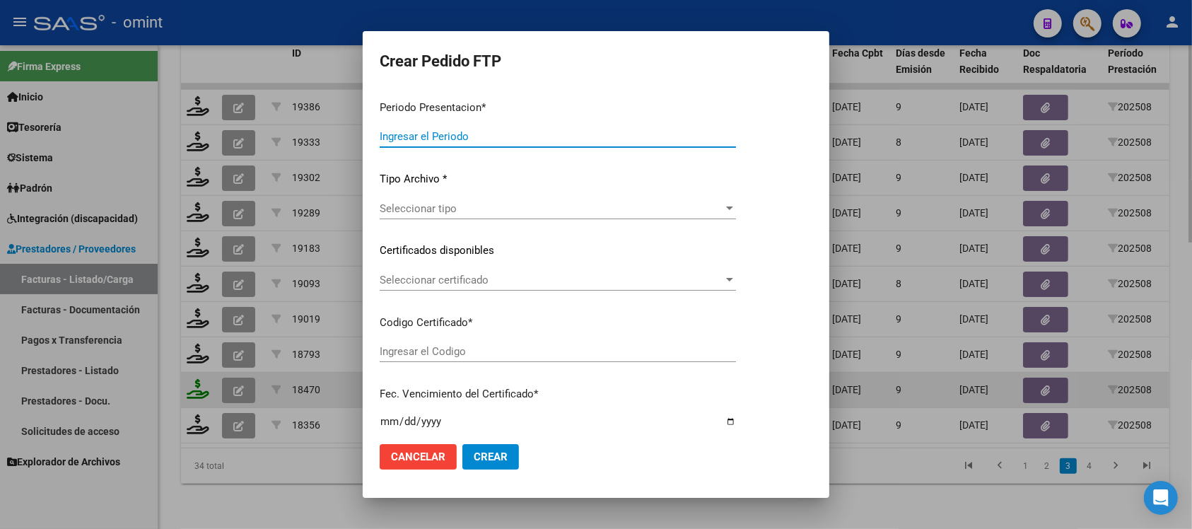
type input "202508"
type input "$ 98.964,88"
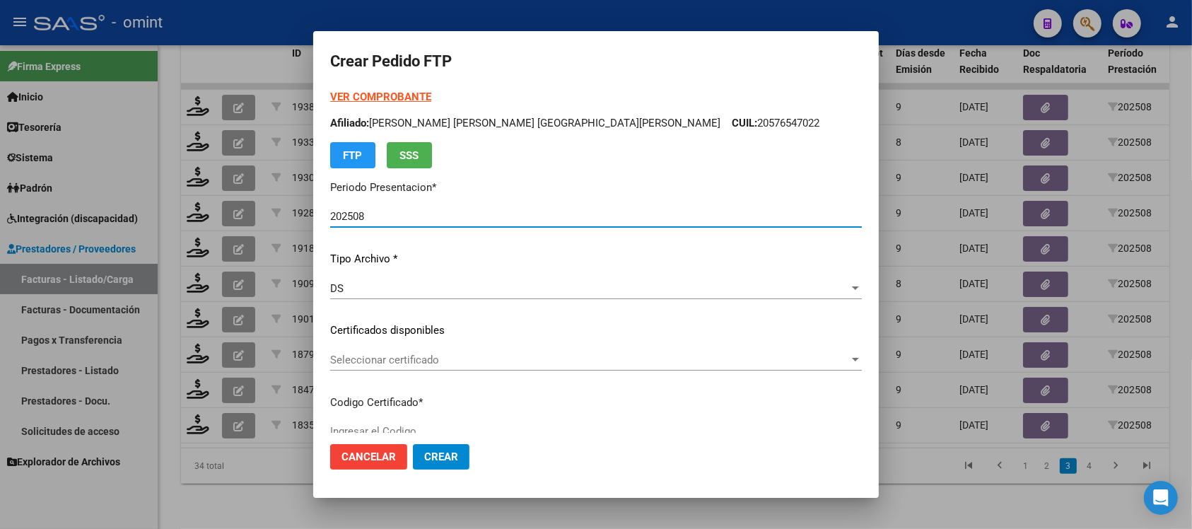
type input "1553666639"
type input "[DATE]"
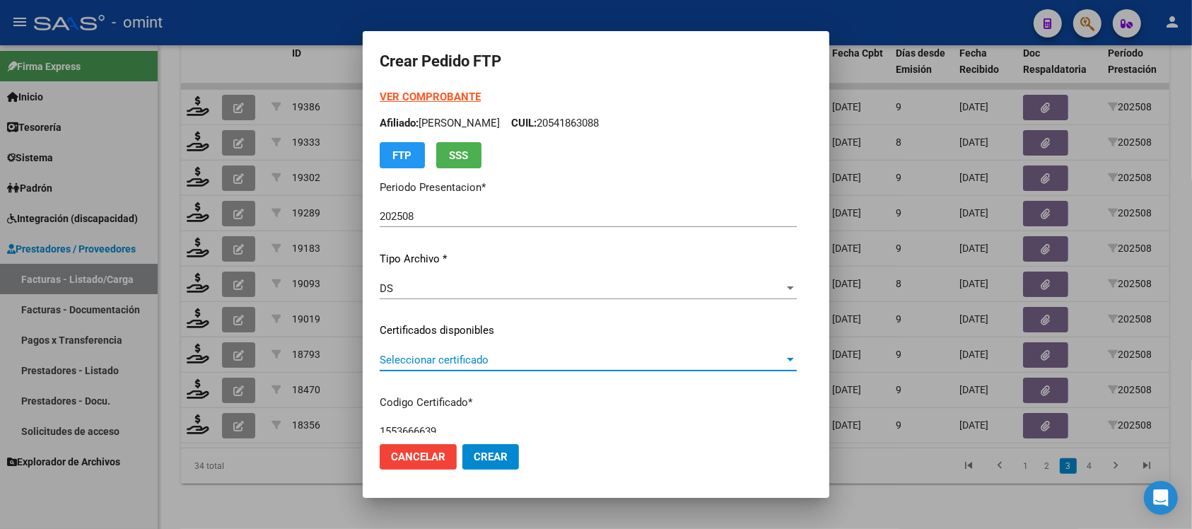
click at [471, 353] on span "Seleccionar certificado" at bounding box center [582, 359] width 404 height 13
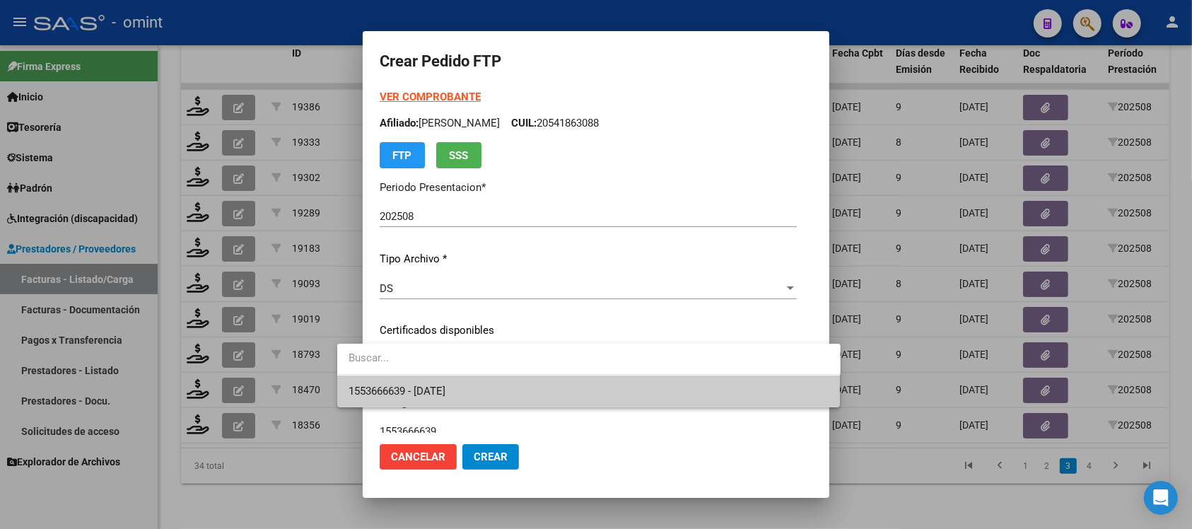
click at [495, 387] on span "1553666639 - [DATE]" at bounding box center [588, 391] width 481 height 32
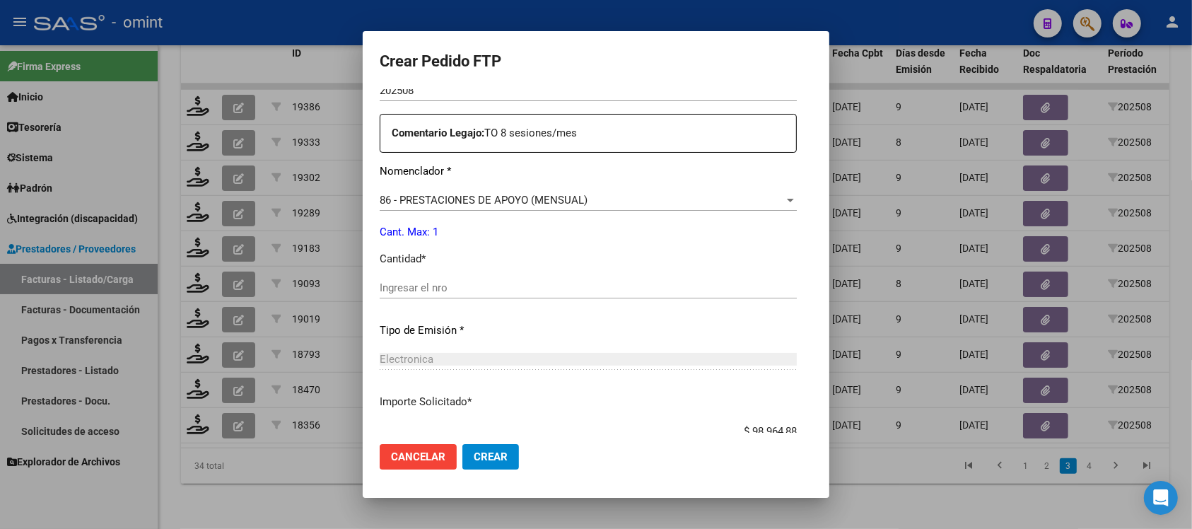
scroll to position [530, 0]
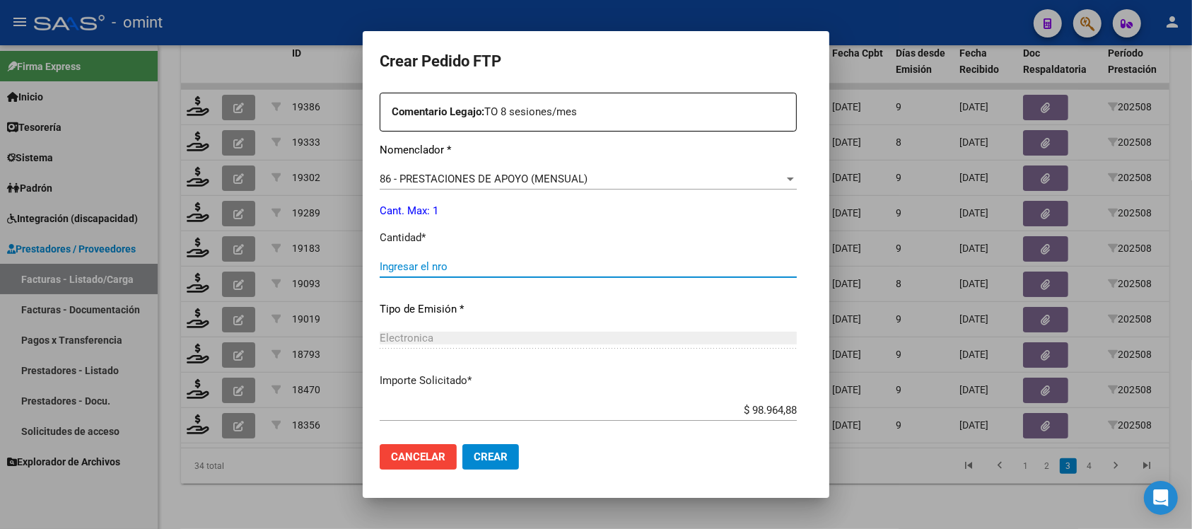
click at [430, 260] on input "Ingresar el nro" at bounding box center [588, 266] width 417 height 13
type input "1"
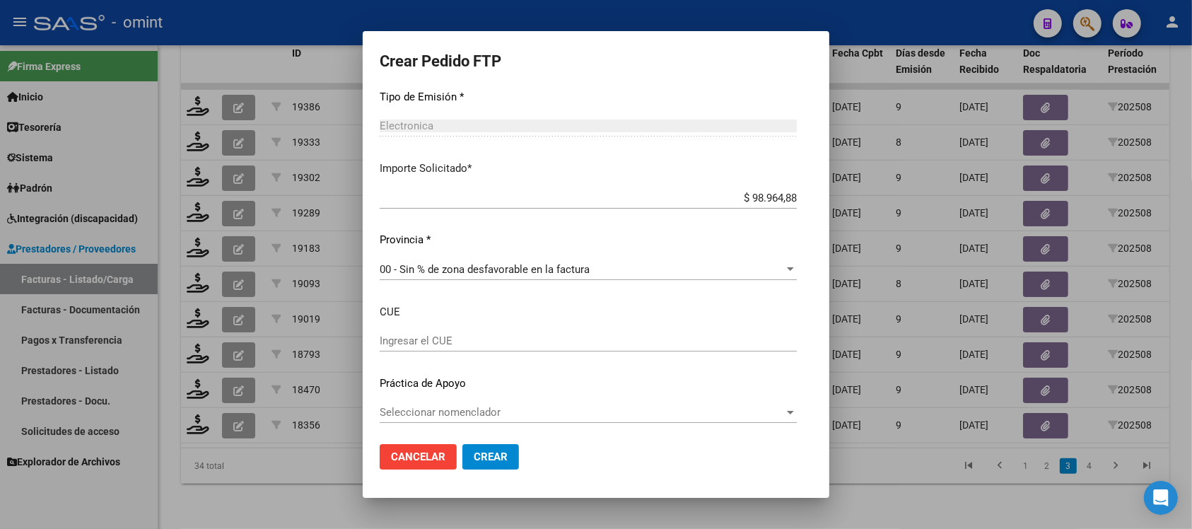
scroll to position [746, 0]
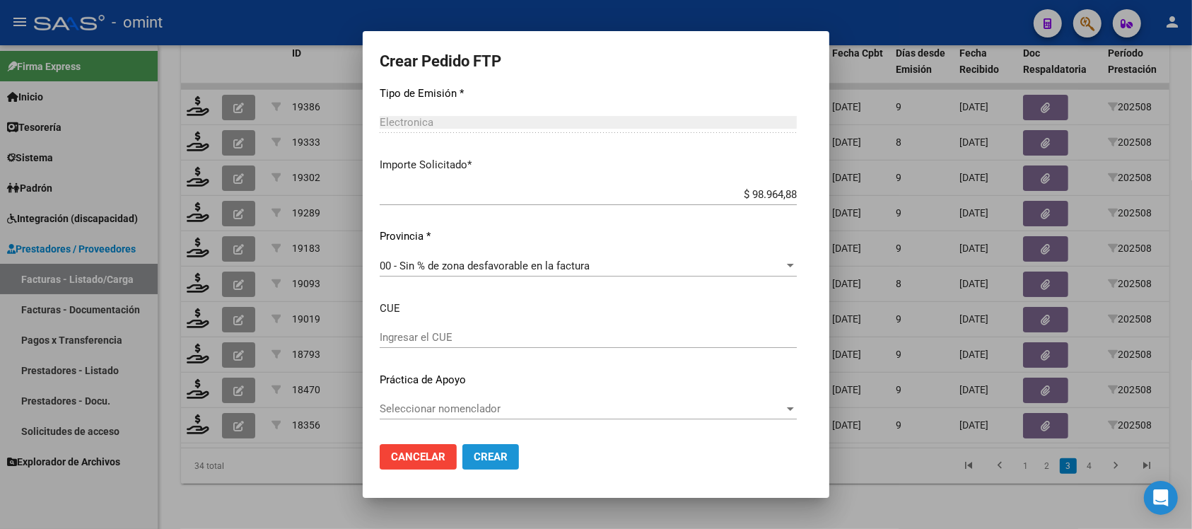
click at [474, 464] on button "Crear" at bounding box center [490, 456] width 57 height 25
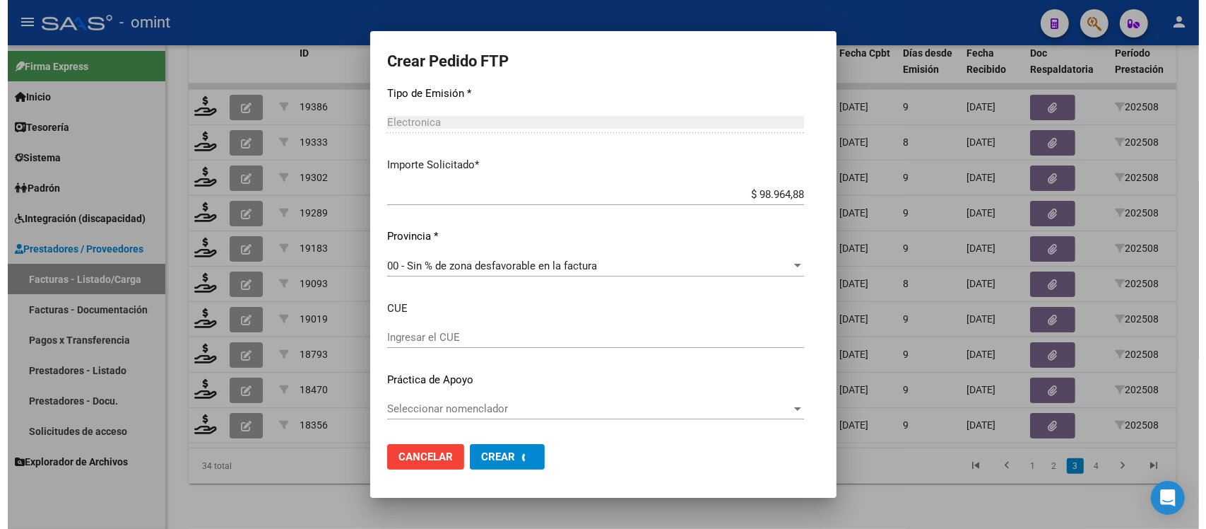
scroll to position [0, 0]
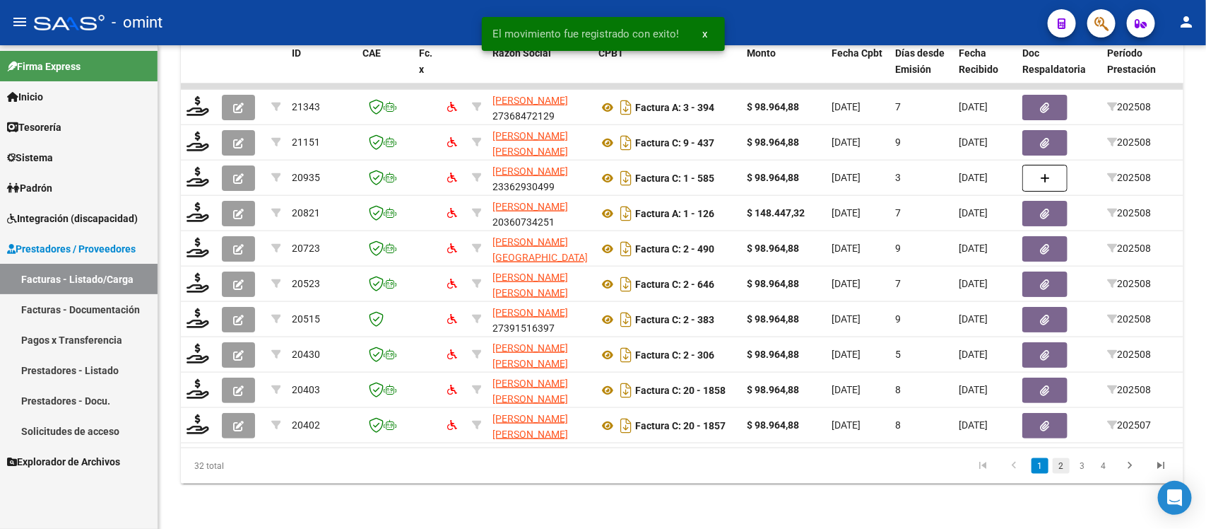
click at [1062, 468] on link "2" at bounding box center [1061, 466] width 17 height 16
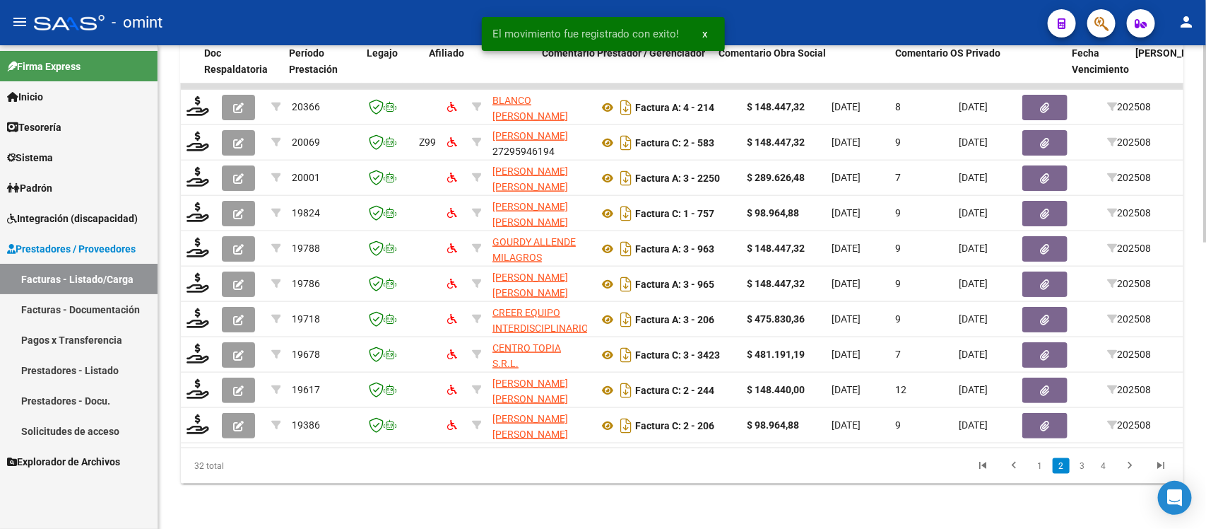
scroll to position [0, 1259]
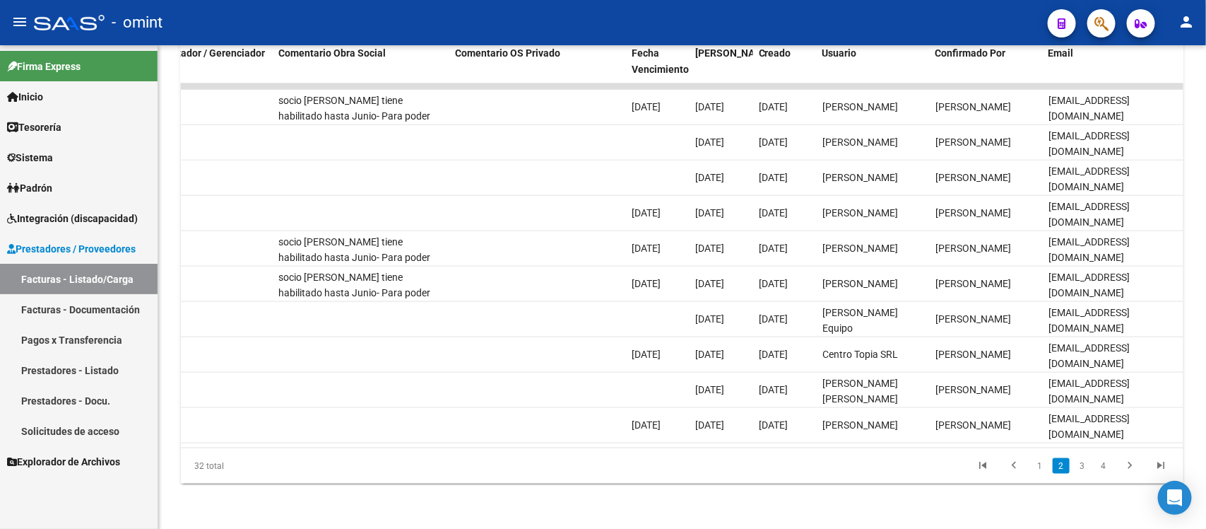
click at [1083, 466] on link "3" at bounding box center [1082, 466] width 17 height 16
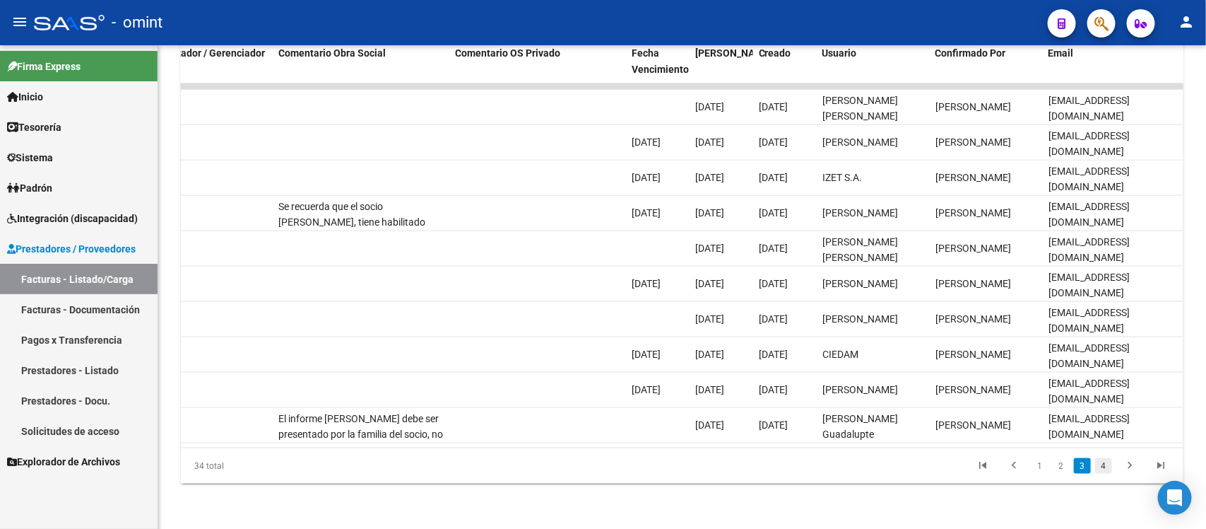
click at [1105, 463] on link "4" at bounding box center [1103, 466] width 17 height 16
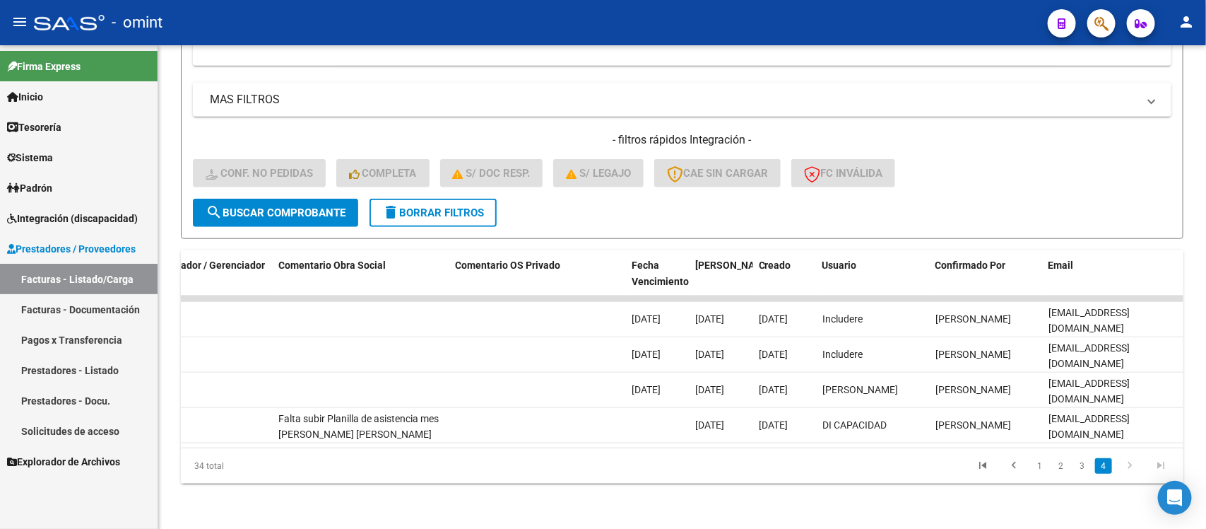
scroll to position [488, 0]
click at [1076, 469] on link "3" at bounding box center [1082, 466] width 17 height 16
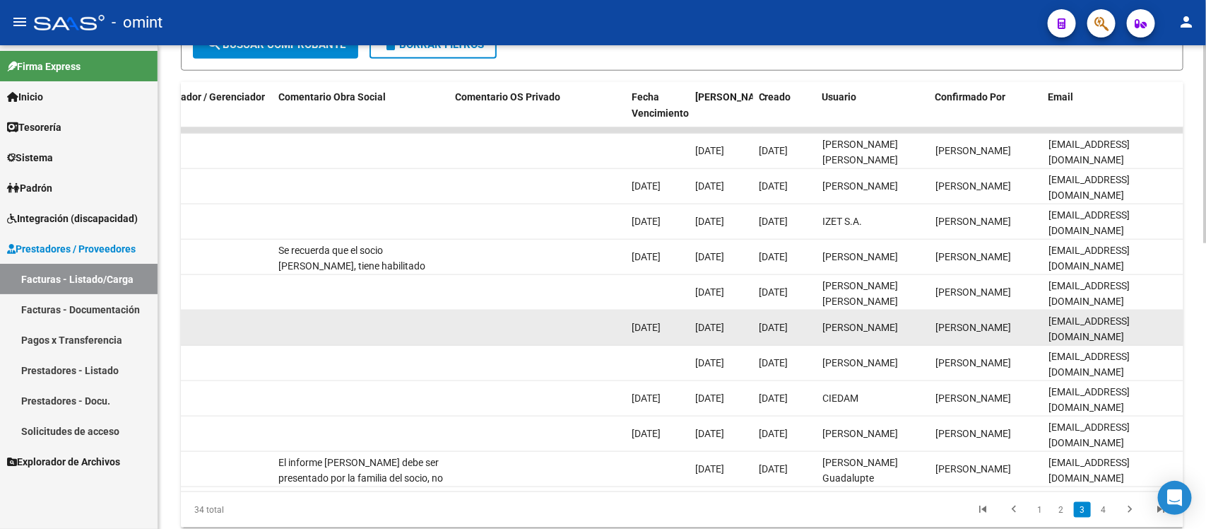
scroll to position [700, 0]
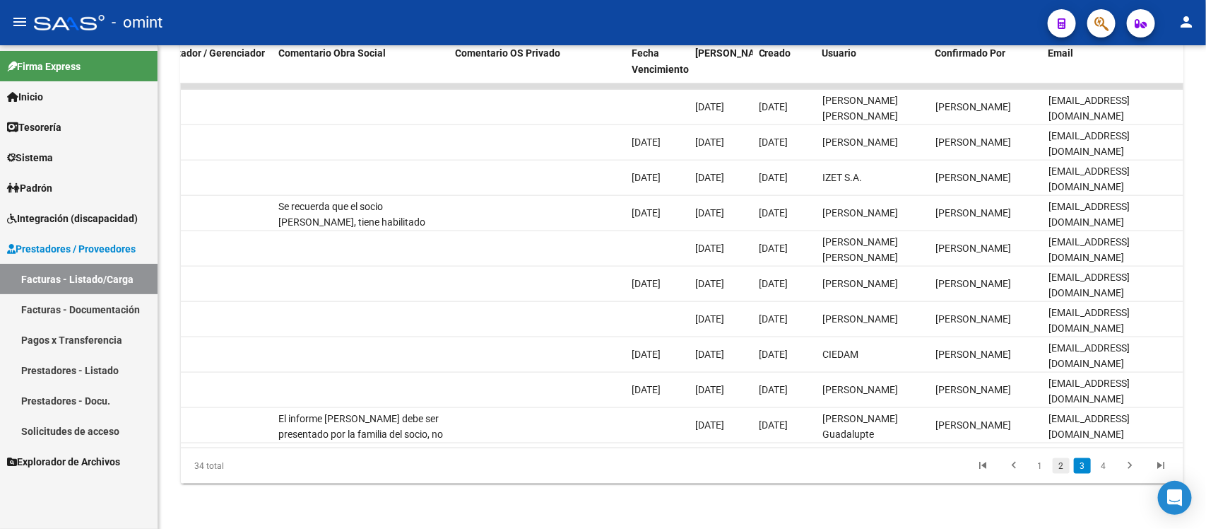
click at [1066, 470] on link "2" at bounding box center [1061, 466] width 17 height 16
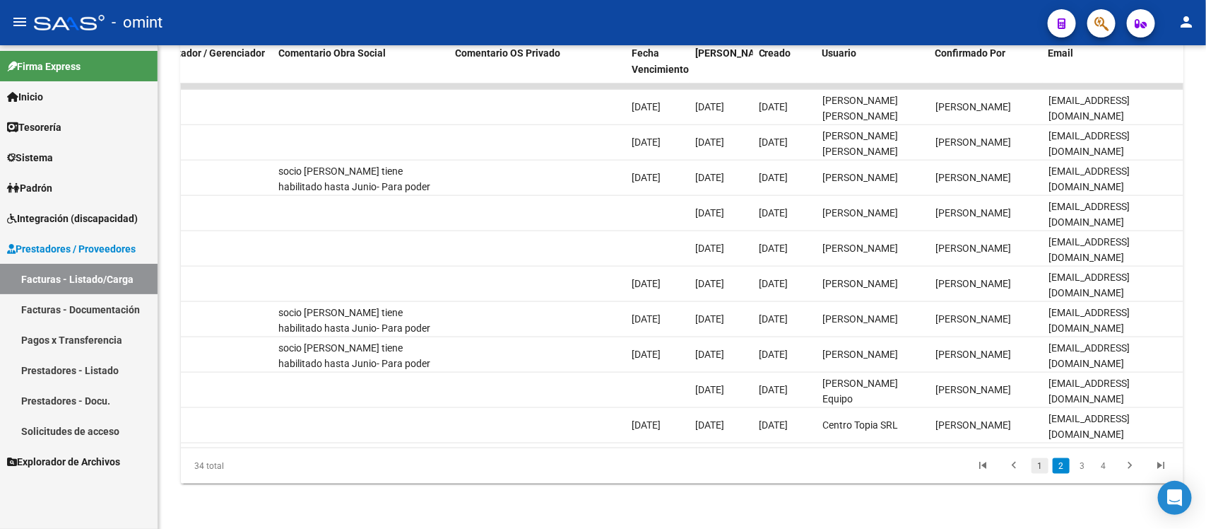
click at [1047, 471] on link "1" at bounding box center [1040, 466] width 17 height 16
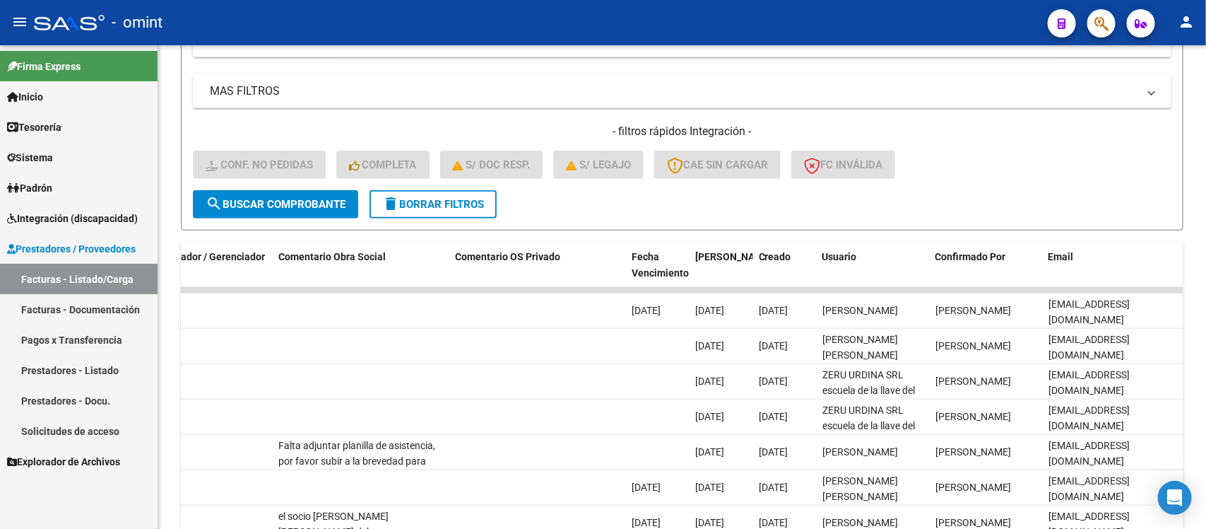
scroll to position [435, 0]
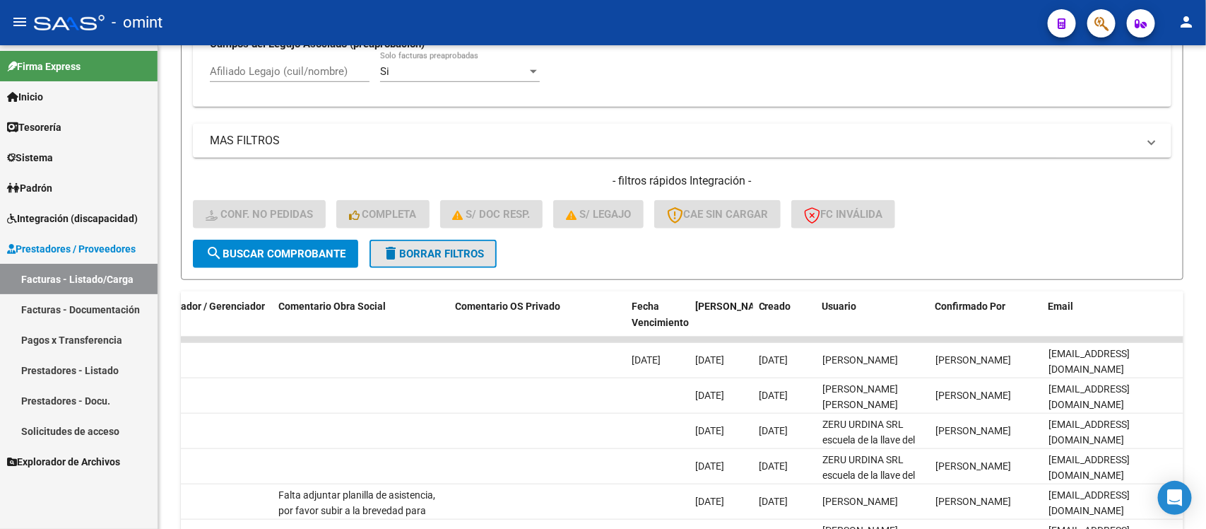
click at [468, 257] on button "delete Borrar Filtros" at bounding box center [433, 254] width 127 height 28
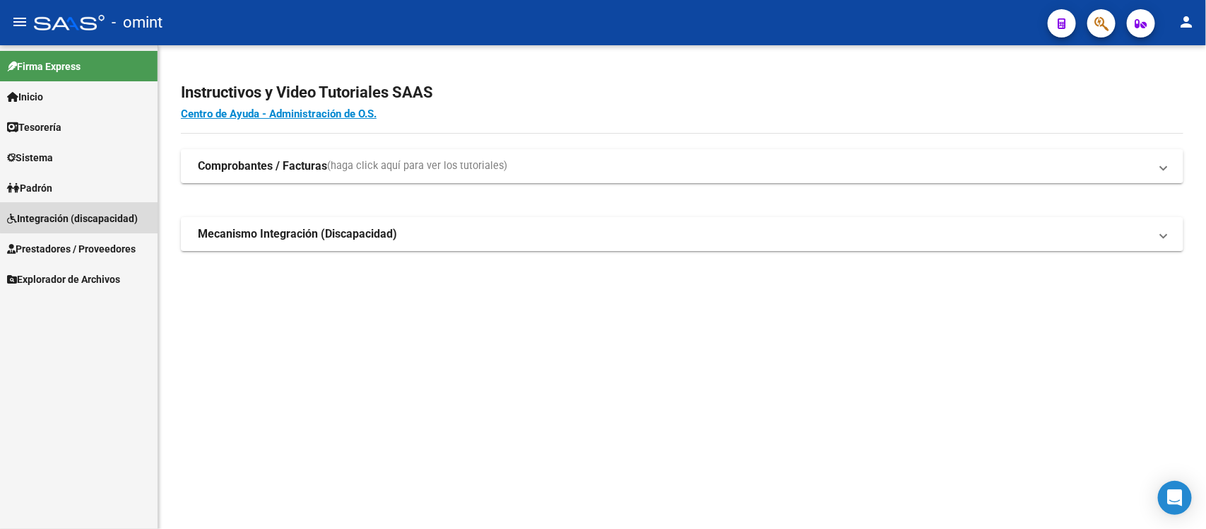
click at [98, 213] on span "Integración (discapacidad)" at bounding box center [72, 219] width 131 height 16
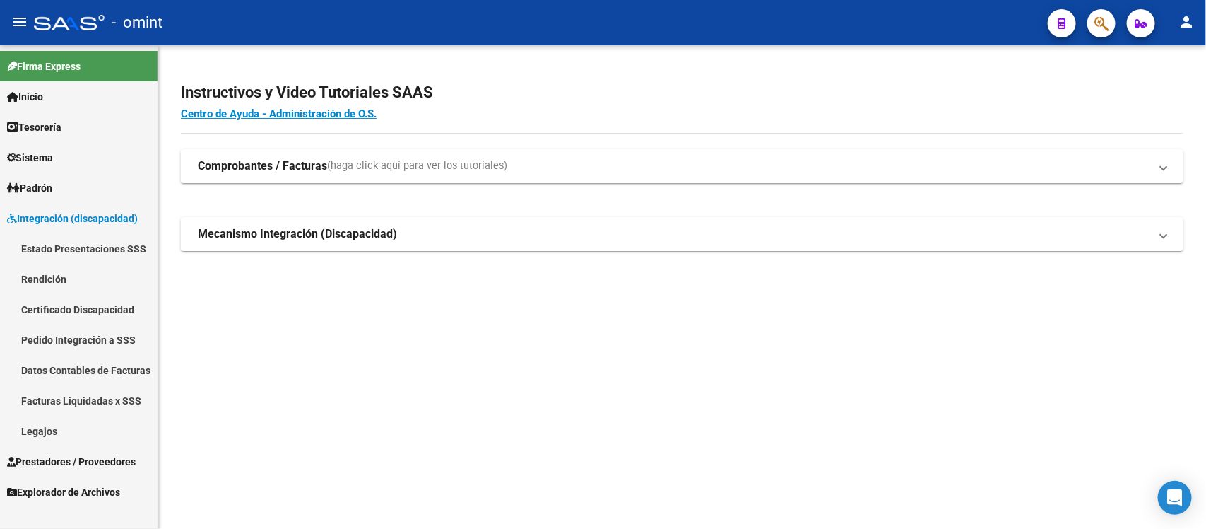
click at [92, 449] on link "Prestadores / Proveedores" at bounding box center [79, 461] width 158 height 30
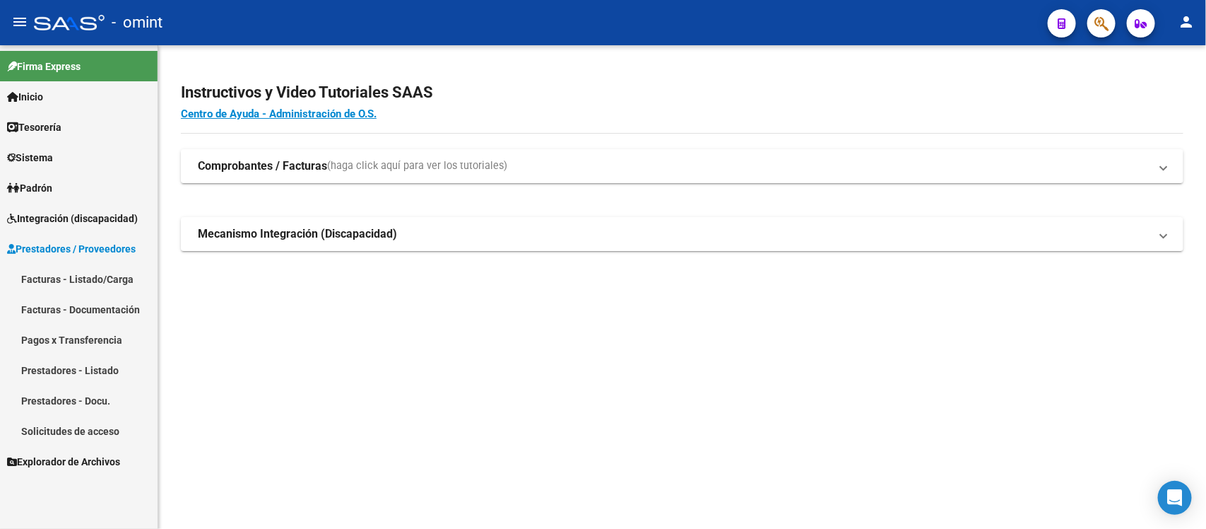
click at [61, 219] on span "Integración (discapacidad)" at bounding box center [72, 219] width 131 height 16
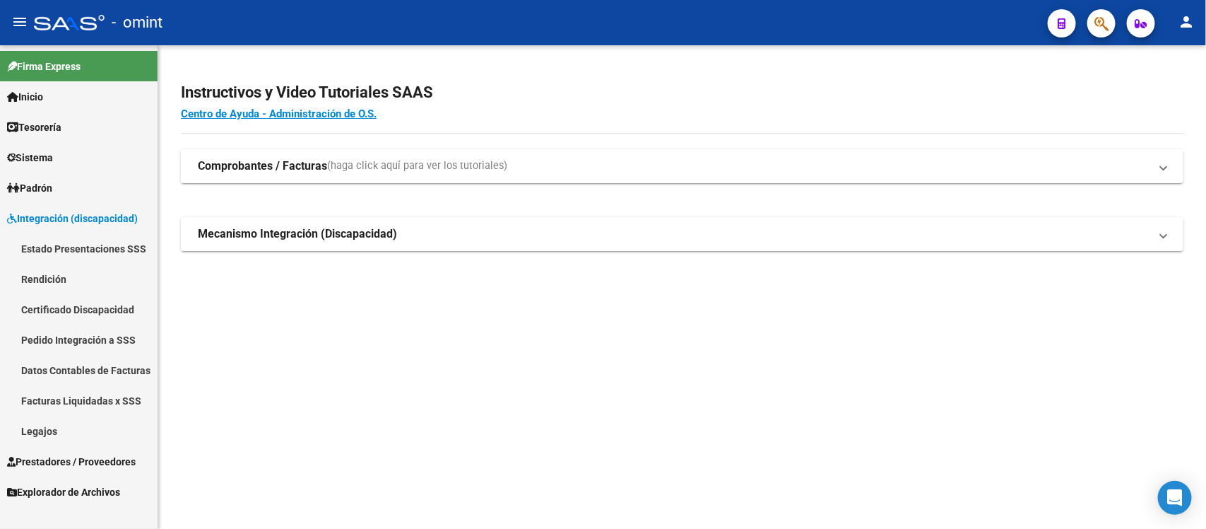
click at [119, 390] on link "Facturas Liquidadas x SSS" at bounding box center [79, 400] width 158 height 30
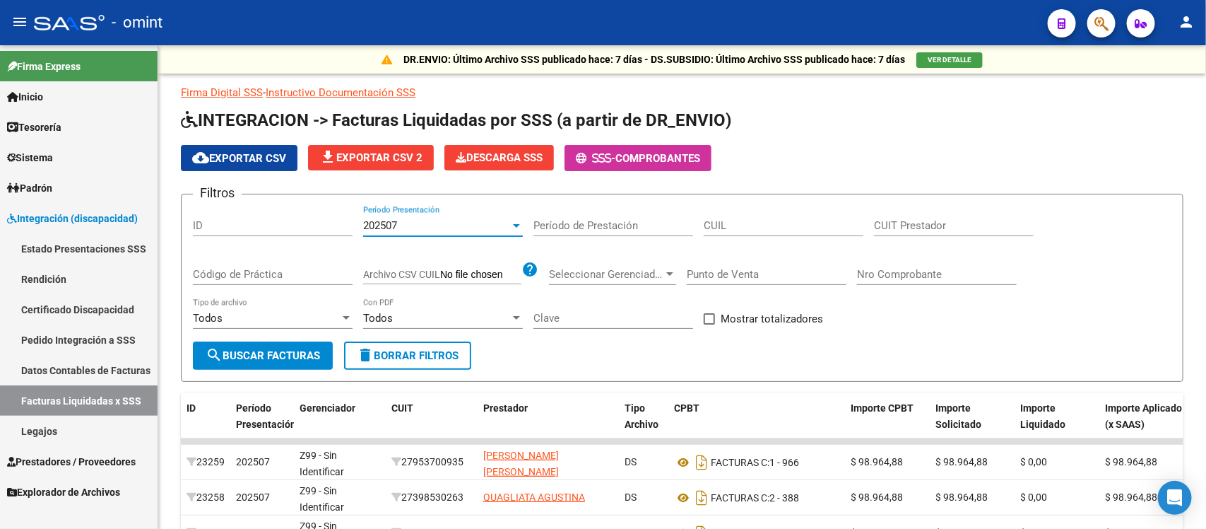
click at [445, 220] on div "202507" at bounding box center [436, 225] width 147 height 13
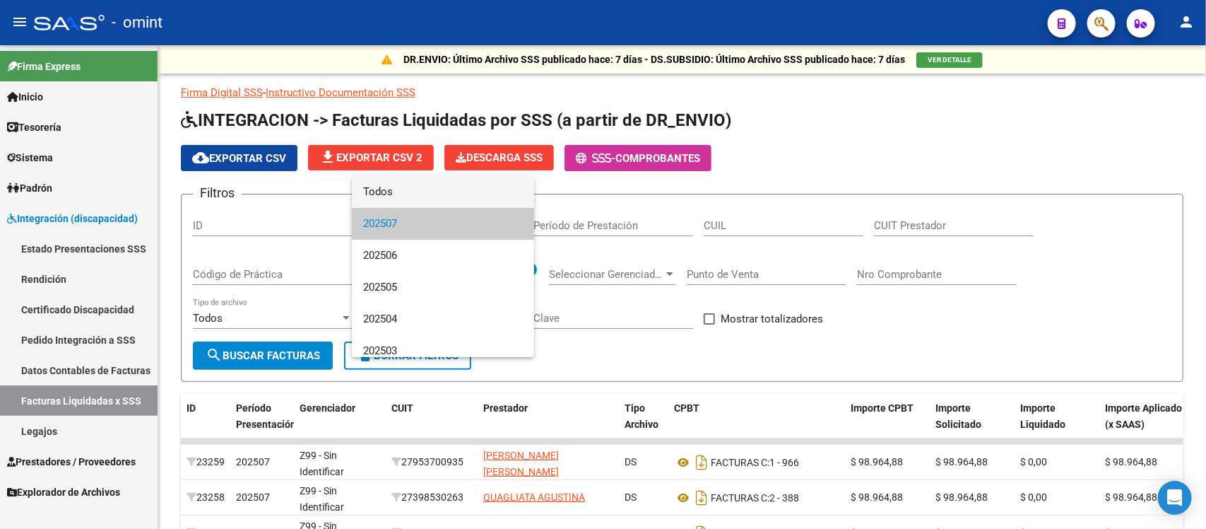
click at [413, 193] on span "Todos" at bounding box center [443, 192] width 160 height 32
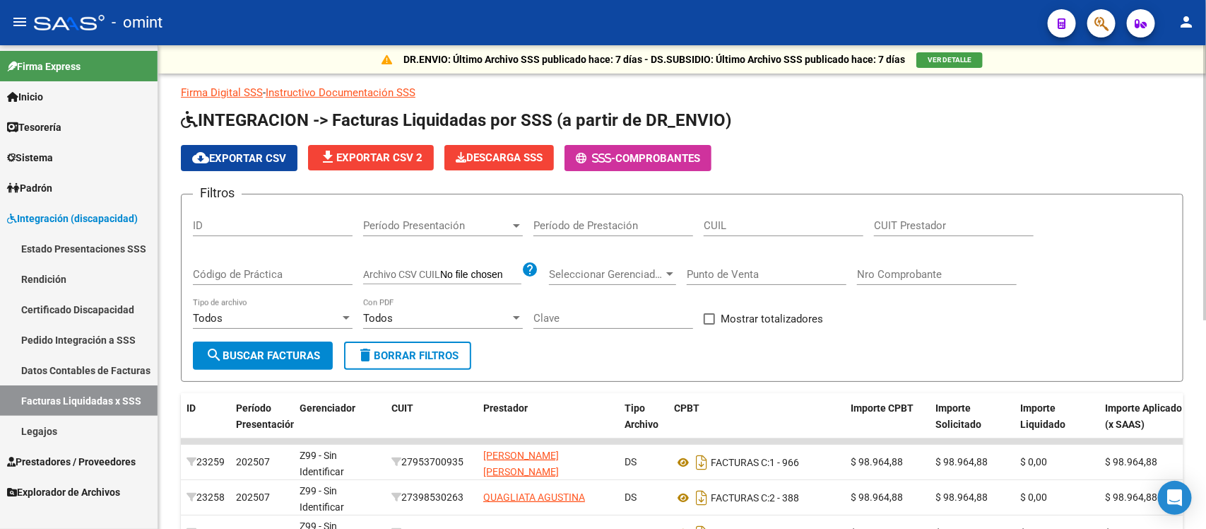
click at [617, 230] on div "Período de Prestación" at bounding box center [614, 221] width 160 height 30
click at [729, 224] on input "CUIL" at bounding box center [784, 225] width 160 height 13
paste input "20-57654702-2"
type input "20-57654702-2"
click at [901, 221] on input "CUIT Prestador" at bounding box center [954, 225] width 160 height 13
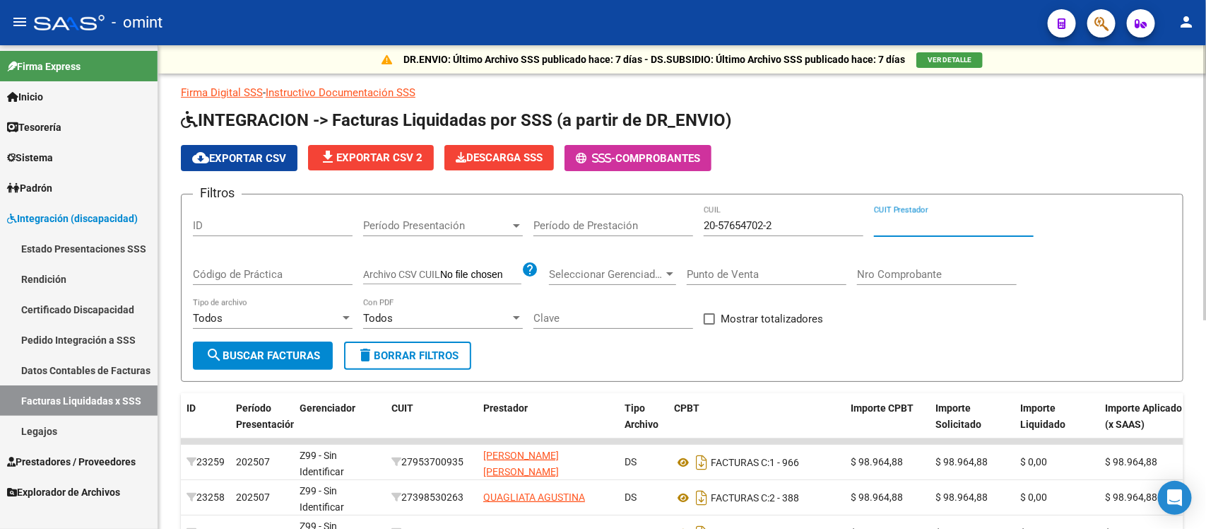
paste input "30-71204014-5"
type input "30-71204014-5"
click at [315, 349] on span "search Buscar Facturas" at bounding box center [263, 355] width 114 height 13
